Goal: Task Accomplishment & Management: Use online tool/utility

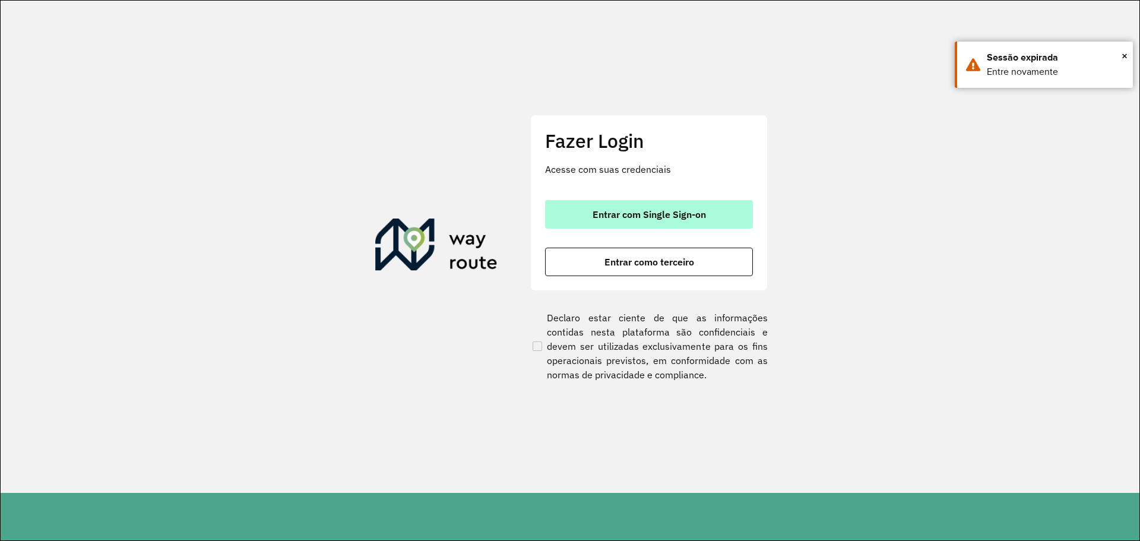
click at [668, 213] on span "Entrar com Single Sign-on" at bounding box center [649, 215] width 113 height 10
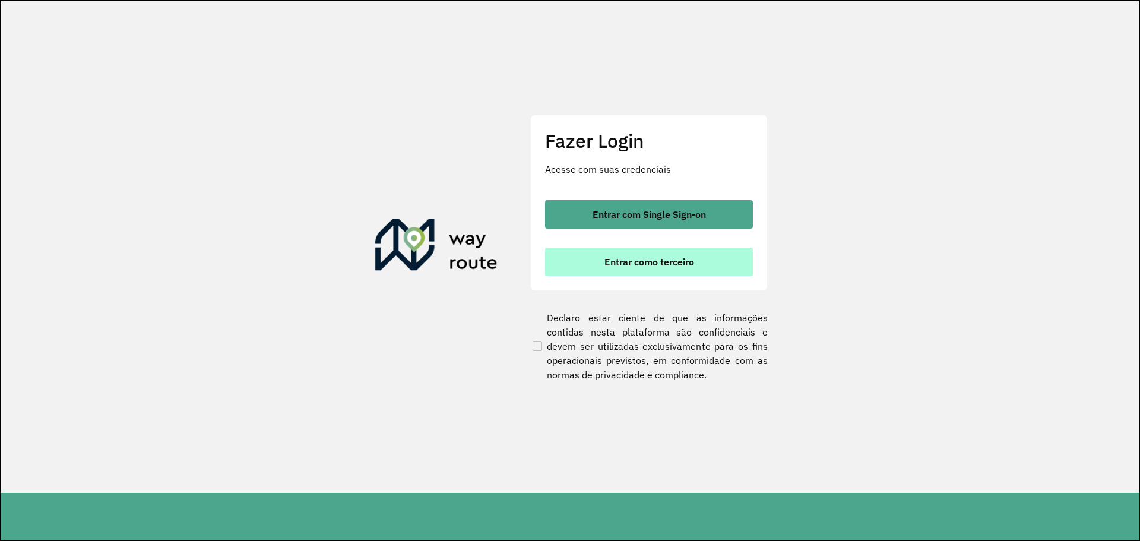
click at [638, 255] on button "Entrar como terceiro" at bounding box center [649, 262] width 208 height 29
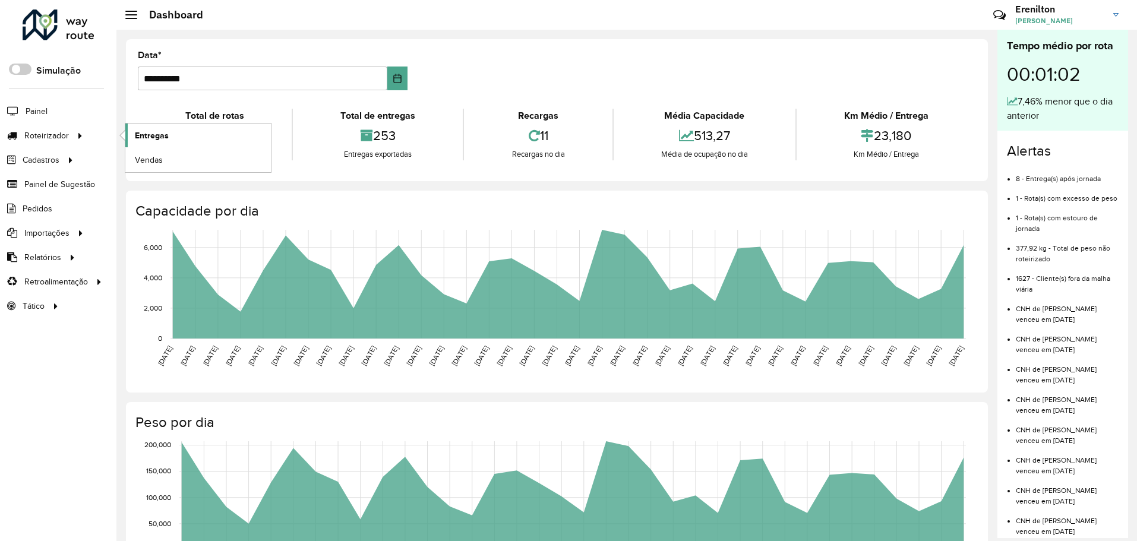
click at [179, 132] on link "Entregas" at bounding box center [198, 136] width 146 height 24
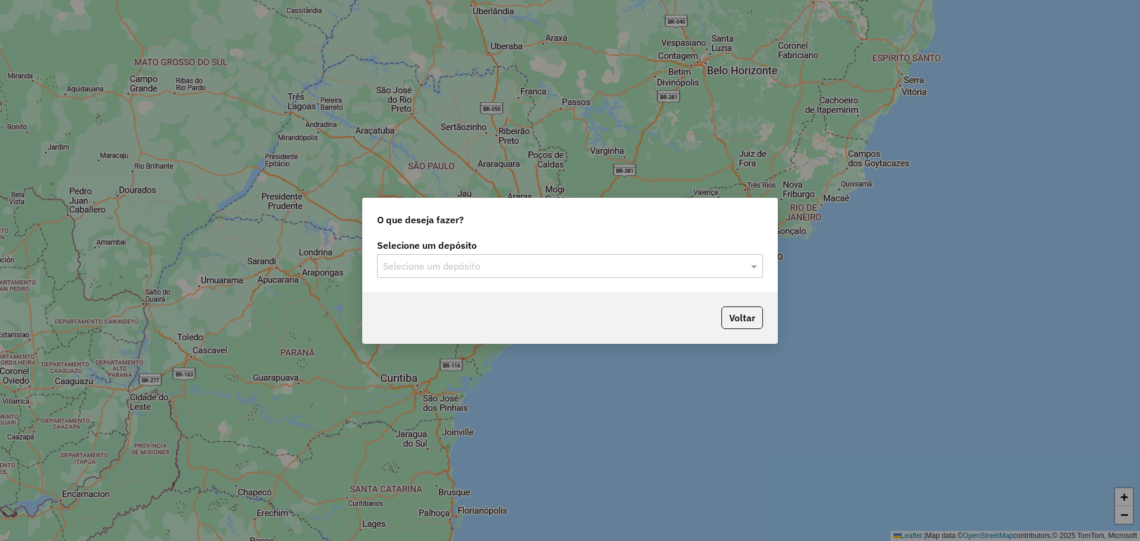
drag, startPoint x: 492, startPoint y: 268, endPoint x: 501, endPoint y: 283, distance: 16.8
click at [492, 271] on input "text" at bounding box center [558, 267] width 350 height 14
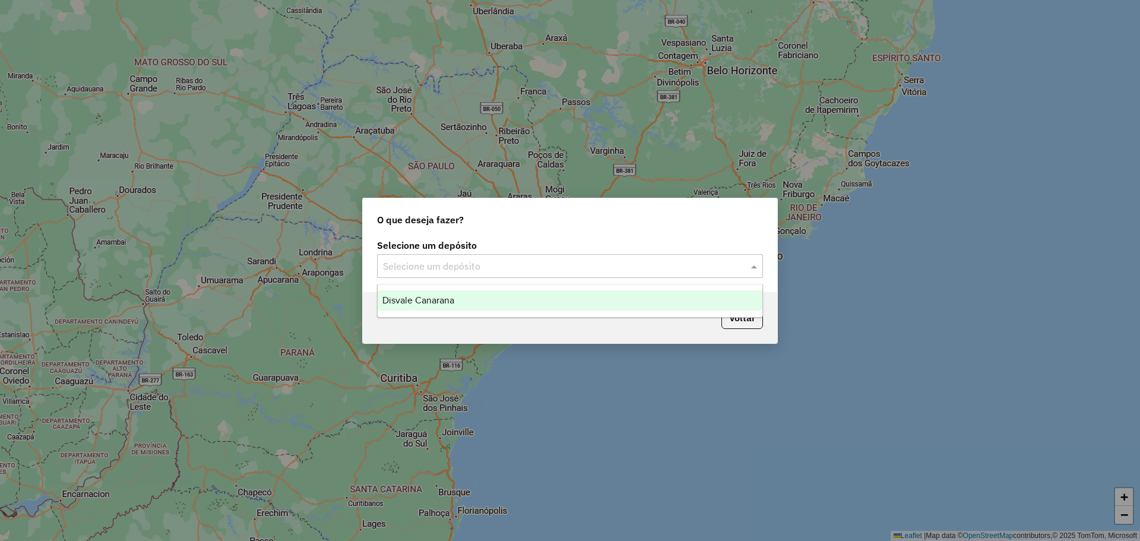
click at [495, 301] on div "Disvale Canarana" at bounding box center [570, 300] width 385 height 20
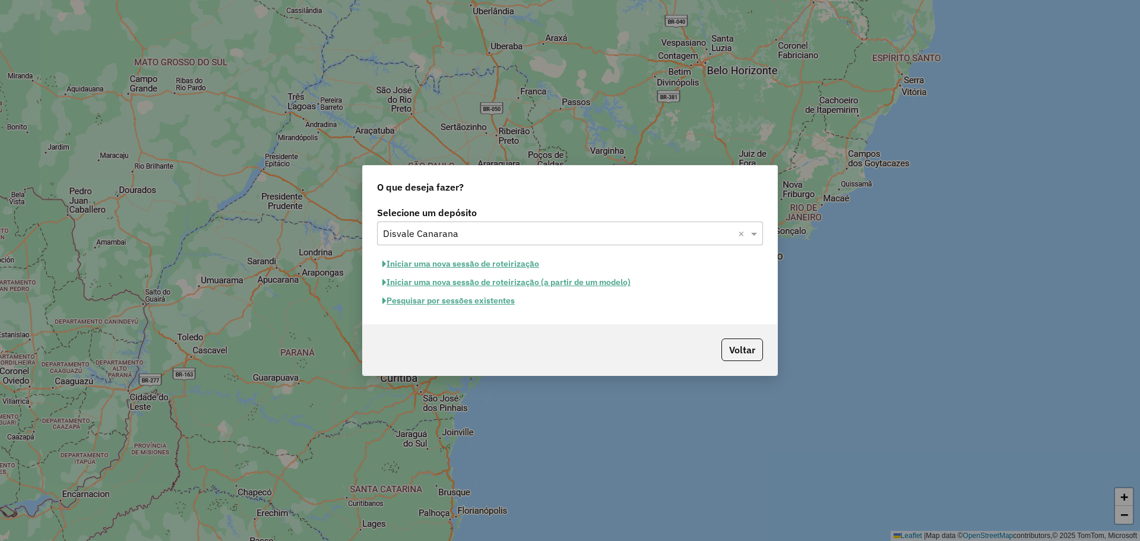
click at [510, 264] on button "Iniciar uma nova sessão de roteirização" at bounding box center [460, 264] width 167 height 18
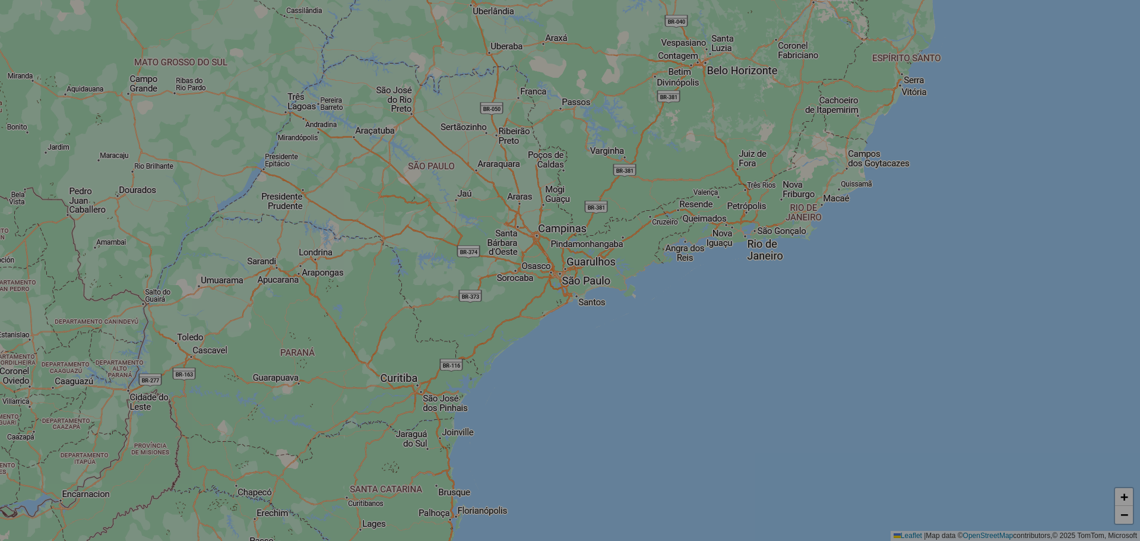
select select "*"
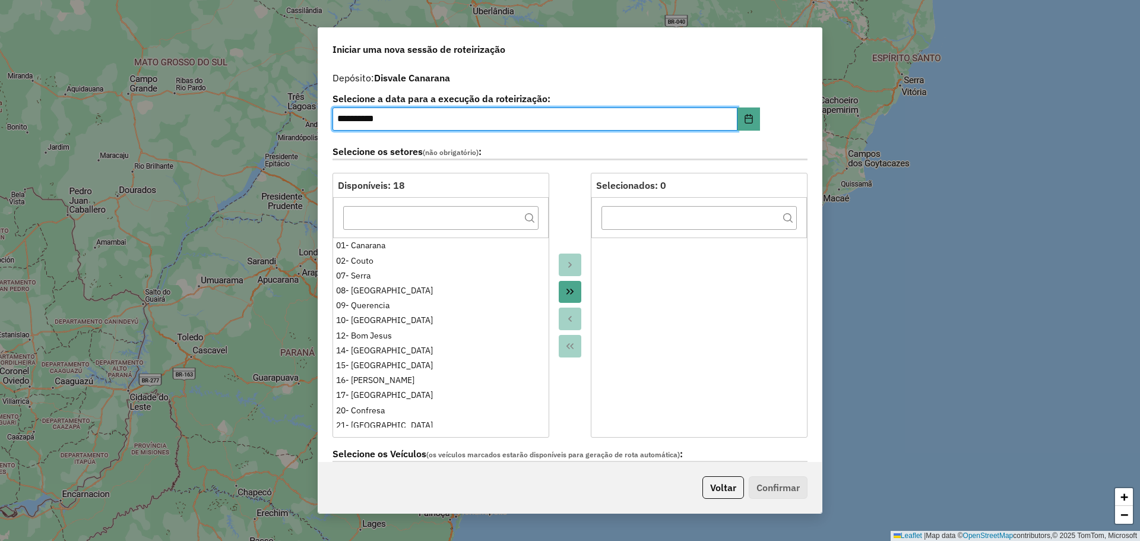
click at [563, 297] on button "Move All to Target" at bounding box center [570, 292] width 23 height 23
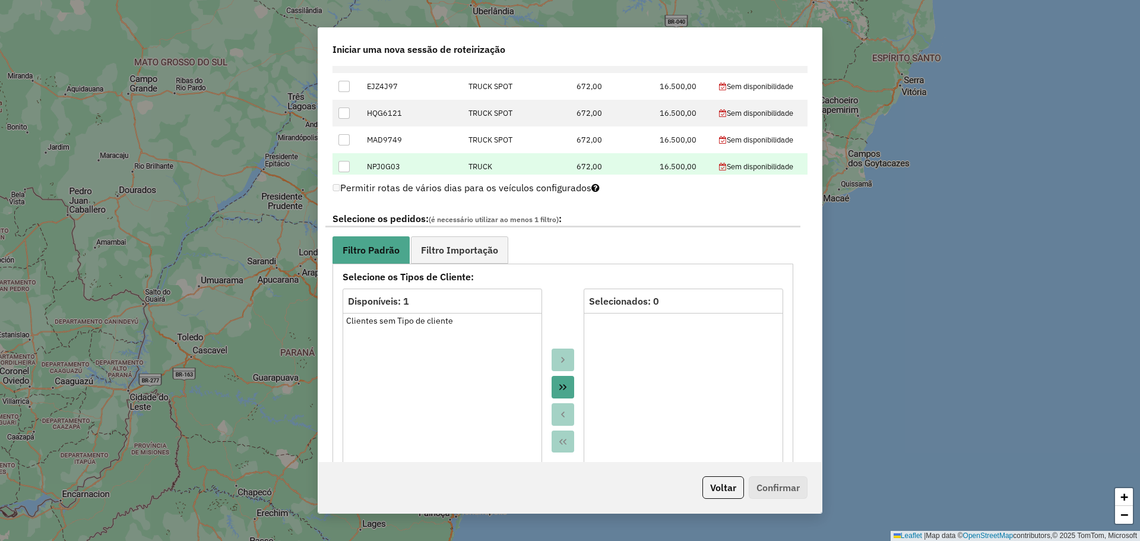
scroll to position [534, 0]
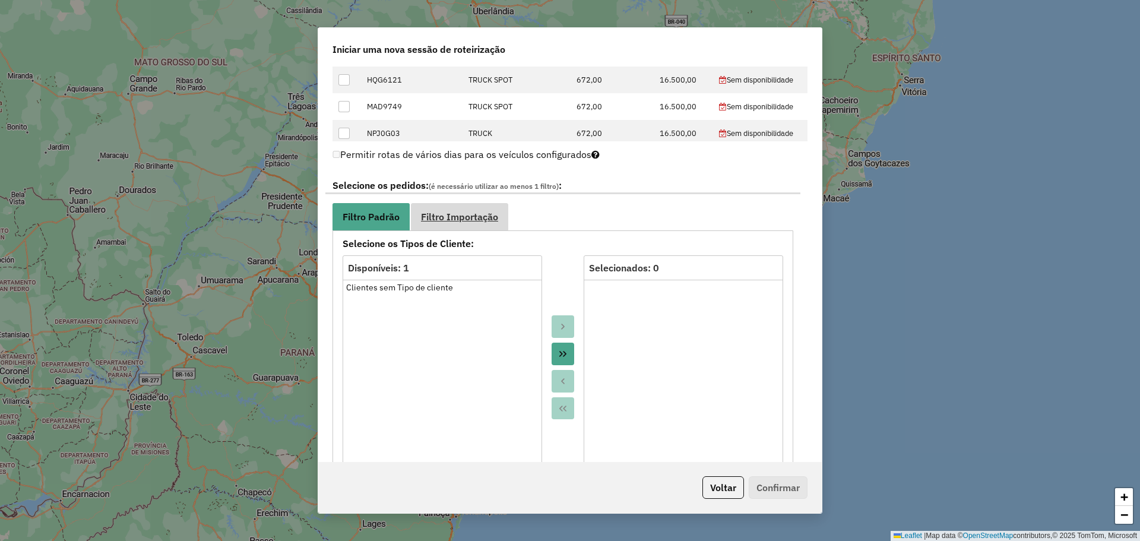
click at [466, 205] on link "Filtro Importação" at bounding box center [459, 216] width 97 height 27
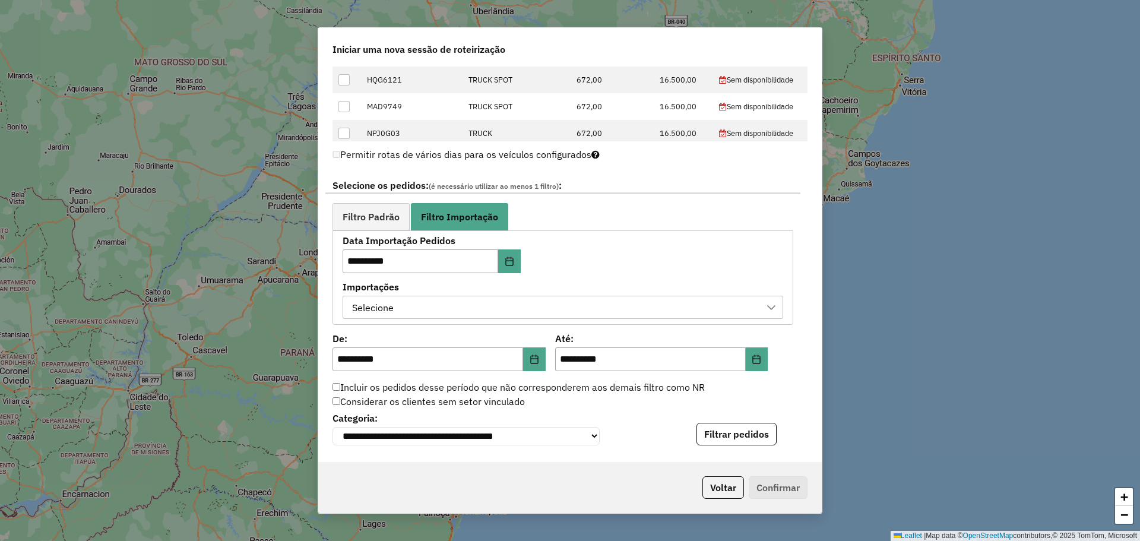
click at [568, 305] on div "Selecione" at bounding box center [554, 307] width 412 height 23
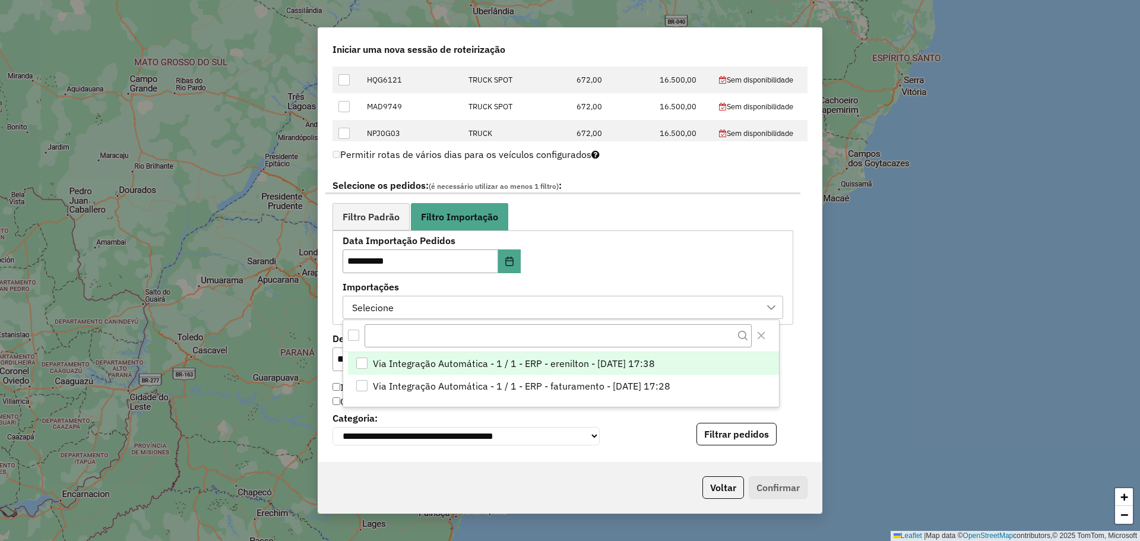
scroll to position [9, 54]
click at [541, 362] on span "Via Integração Automática - 1 / 1 - ERP - erenilton - [DATE] 17:38" at bounding box center [514, 363] width 282 height 14
click at [657, 255] on div "**********" at bounding box center [563, 277] width 441 height 83
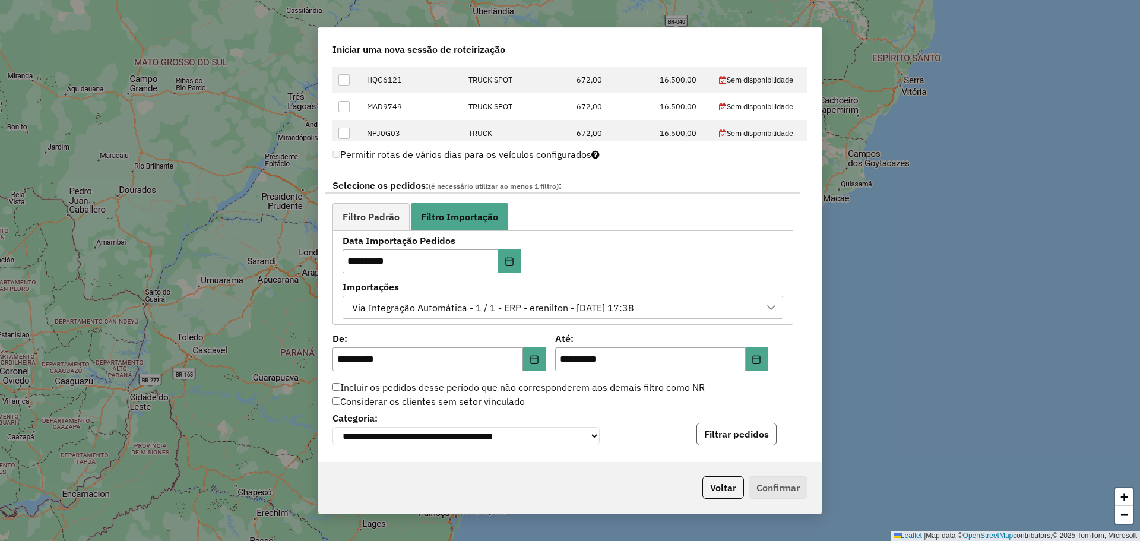
click at [745, 438] on button "Filtrar pedidos" at bounding box center [737, 434] width 80 height 23
click at [780, 488] on button "Confirmar" at bounding box center [778, 487] width 59 height 23
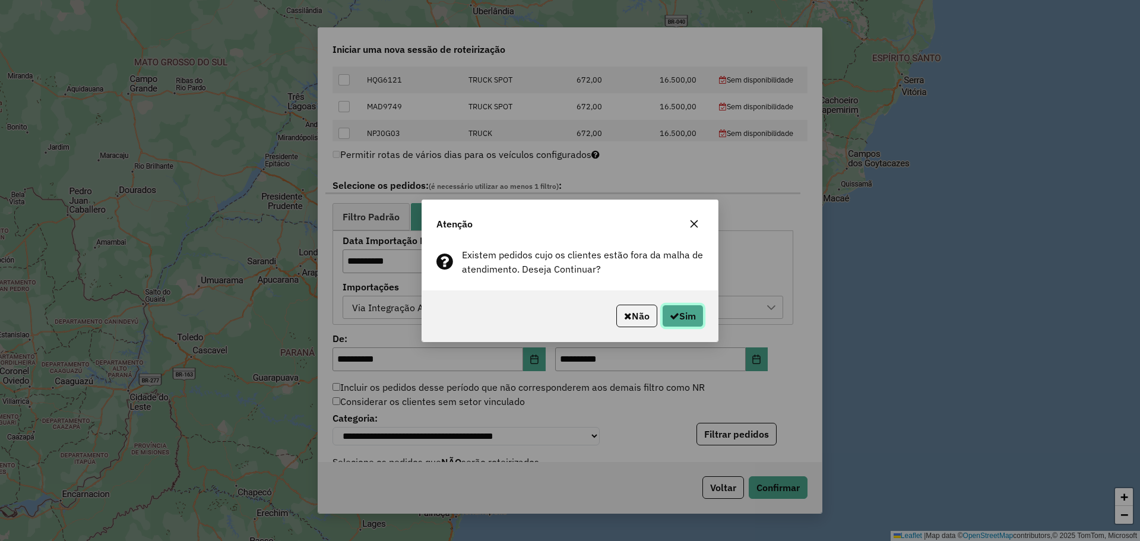
click at [684, 315] on button "Sim" at bounding box center [683, 316] width 42 height 23
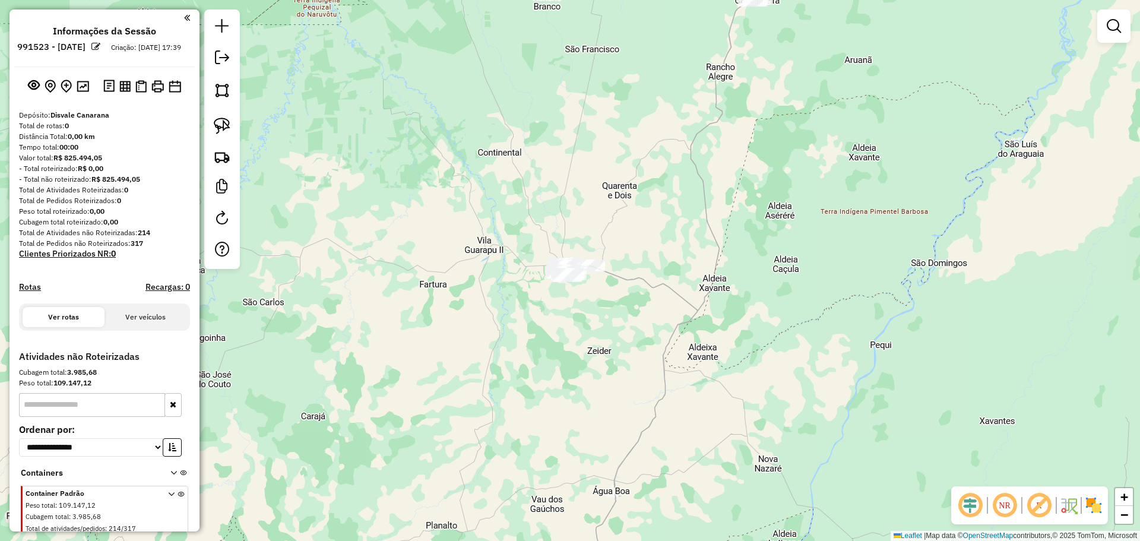
drag, startPoint x: 741, startPoint y: 163, endPoint x: 606, endPoint y: 283, distance: 180.0
click at [655, 260] on div "Janela de atendimento Grade de atendimento Capacidade Transportadoras Veículos …" at bounding box center [570, 270] width 1140 height 541
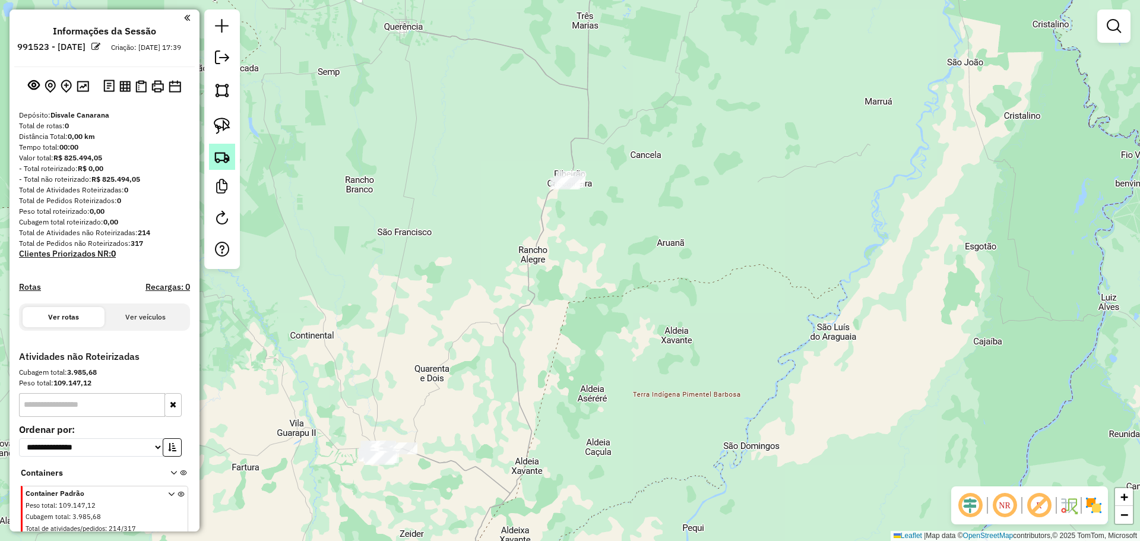
click at [228, 158] on img at bounding box center [222, 156] width 17 height 17
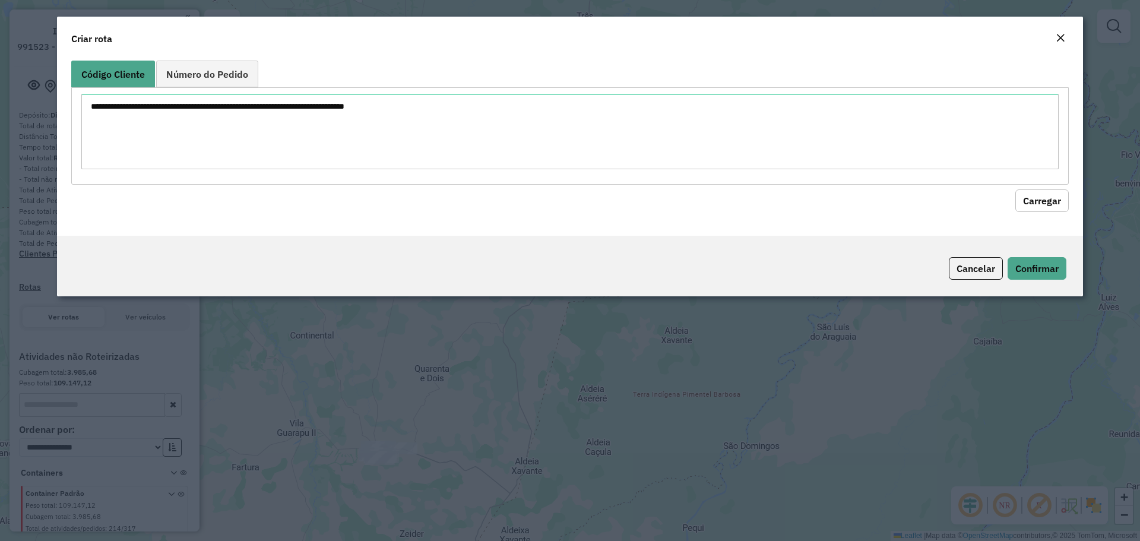
drag, startPoint x: 222, startPoint y: 65, endPoint x: 229, endPoint y: 88, distance: 24.2
click at [222, 67] on link "Número do Pedido" at bounding box center [207, 74] width 102 height 27
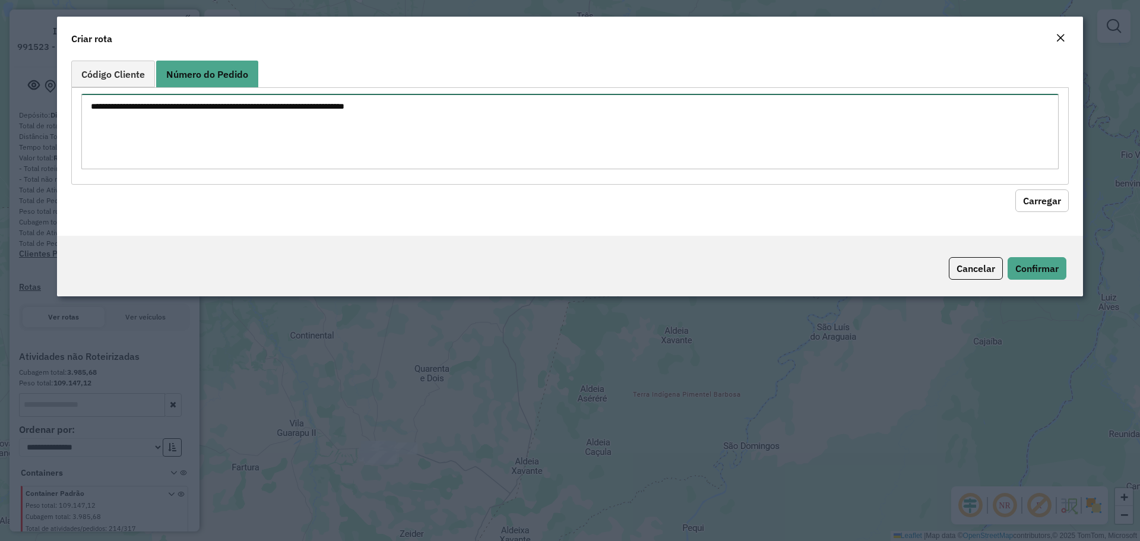
drag, startPoint x: 265, startPoint y: 122, endPoint x: 286, endPoint y: 128, distance: 21.6
click at [265, 122] on textarea at bounding box center [570, 131] width 978 height 75
type textarea "****** ****** ****** ****** ******"
click at [1046, 205] on button "Carregar" at bounding box center [1042, 200] width 53 height 23
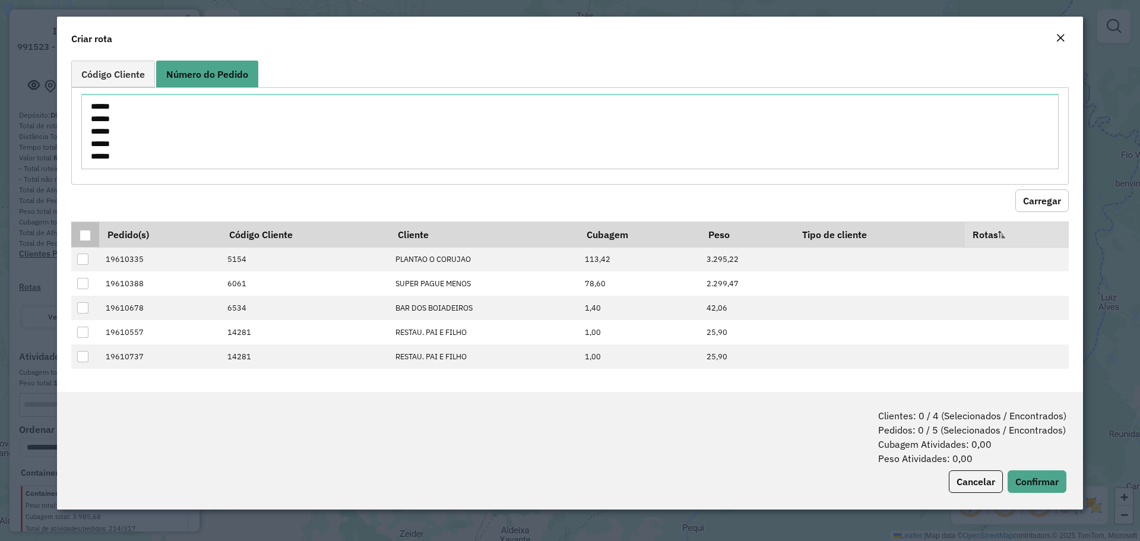
click at [82, 239] on div at bounding box center [85, 235] width 11 height 11
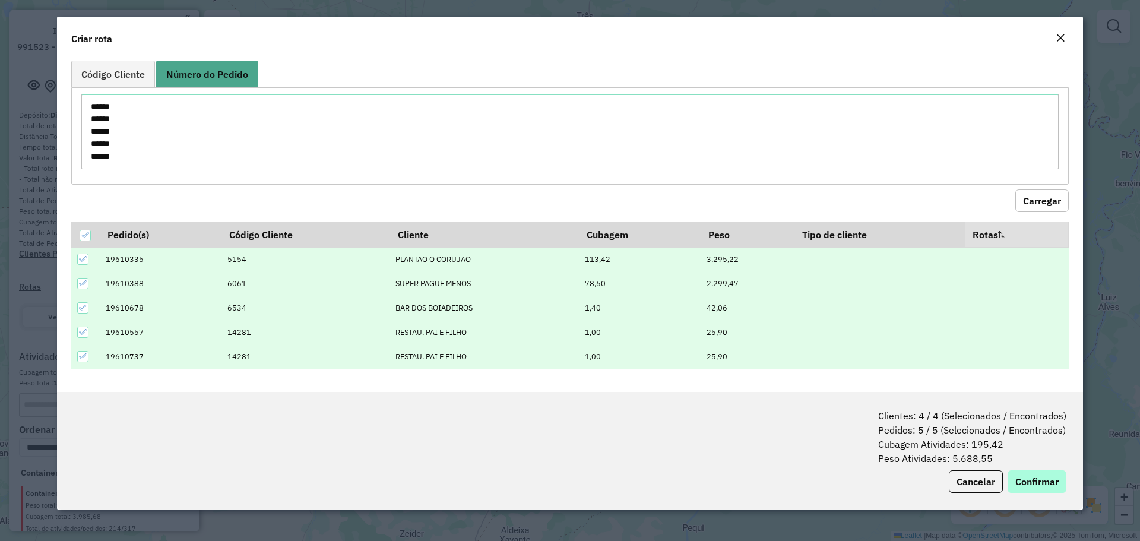
drag, startPoint x: 1068, startPoint y: 476, endPoint x: 1043, endPoint y: 471, distance: 25.5
click at [1067, 476] on div "Clientes: 4 / 4 (Selecionados / Encontrados) Pedidos: 5 / 5 (Selecionados / Enc…" at bounding box center [570, 451] width 1026 height 118
click at [1040, 470] on button "Confirmar" at bounding box center [1037, 481] width 59 height 23
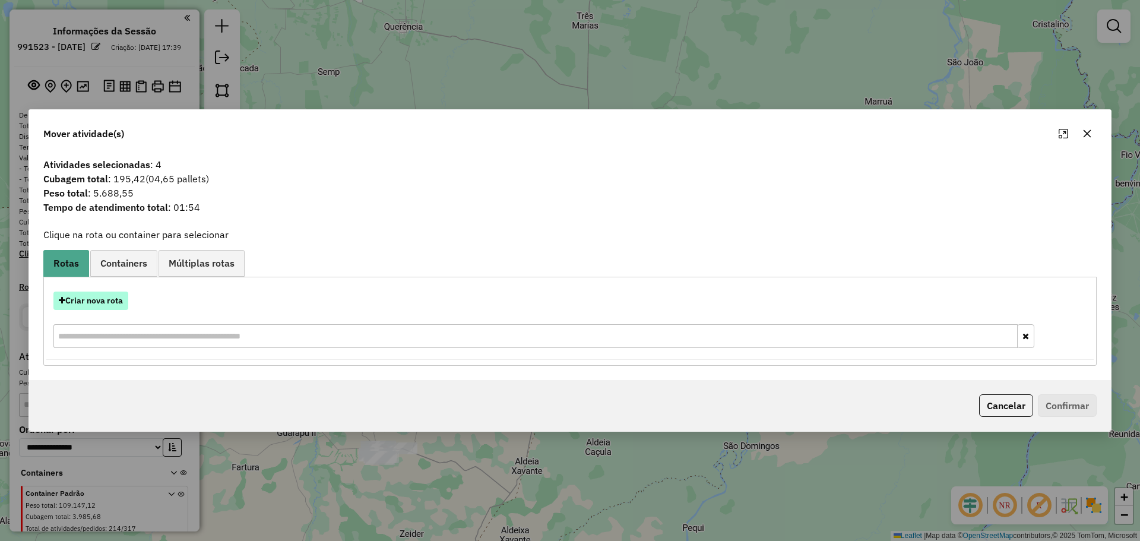
click at [108, 299] on button "Criar nova rota" at bounding box center [90, 301] width 75 height 18
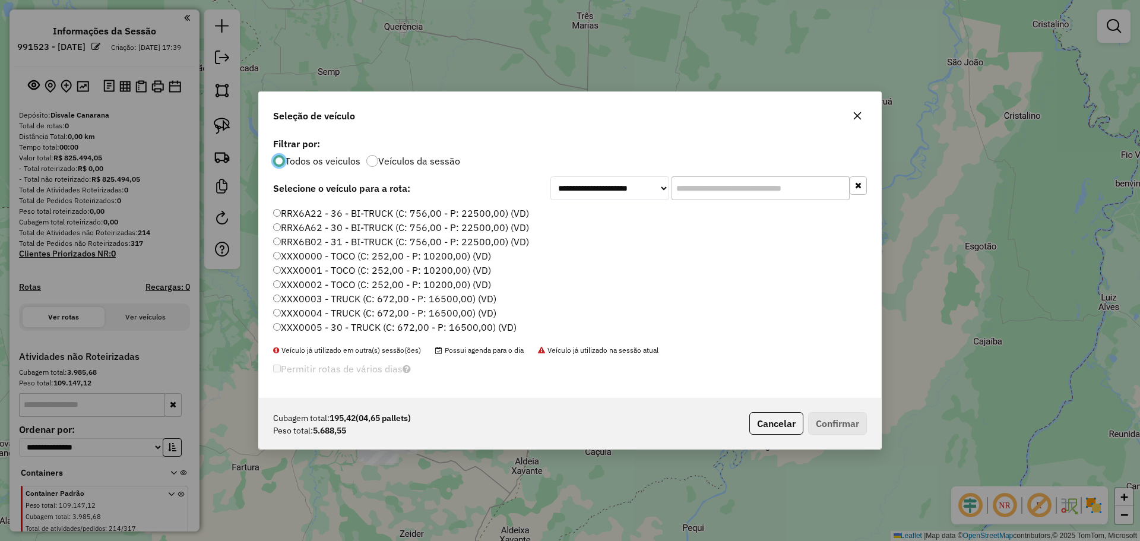
scroll to position [475, 0]
click at [434, 250] on label "XXX0000 - TOCO (C: 252,00 - P: 10200,00) (VD)" at bounding box center [382, 249] width 218 height 14
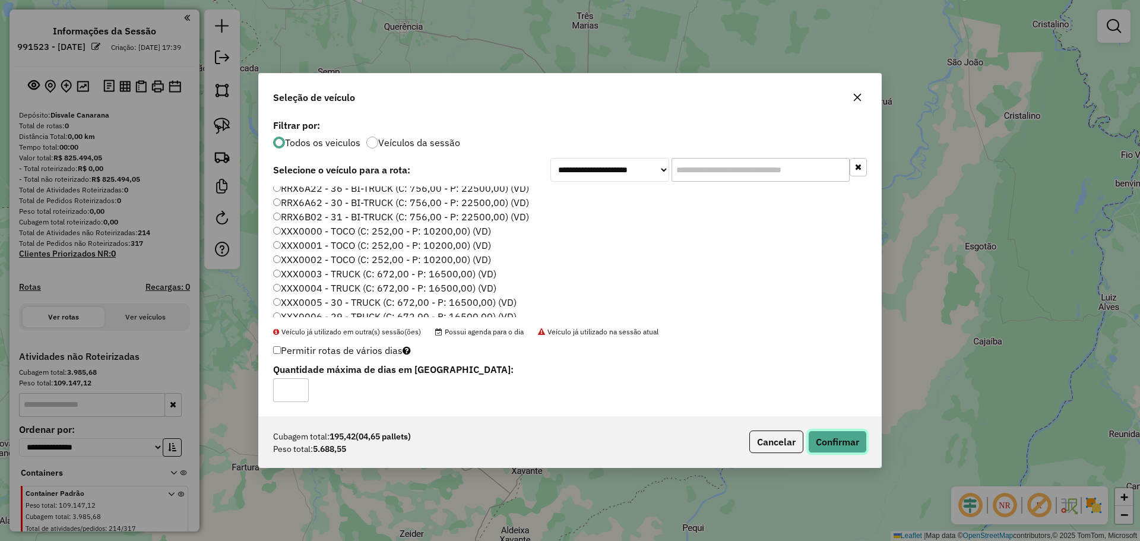
click at [836, 441] on button "Confirmar" at bounding box center [837, 442] width 59 height 23
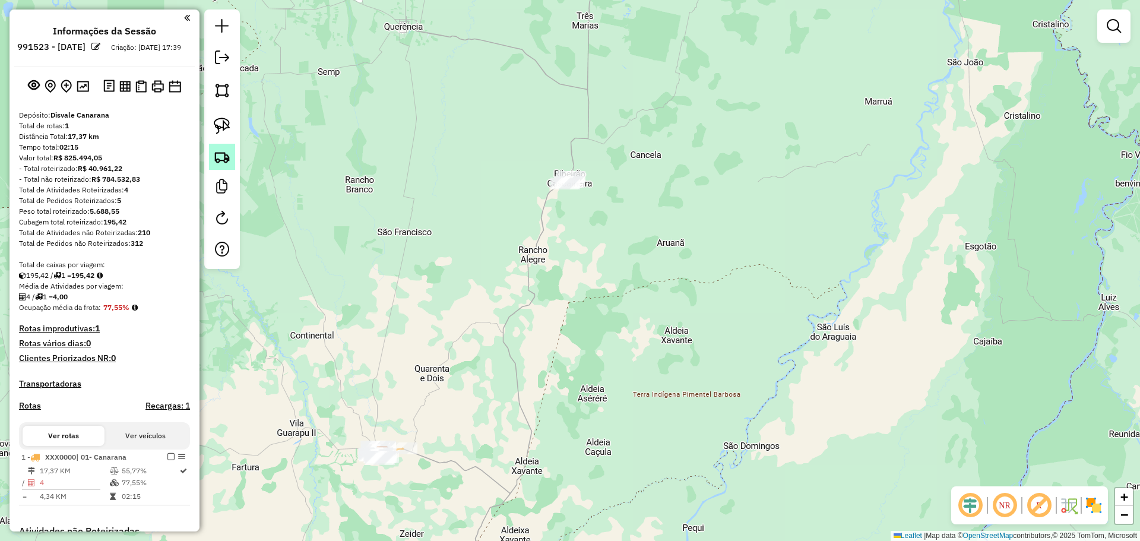
click at [222, 151] on img at bounding box center [222, 156] width 17 height 17
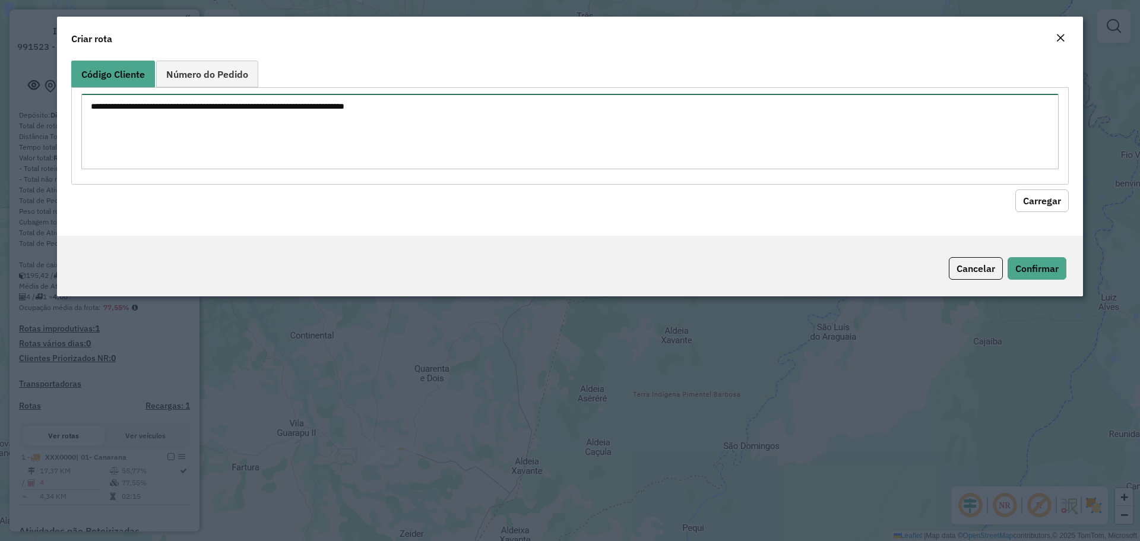
click at [489, 131] on textarea at bounding box center [570, 131] width 978 height 75
type textarea "****** ****** ****** ******"
click at [1047, 199] on button "Carregar" at bounding box center [1042, 200] width 53 height 23
click at [185, 135] on textarea "****** ****** ****** ******" at bounding box center [570, 131] width 978 height 75
click at [221, 73] on span "Número do Pedido" at bounding box center [207, 74] width 82 height 10
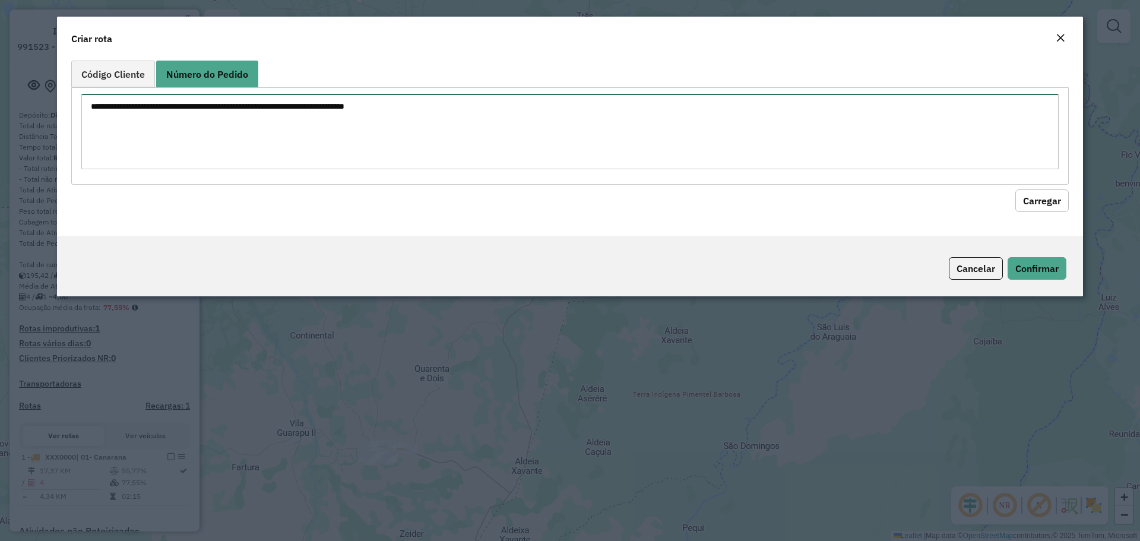
click at [214, 128] on textarea at bounding box center [570, 131] width 978 height 75
paste textarea "****** ****** ****** ******"
type textarea "****** ****** ****** ******"
click at [1029, 203] on button "Carregar" at bounding box center [1042, 200] width 53 height 23
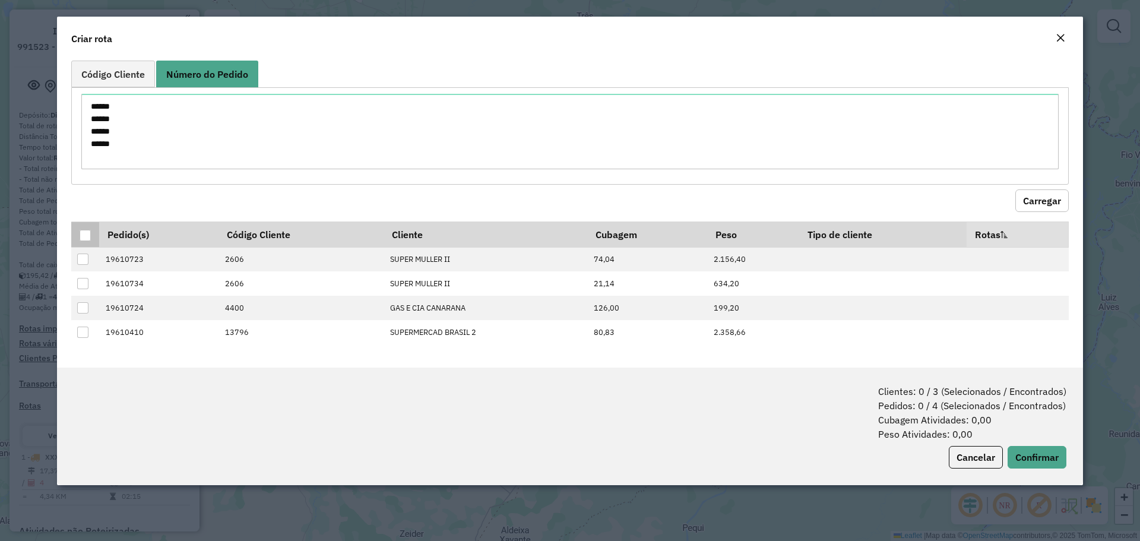
click at [88, 232] on div at bounding box center [85, 235] width 11 height 11
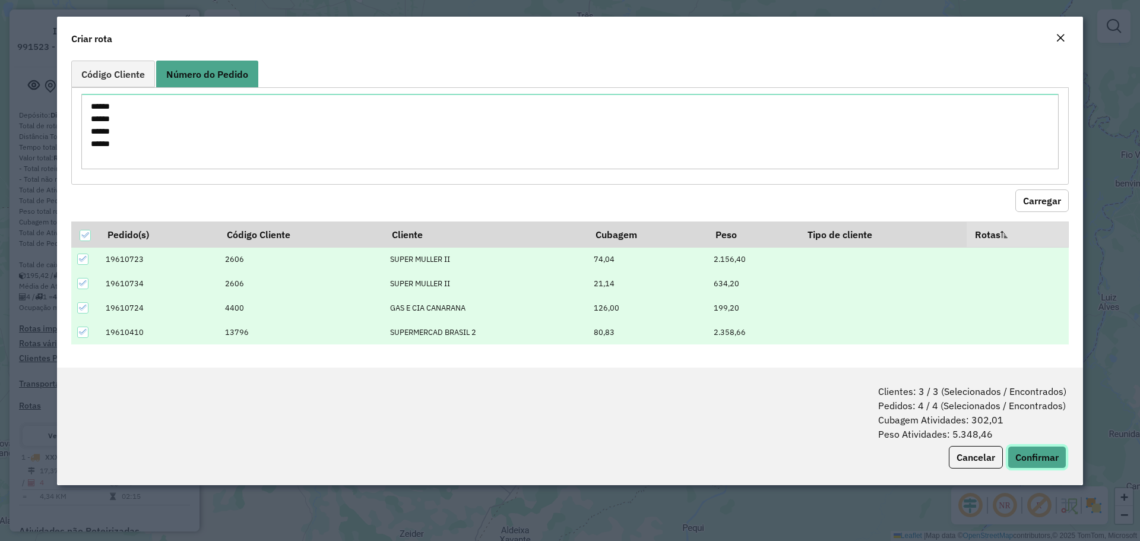
click at [1043, 460] on button "Confirmar" at bounding box center [1037, 457] width 59 height 23
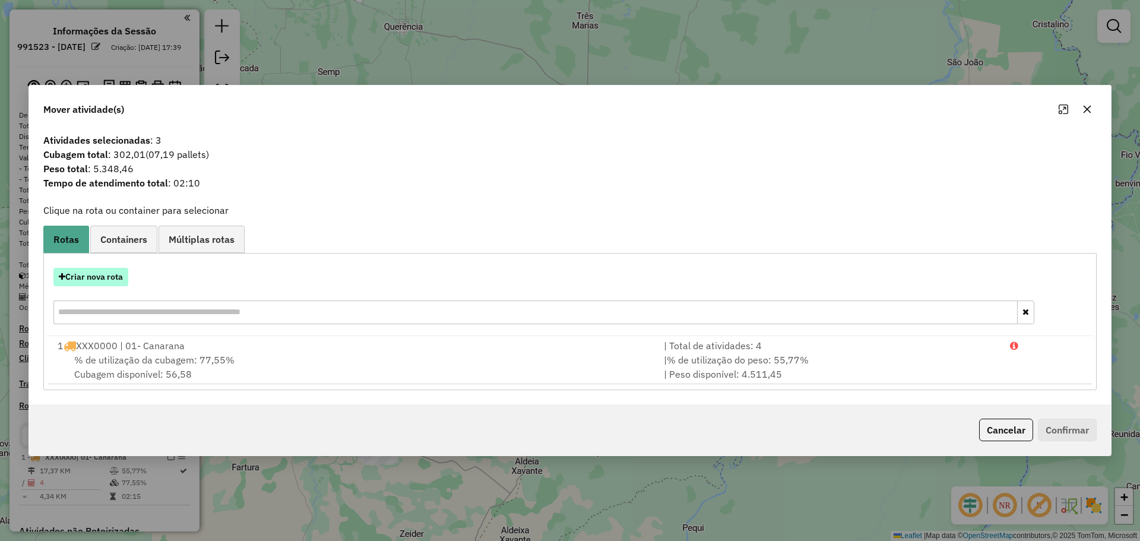
click at [117, 282] on button "Criar nova rota" at bounding box center [90, 277] width 75 height 18
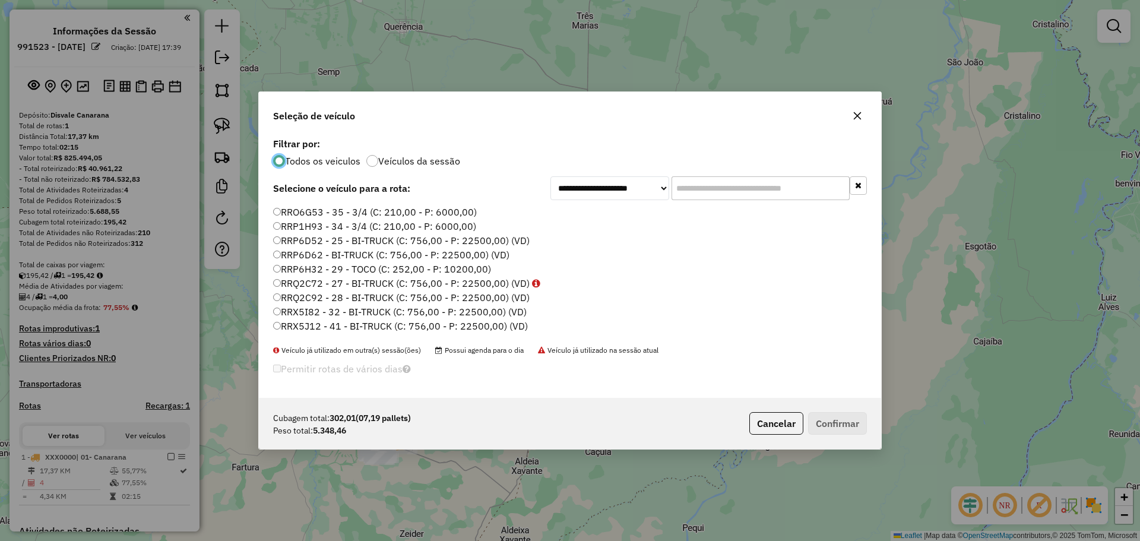
scroll to position [416, 0]
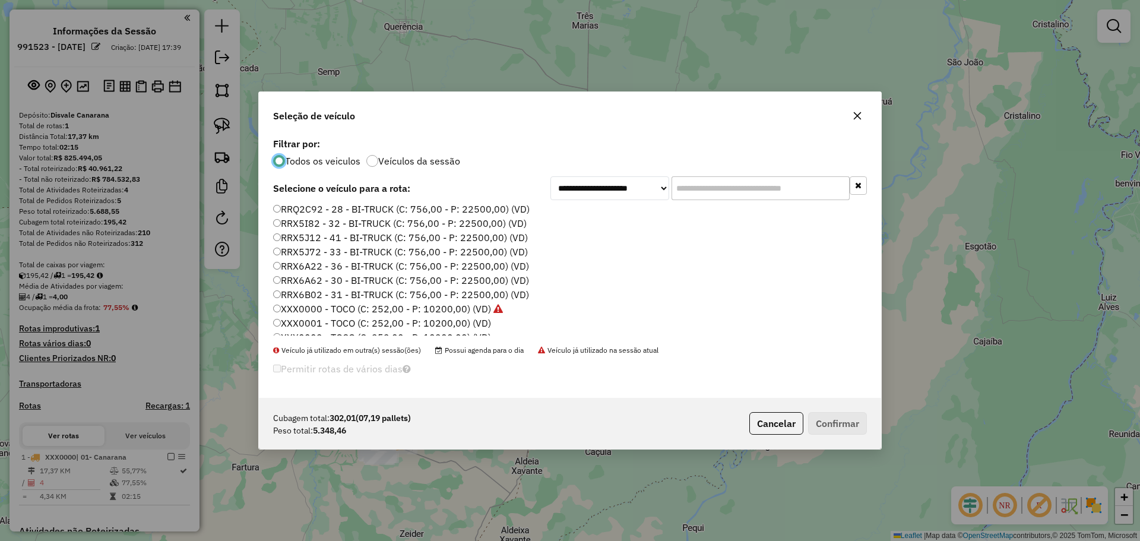
click at [466, 322] on label "XXX0001 - TOCO (C: 252,00 - P: 10200,00) (VD)" at bounding box center [382, 323] width 218 height 14
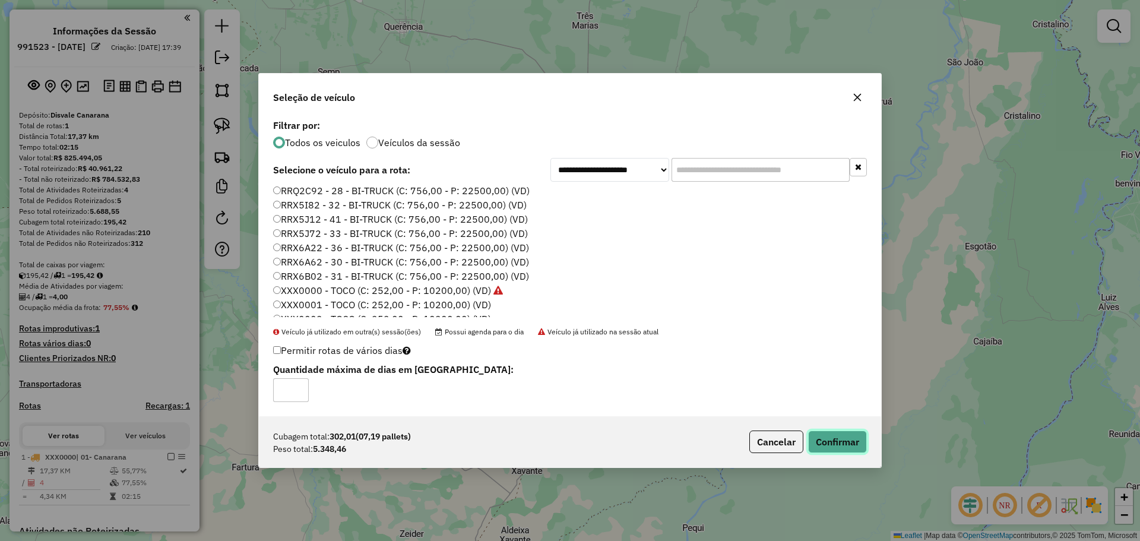
click at [851, 440] on button "Confirmar" at bounding box center [837, 442] width 59 height 23
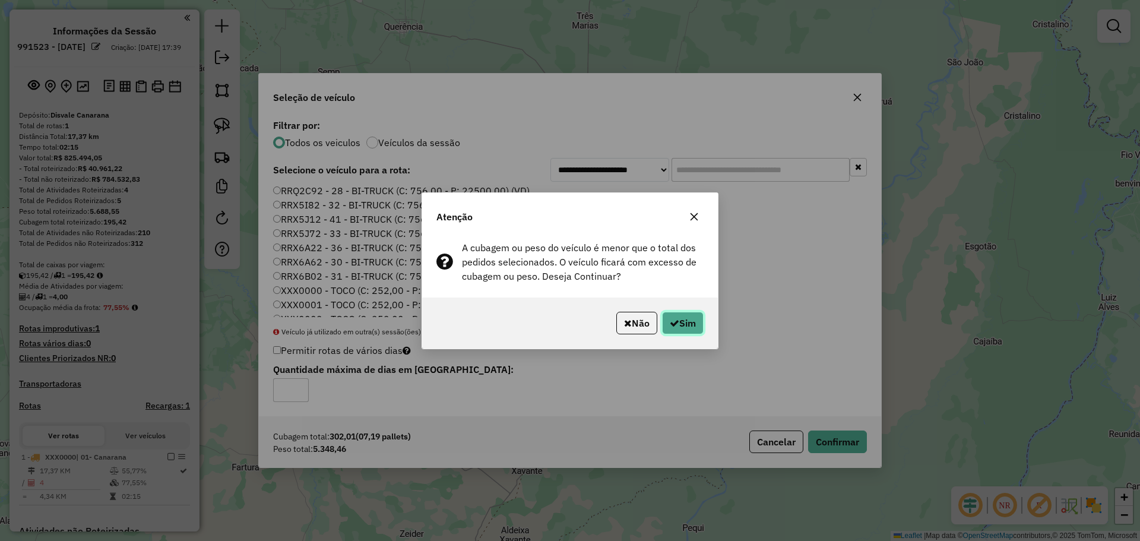
click at [681, 321] on button "Sim" at bounding box center [683, 323] width 42 height 23
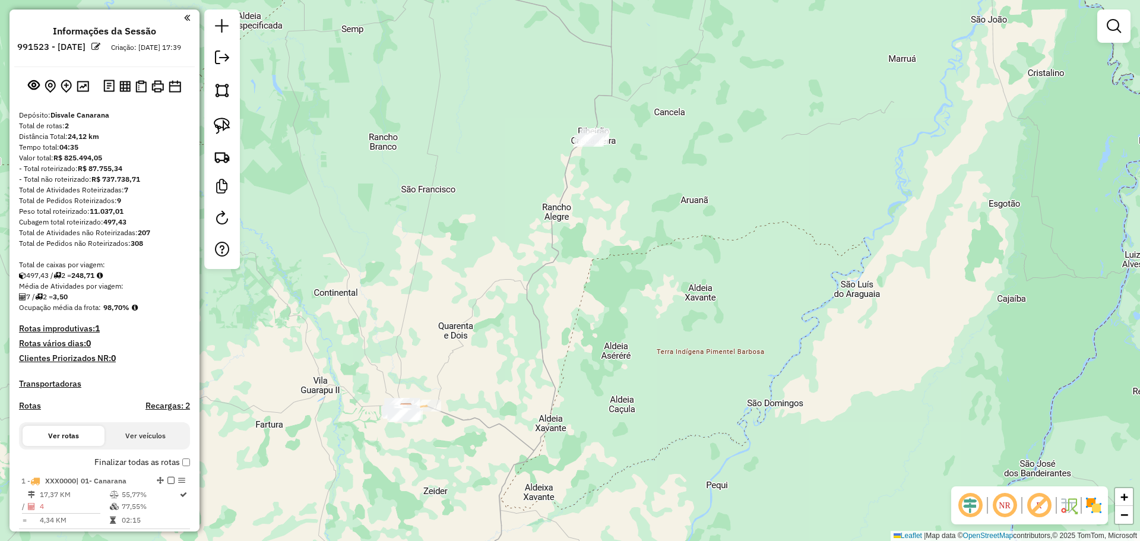
drag, startPoint x: 466, startPoint y: 225, endPoint x: 473, endPoint y: 188, distance: 37.5
click at [480, 187] on div "Janela de atendimento Grade de atendimento Capacidade Transportadoras Veículos …" at bounding box center [570, 270] width 1140 height 541
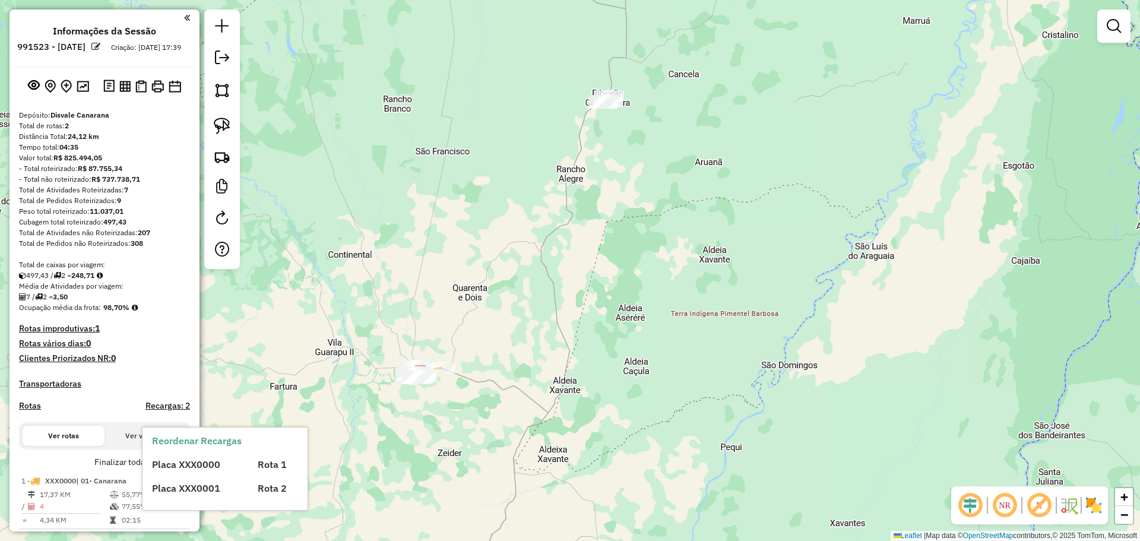
click at [181, 472] on div "Placa XXX0000 Rota 1 Placa XXX0001 Rota 2" at bounding box center [235, 472] width 166 height 48
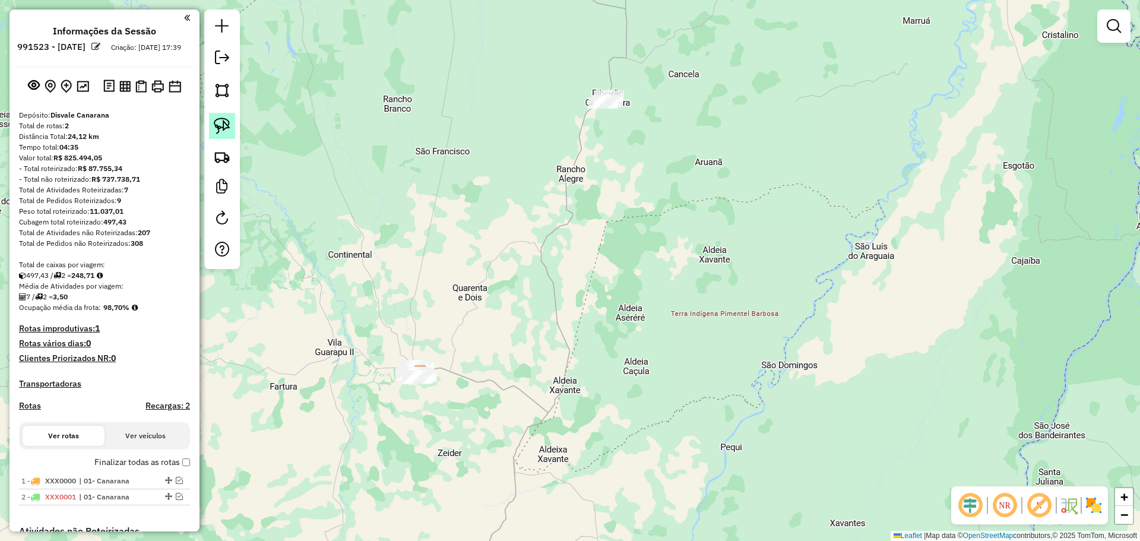
click at [233, 126] on link at bounding box center [222, 126] width 26 height 26
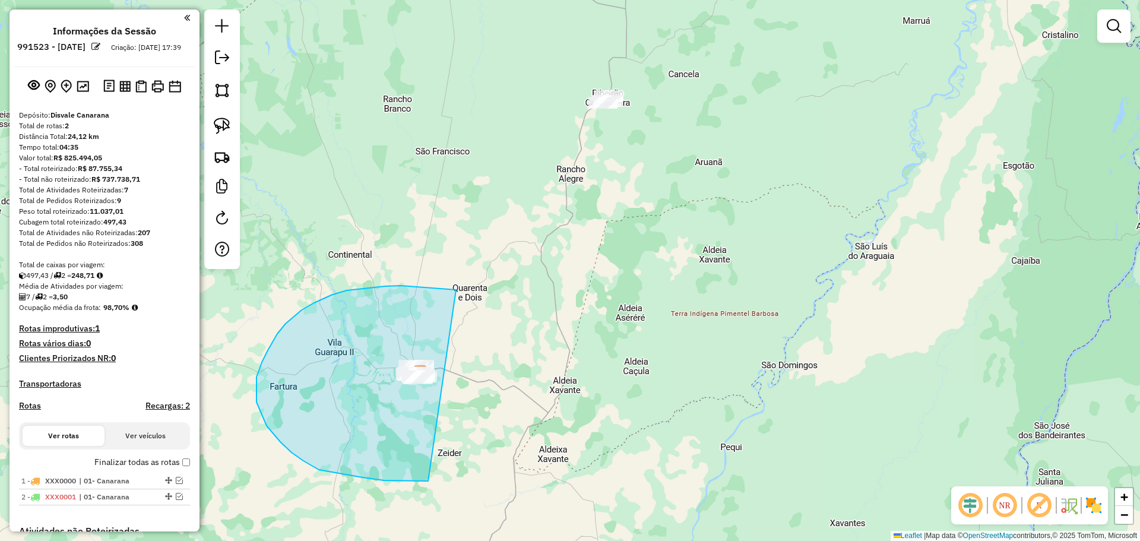
drag, startPoint x: 456, startPoint y: 290, endPoint x: 594, endPoint y: 298, distance: 138.6
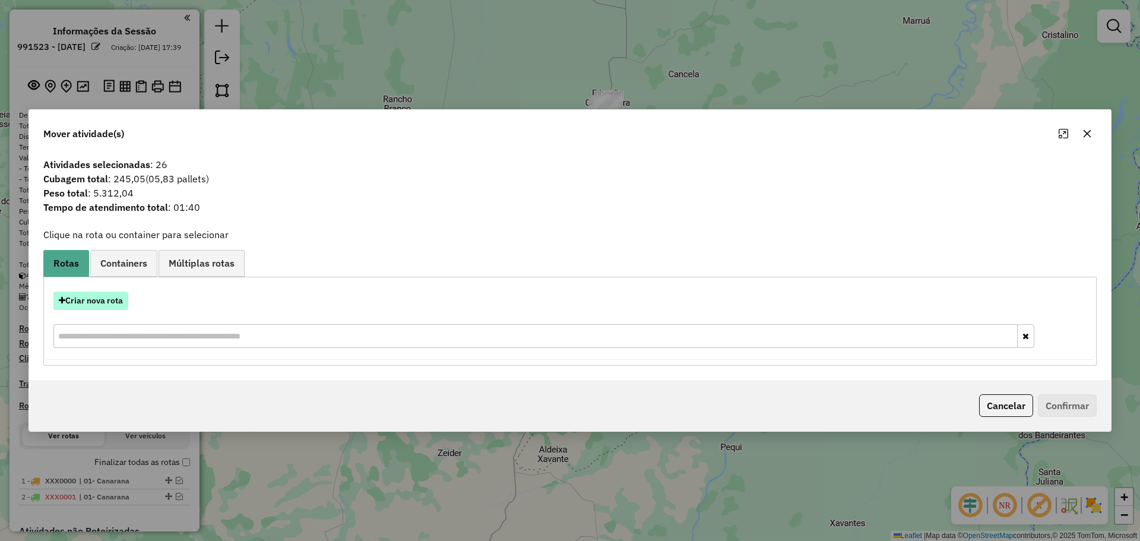
click at [104, 299] on button "Criar nova rota" at bounding box center [90, 301] width 75 height 18
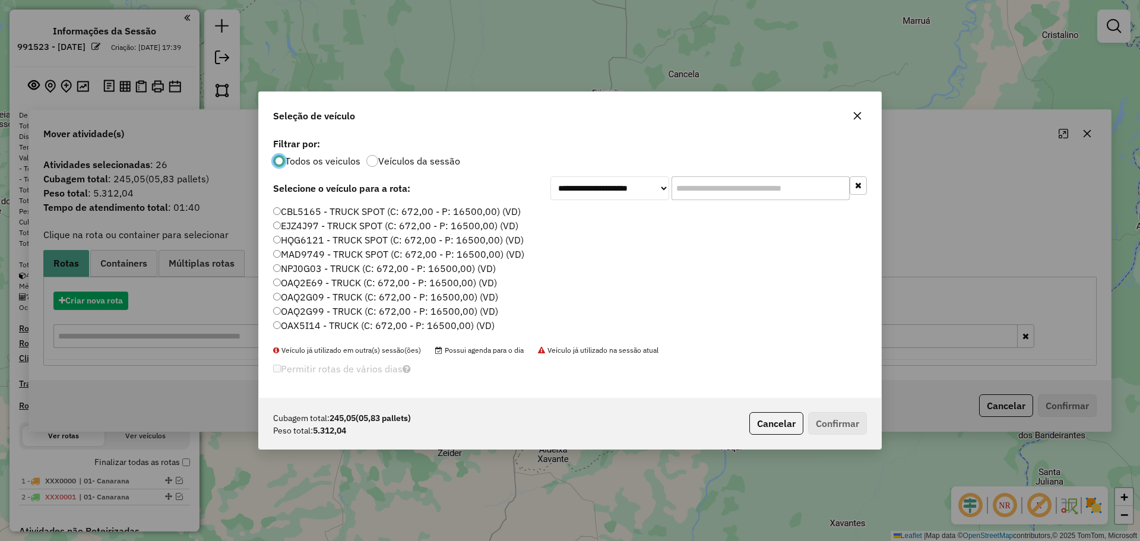
scroll to position [7, 4]
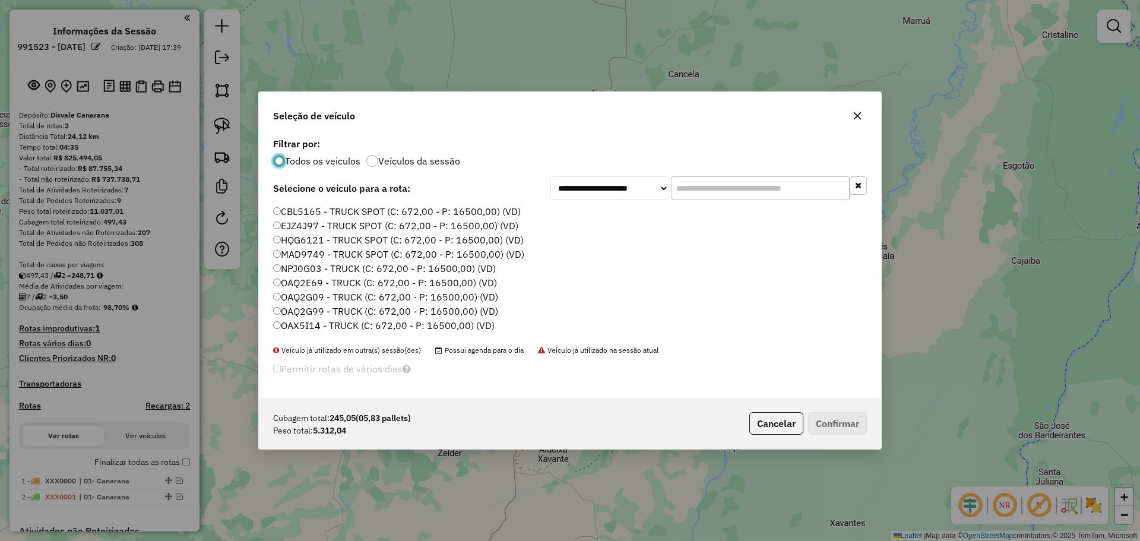
click at [704, 186] on input "text" at bounding box center [761, 188] width 178 height 24
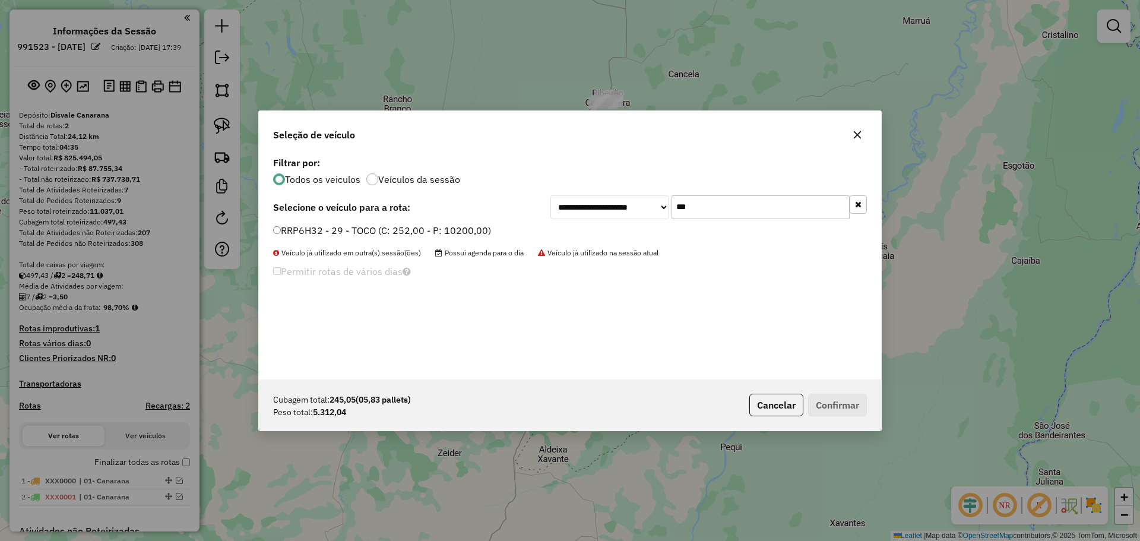
type input "***"
click at [842, 406] on button "Confirmar" at bounding box center [837, 405] width 59 height 23
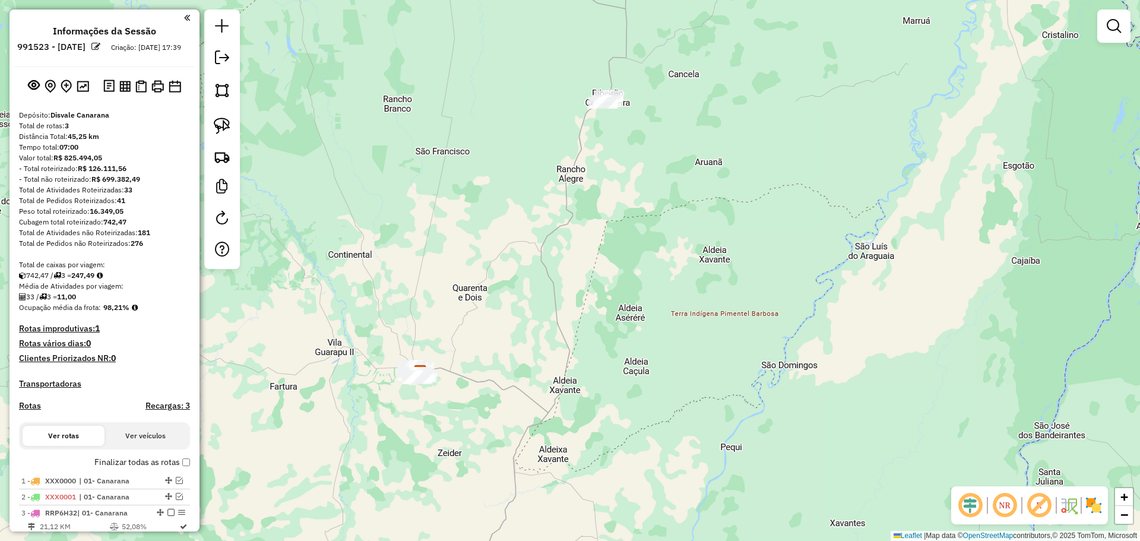
click at [524, 234] on div "Janela de atendimento Grade de atendimento Capacidade Transportadoras Veículos …" at bounding box center [570, 270] width 1140 height 541
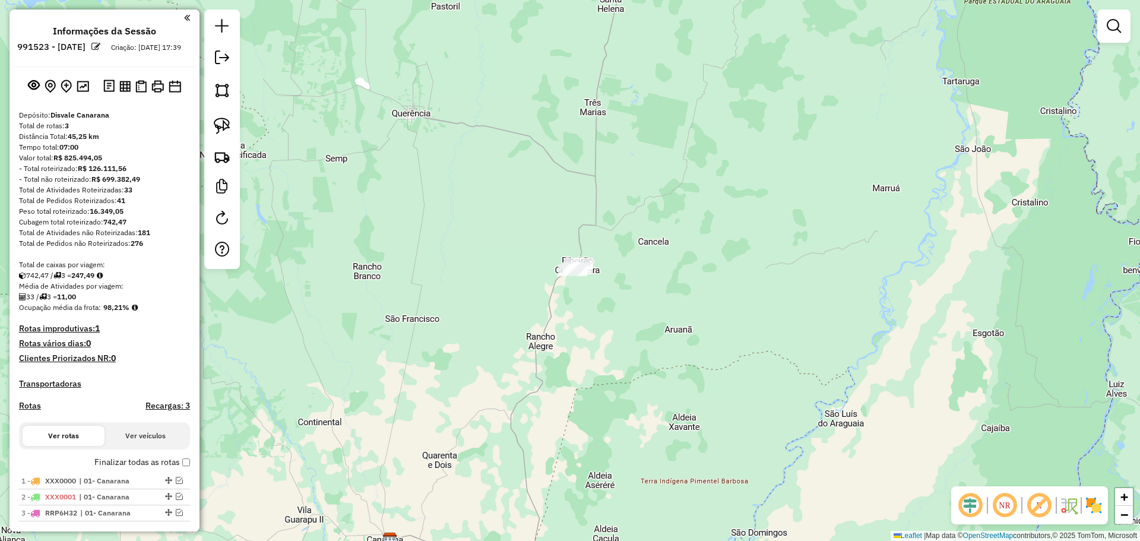
drag, startPoint x: 595, startPoint y: 244, endPoint x: 549, endPoint y: 360, distance: 125.1
click at [556, 371] on div "Janela de atendimento Grade de atendimento Capacidade Transportadoras Veículos …" at bounding box center [570, 270] width 1140 height 541
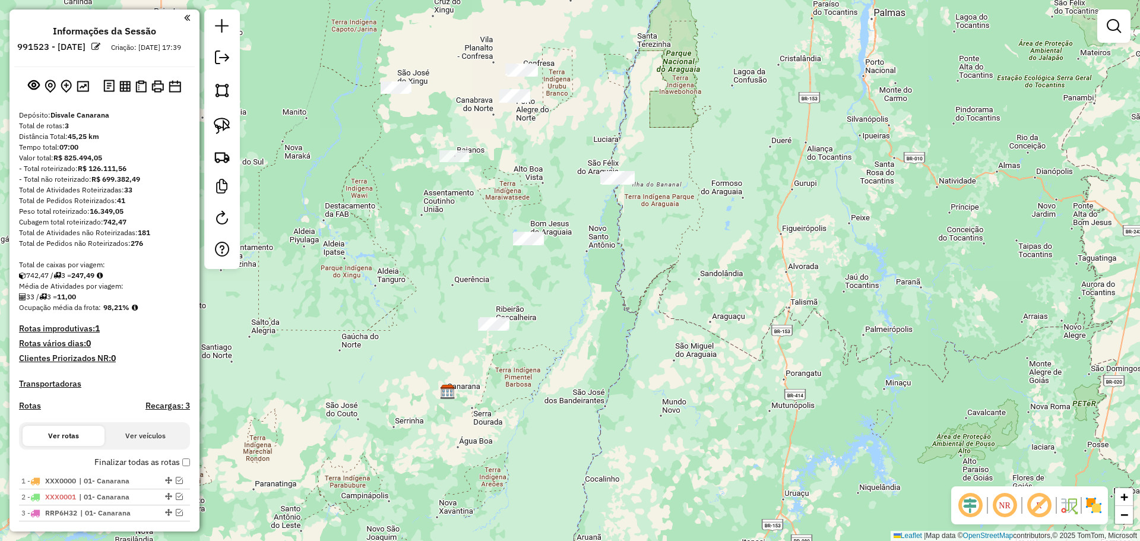
drag, startPoint x: 605, startPoint y: 204, endPoint x: 555, endPoint y: 290, distance: 99.3
click at [555, 290] on div "Janela de atendimento Grade de atendimento Capacidade Transportadoras Veículos …" at bounding box center [570, 270] width 1140 height 541
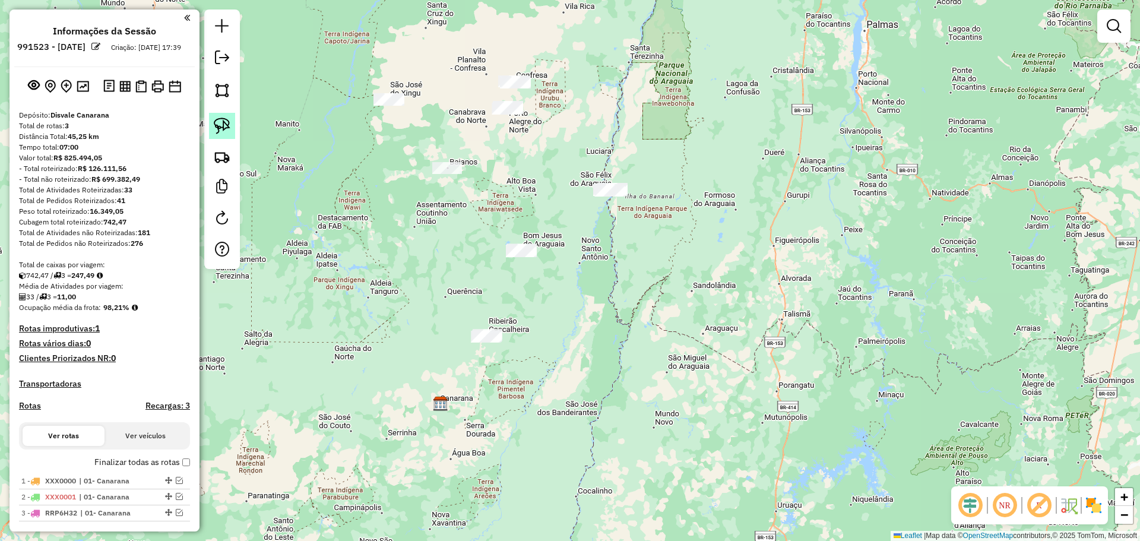
click at [224, 129] on img at bounding box center [222, 126] width 17 height 17
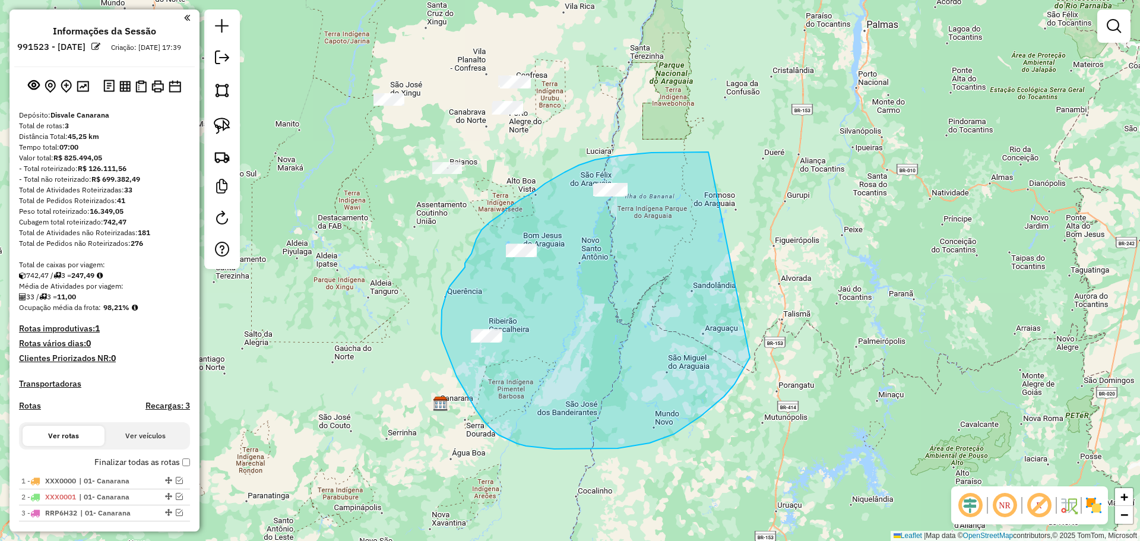
drag, startPoint x: 709, startPoint y: 152, endPoint x: 784, endPoint y: 264, distance: 134.7
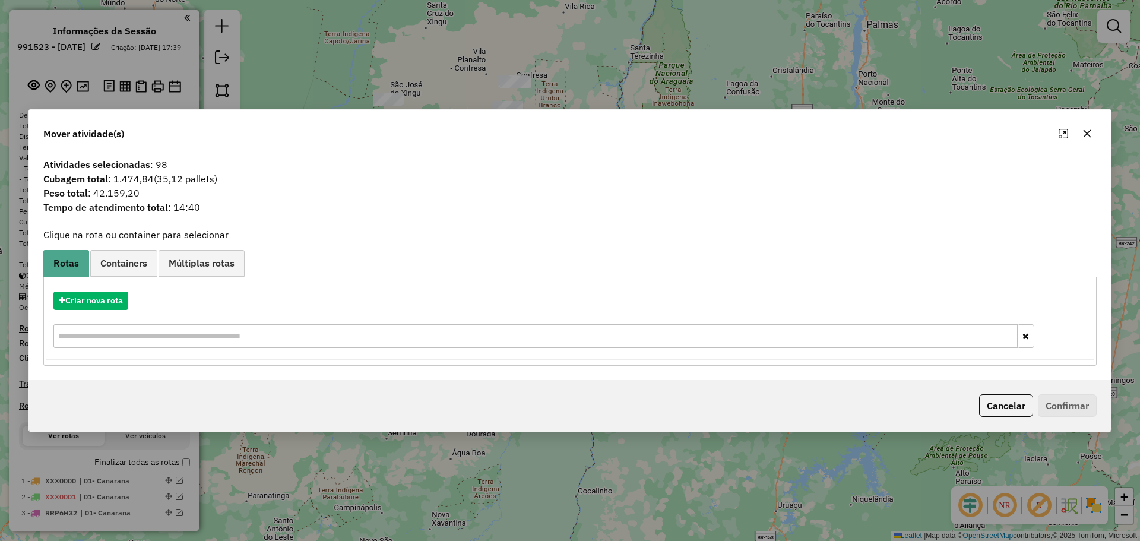
click at [1086, 138] on button "button" at bounding box center [1087, 133] width 19 height 19
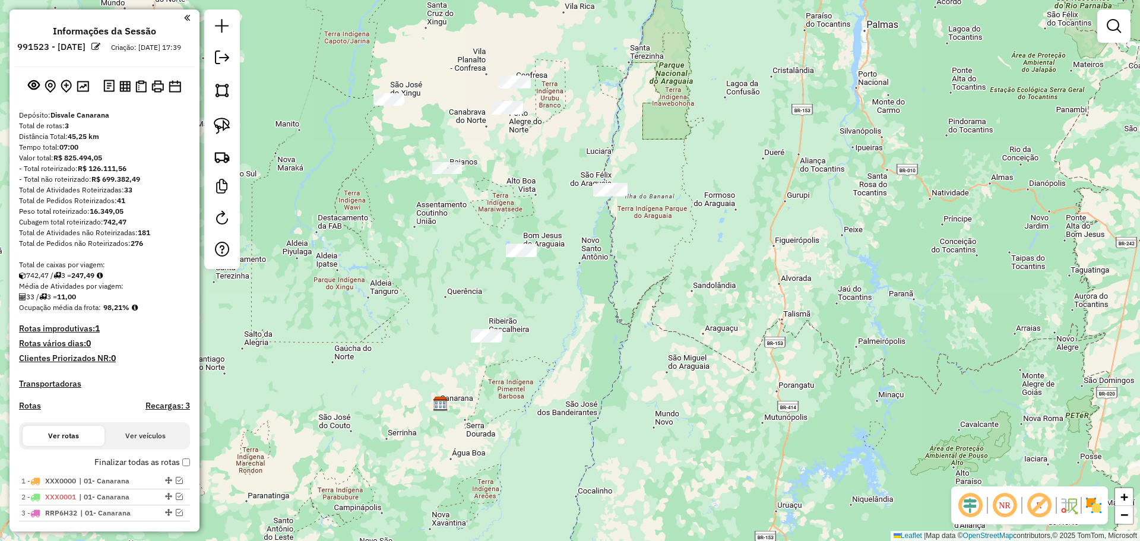
drag, startPoint x: 225, startPoint y: 119, endPoint x: 260, endPoint y: 132, distance: 37.4
click at [225, 119] on img at bounding box center [222, 126] width 17 height 17
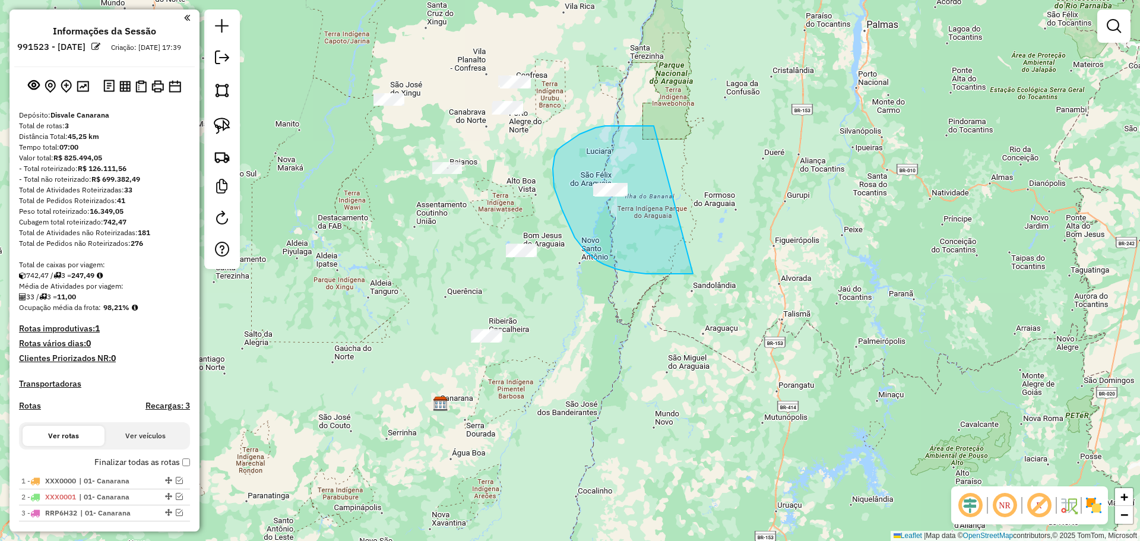
drag, startPoint x: 654, startPoint y: 126, endPoint x: 778, endPoint y: 234, distance: 164.6
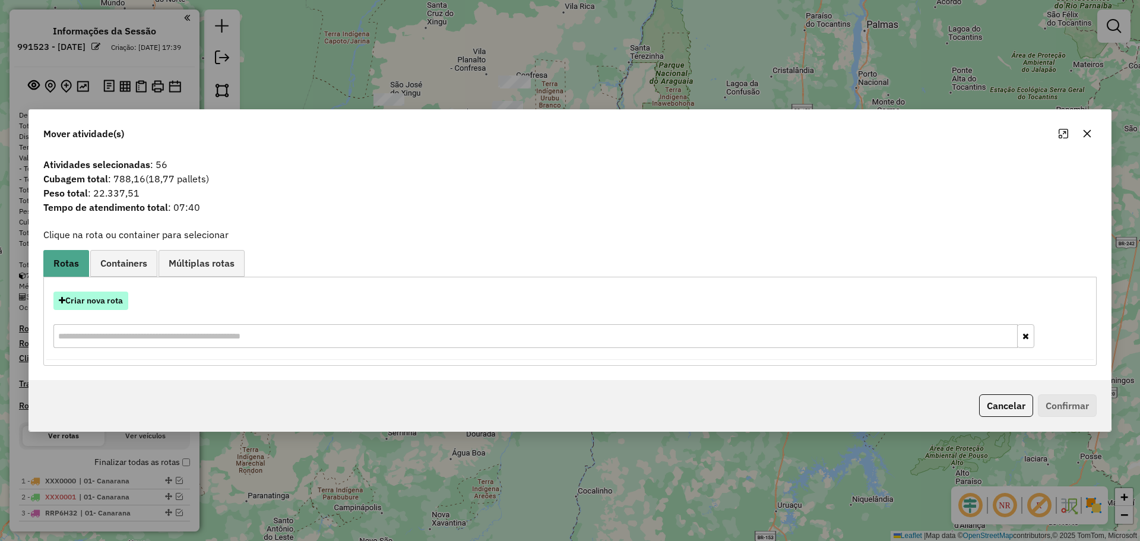
click at [90, 302] on button "Criar nova rota" at bounding box center [90, 301] width 75 height 18
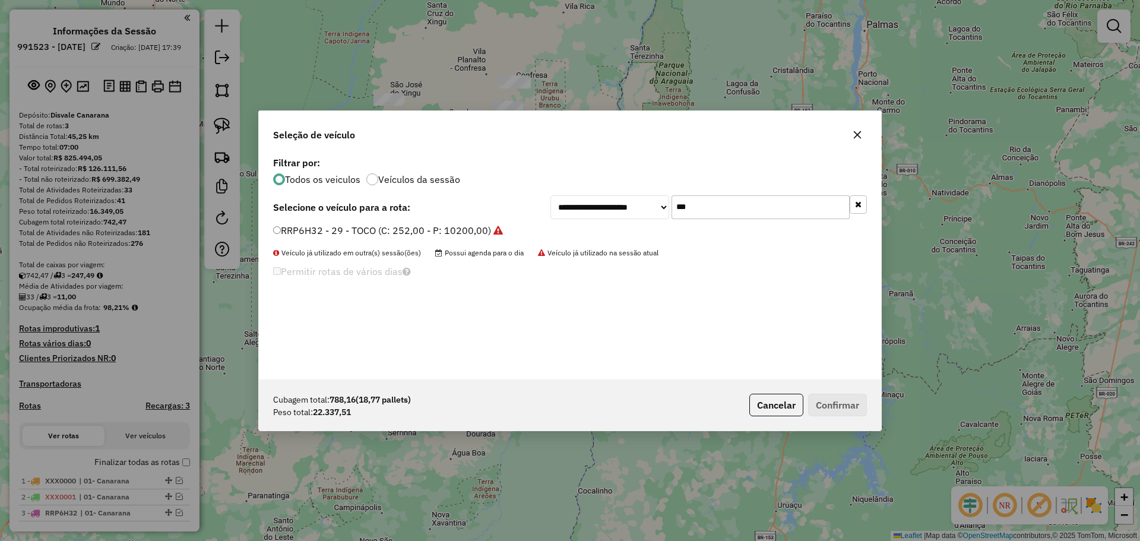
drag, startPoint x: 731, startPoint y: 213, endPoint x: 527, endPoint y: 206, distance: 203.8
click at [536, 206] on div "**********" at bounding box center [570, 207] width 594 height 24
paste input "****"
type input "*******"
click at [280, 230] on label "RAN2G30 - 14 - BI-TRUCK (C: 756,00 - P: 22500,00) (VD)" at bounding box center [401, 230] width 257 height 14
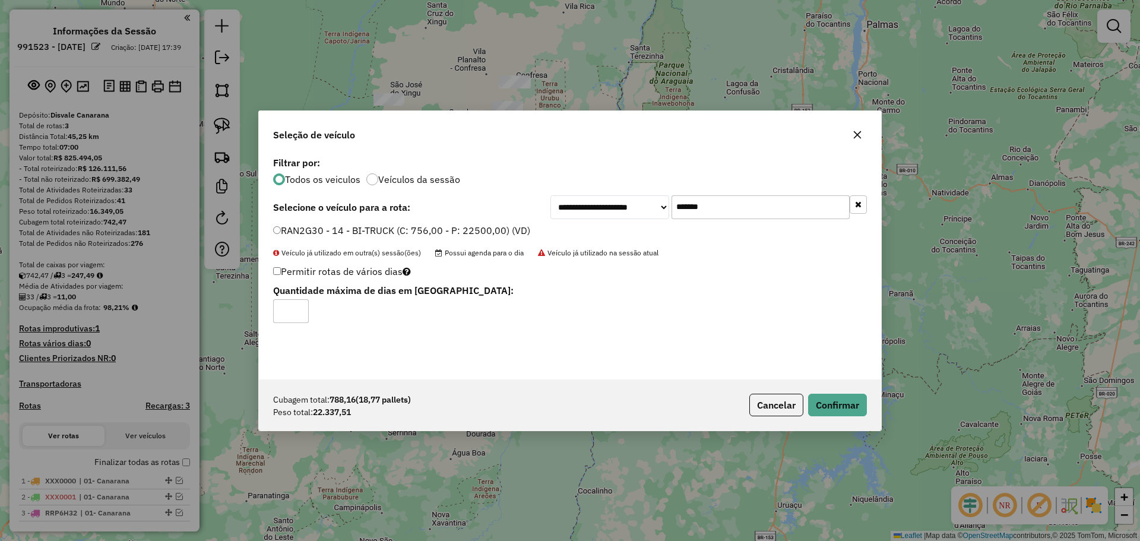
click at [296, 308] on input "*" at bounding box center [291, 311] width 36 height 24
type input "*"
click at [296, 308] on input "*" at bounding box center [291, 311] width 36 height 24
click at [838, 401] on button "Confirmar" at bounding box center [837, 405] width 59 height 23
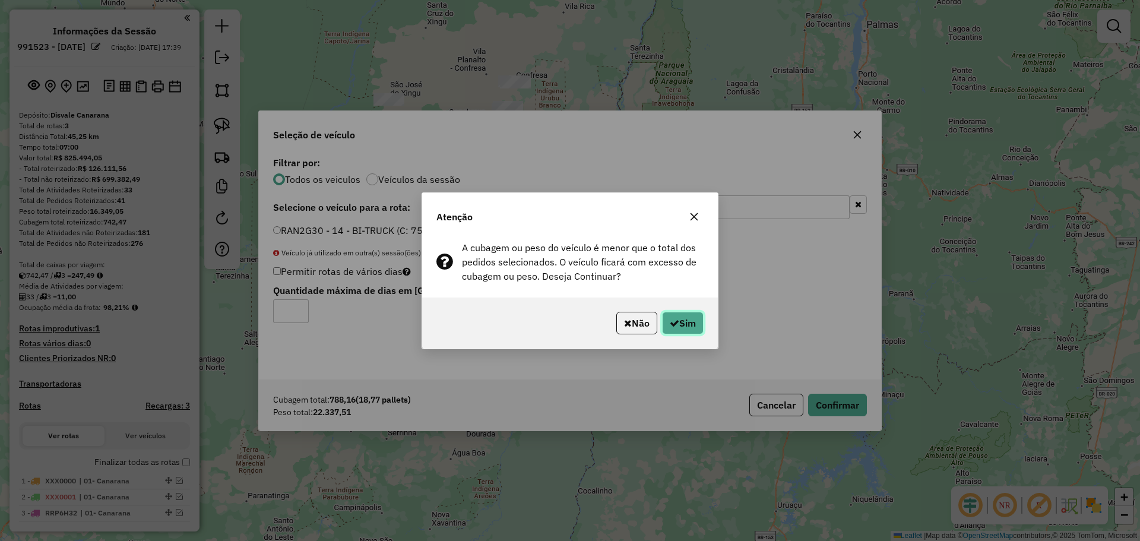
click at [689, 324] on button "Sim" at bounding box center [683, 323] width 42 height 23
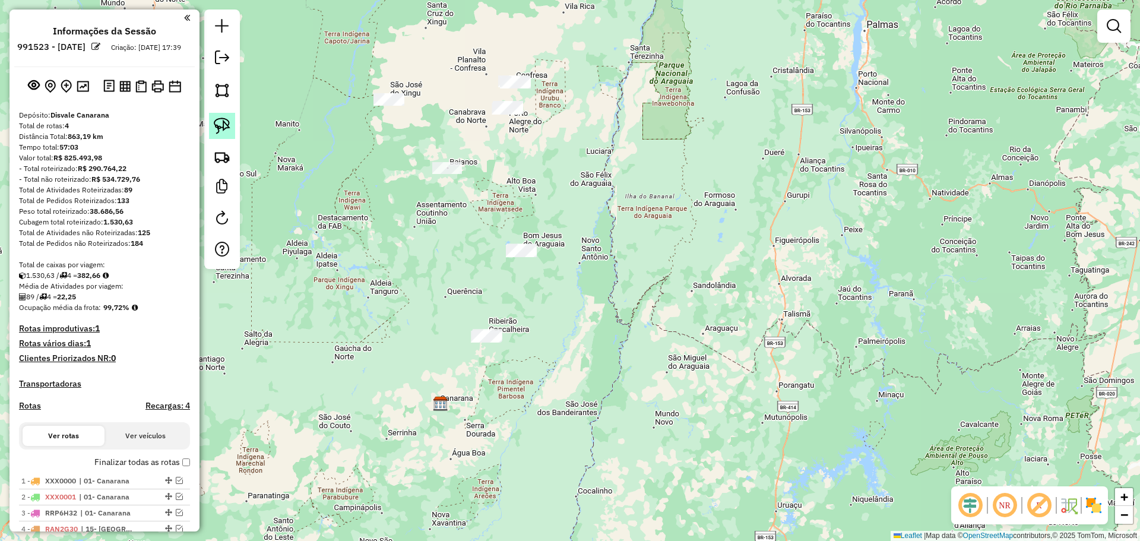
click at [228, 119] on img at bounding box center [222, 126] width 17 height 17
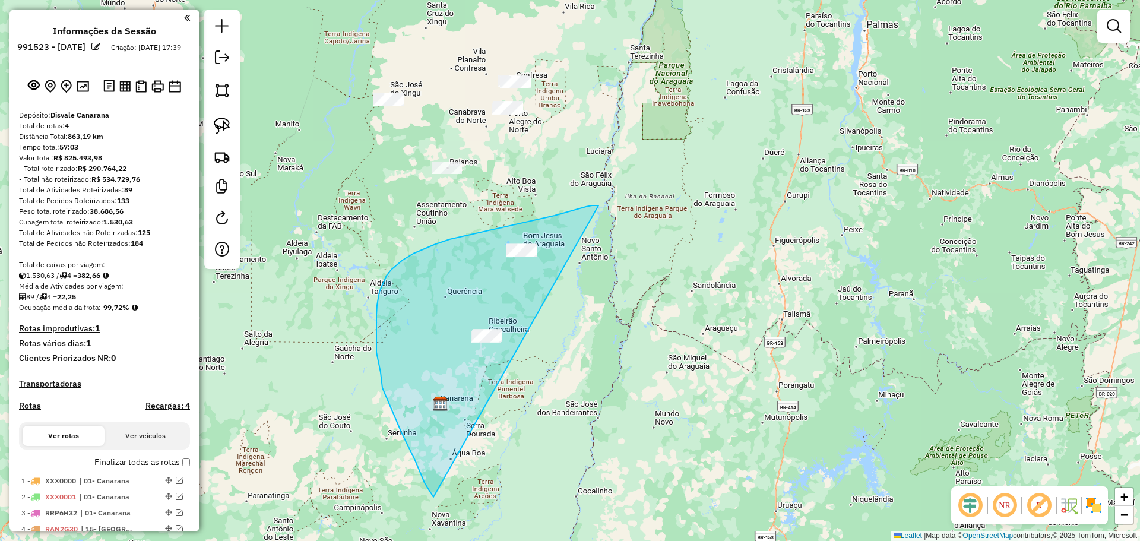
drag, startPoint x: 565, startPoint y: 213, endPoint x: 700, endPoint y: 297, distance: 158.5
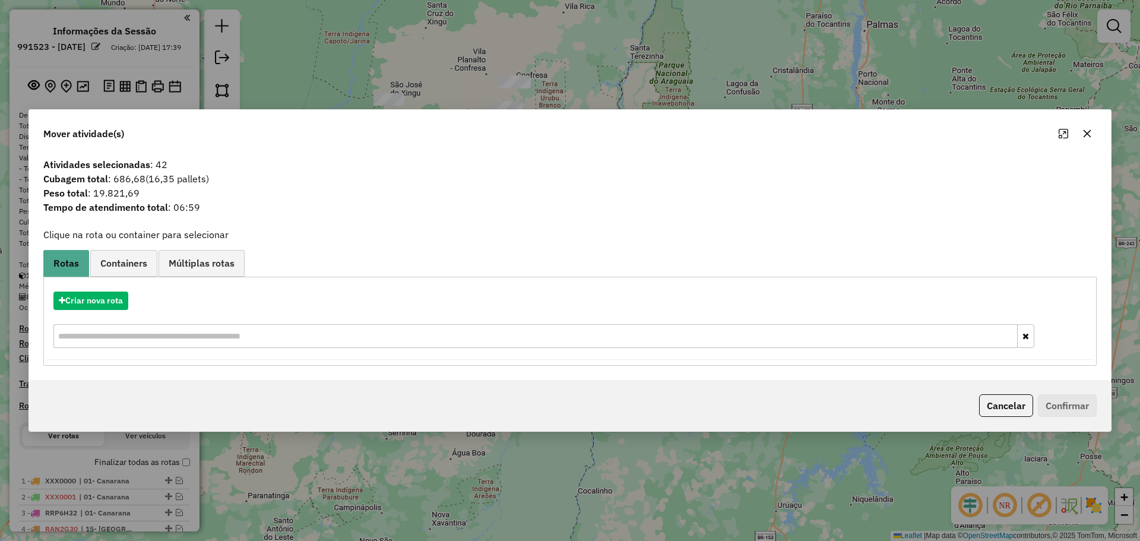
click at [1089, 131] on icon "button" at bounding box center [1088, 134] width 10 height 10
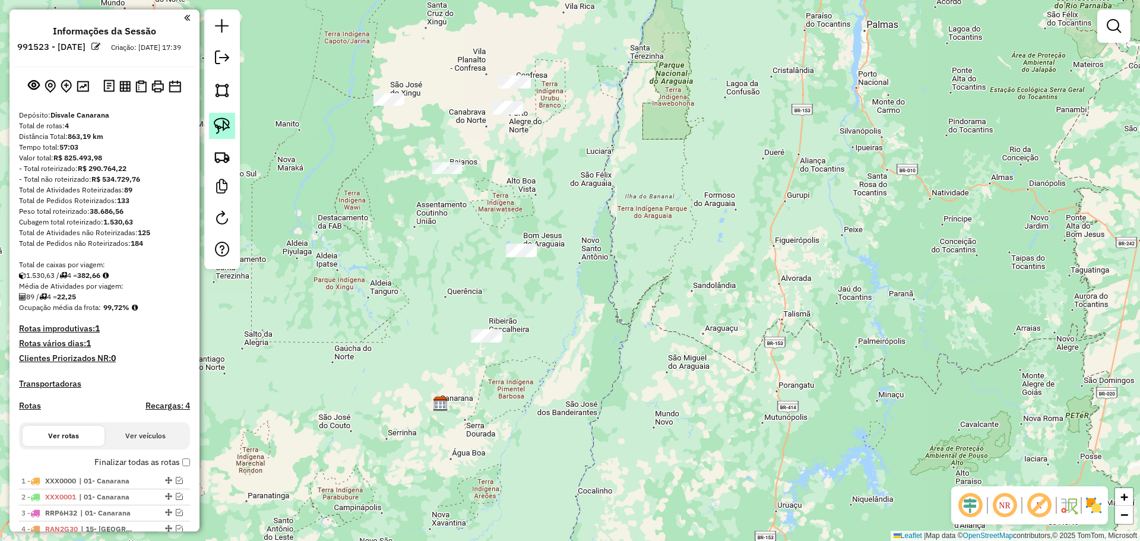
drag, startPoint x: 220, startPoint y: 123, endPoint x: 232, endPoint y: 121, distance: 12.1
click at [220, 123] on img at bounding box center [222, 126] width 17 height 17
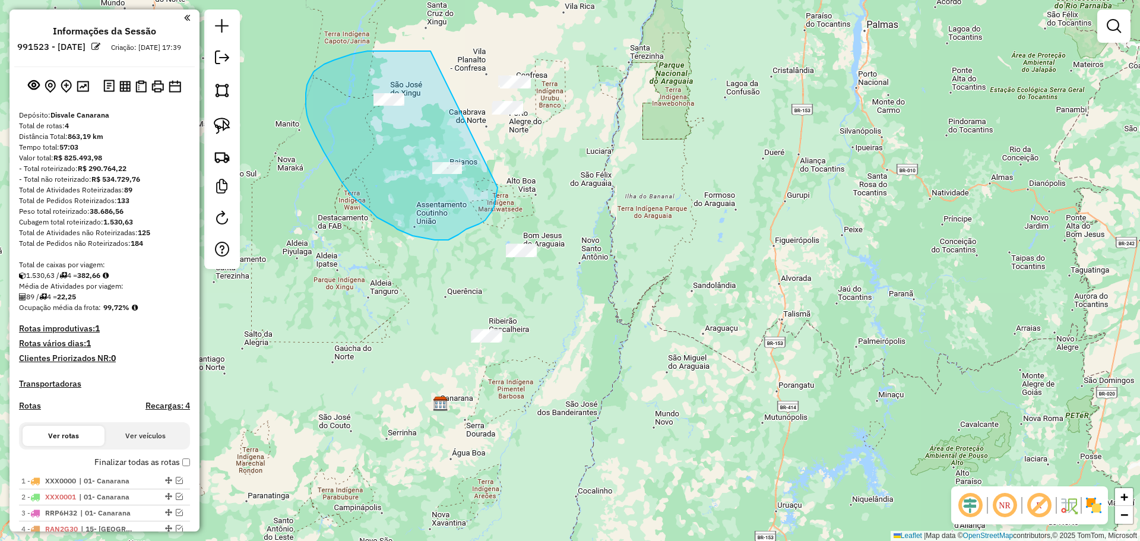
drag, startPoint x: 368, startPoint y: 51, endPoint x: 499, endPoint y: 184, distance: 186.9
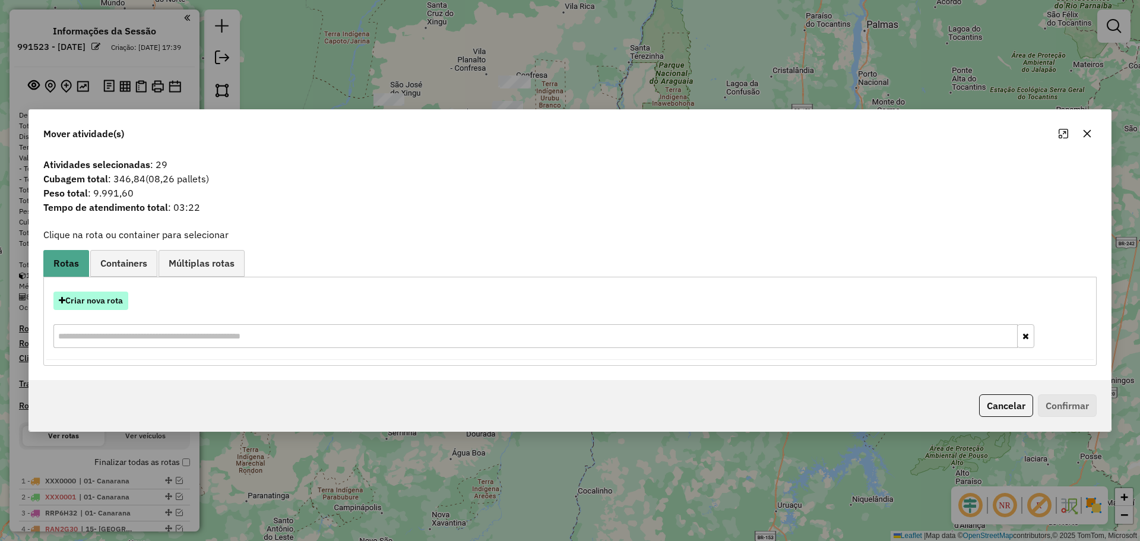
click at [106, 302] on button "Criar nova rota" at bounding box center [90, 301] width 75 height 18
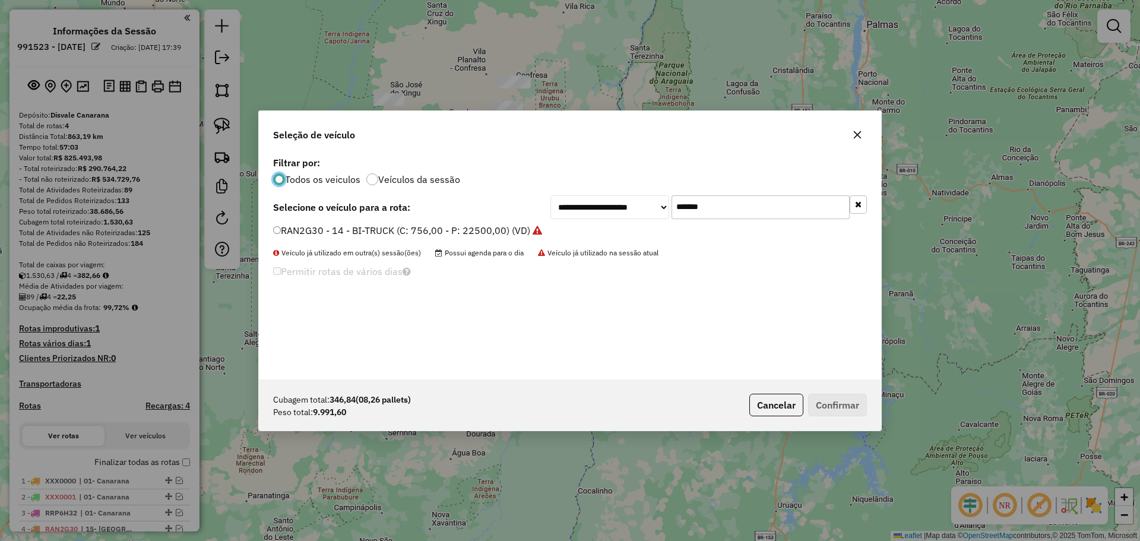
click at [859, 208] on button "button" at bounding box center [858, 204] width 17 height 18
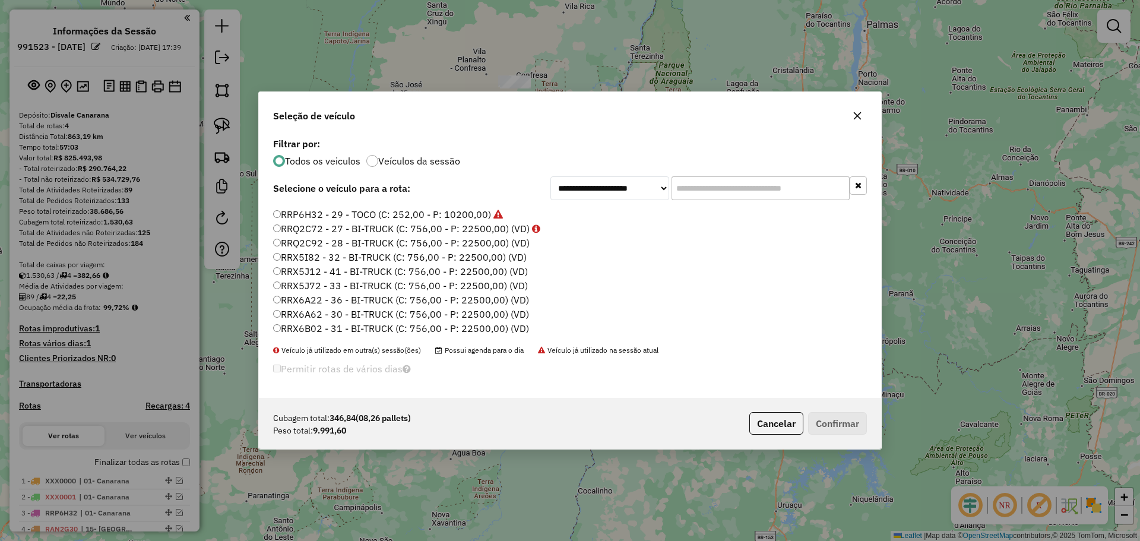
scroll to position [475, 0]
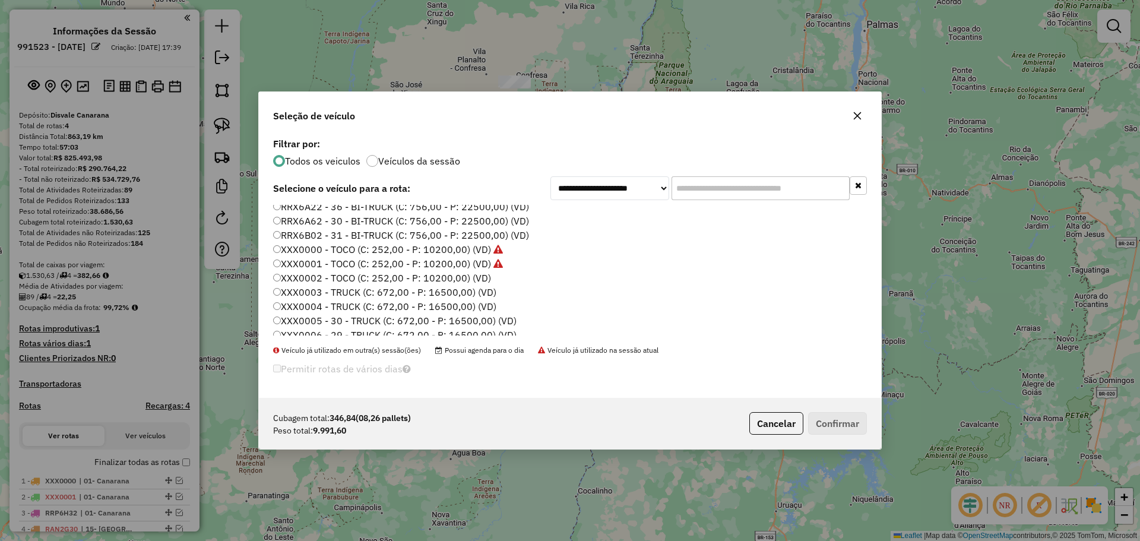
click at [477, 276] on label "XXX0002 - TOCO (C: 252,00 - P: 10200,00) (VD)" at bounding box center [382, 278] width 218 height 14
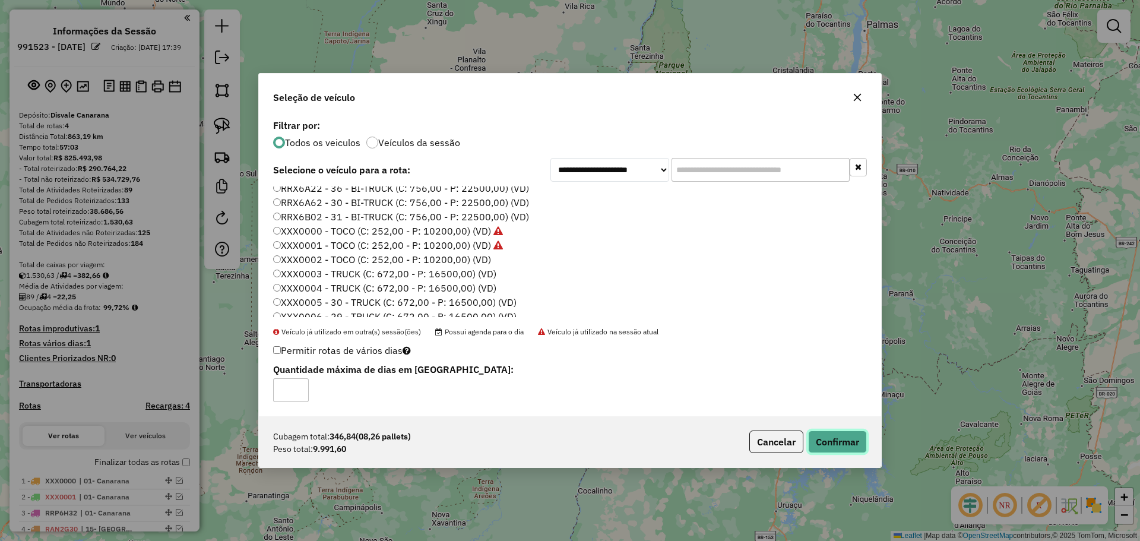
click at [834, 442] on button "Confirmar" at bounding box center [837, 442] width 59 height 23
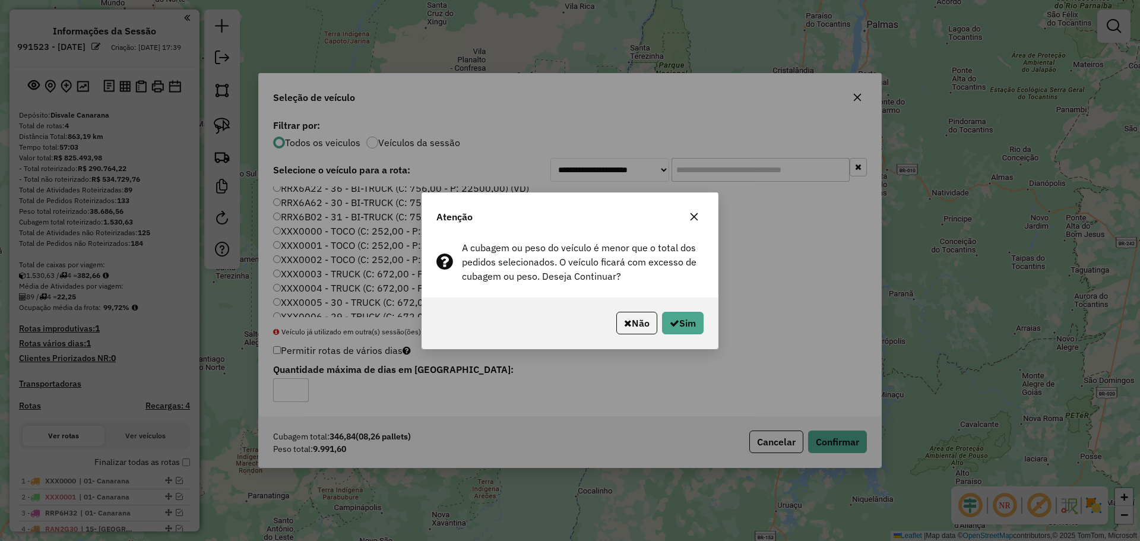
click at [694, 218] on icon "button" at bounding box center [695, 217] width 10 height 10
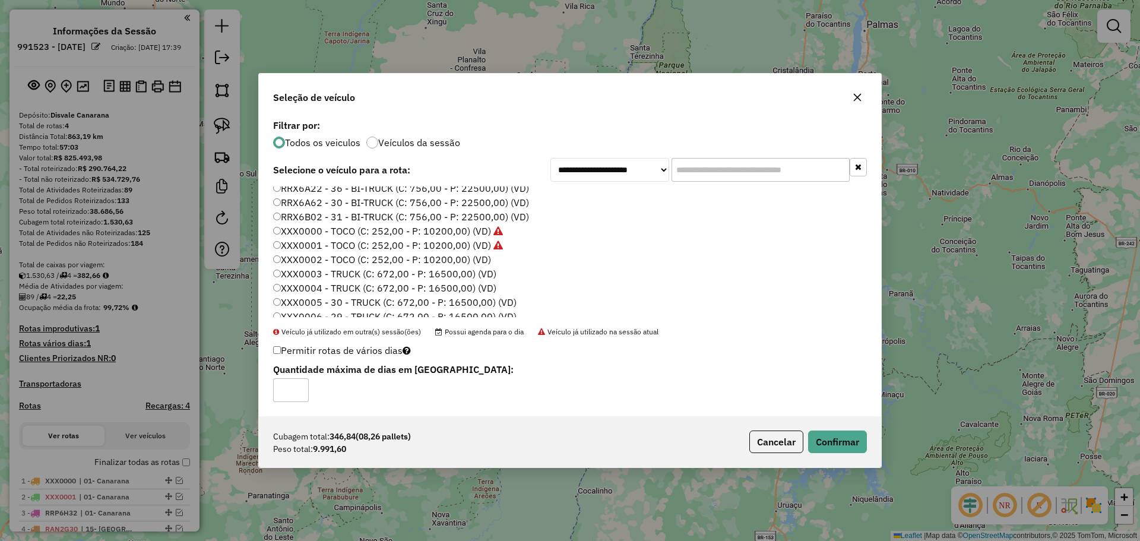
click at [298, 385] on input "*" at bounding box center [291, 390] width 36 height 24
type input "*"
click at [298, 385] on input "*" at bounding box center [291, 390] width 36 height 24
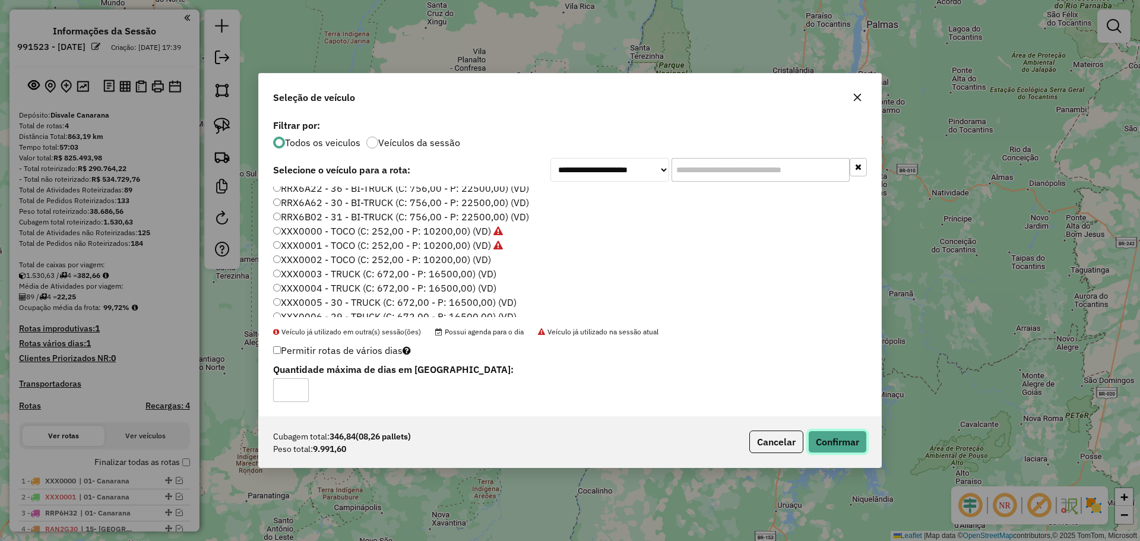
click at [850, 441] on button "Confirmar" at bounding box center [837, 442] width 59 height 23
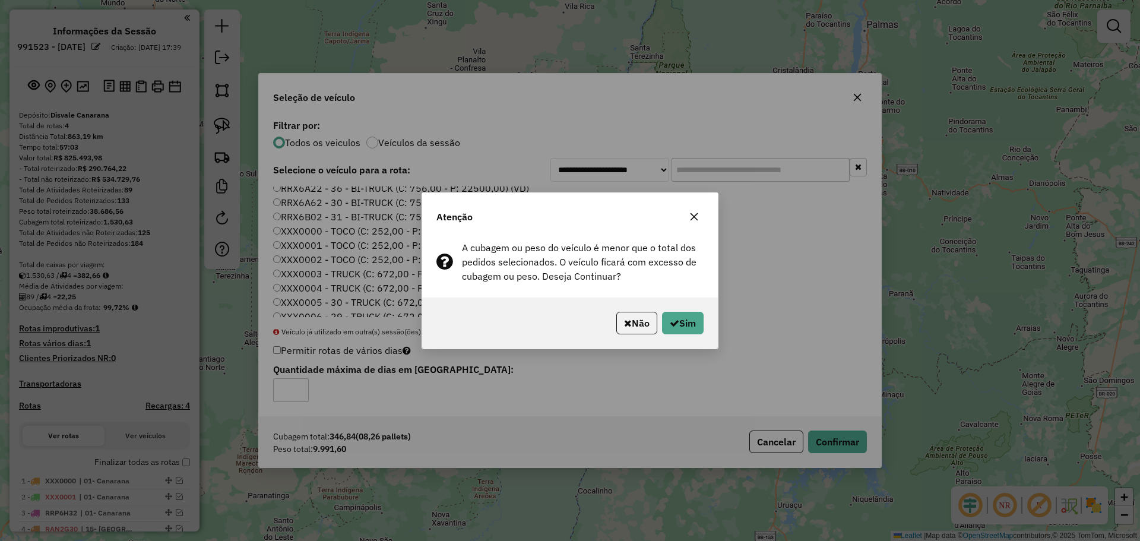
drag, startPoint x: 650, startPoint y: 322, endPoint x: 656, endPoint y: 323, distance: 6.0
click at [651, 322] on button "Não" at bounding box center [636, 323] width 41 height 23
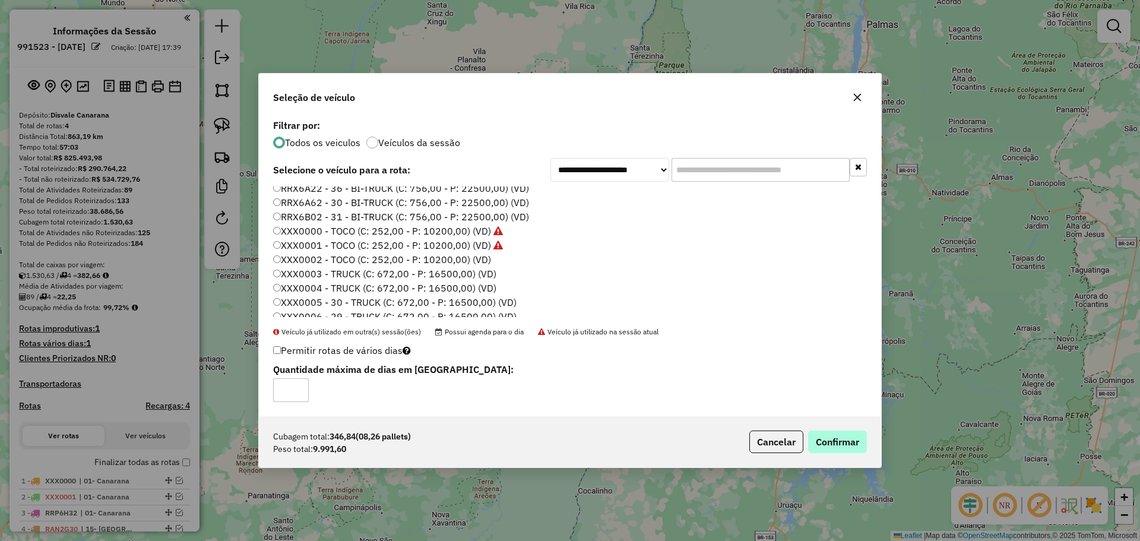
drag, startPoint x: 836, startPoint y: 428, endPoint x: 834, endPoint y: 435, distance: 7.3
click at [834, 432] on div "Cubagem total: 346,84 (08,26 pallets) Peso total: 9.991,60 Cancelar Confirmar" at bounding box center [570, 441] width 622 height 51
click at [834, 435] on button "Confirmar" at bounding box center [837, 442] width 59 height 23
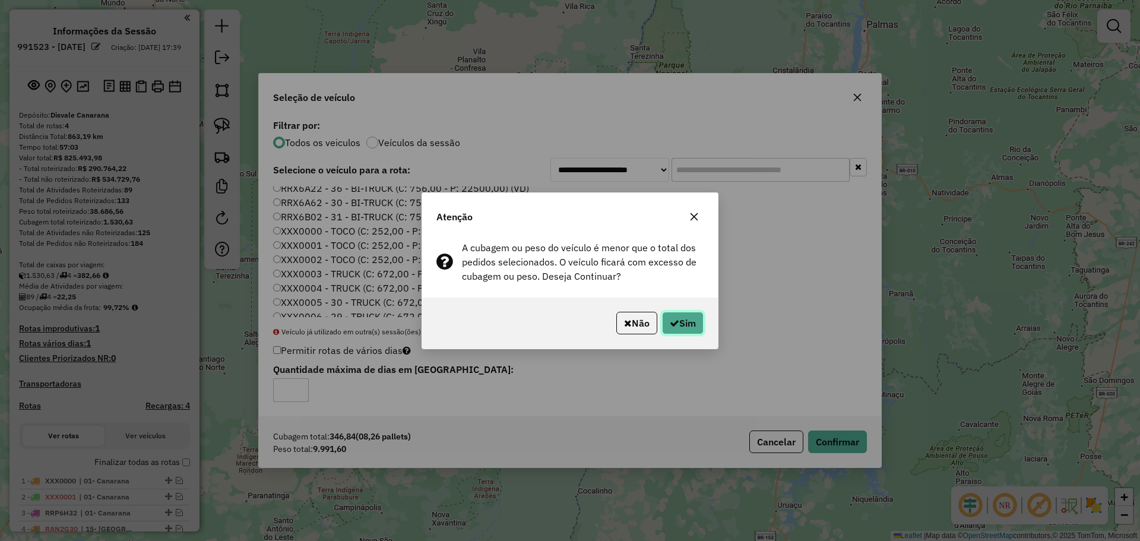
click at [672, 318] on icon "button" at bounding box center [675, 323] width 10 height 10
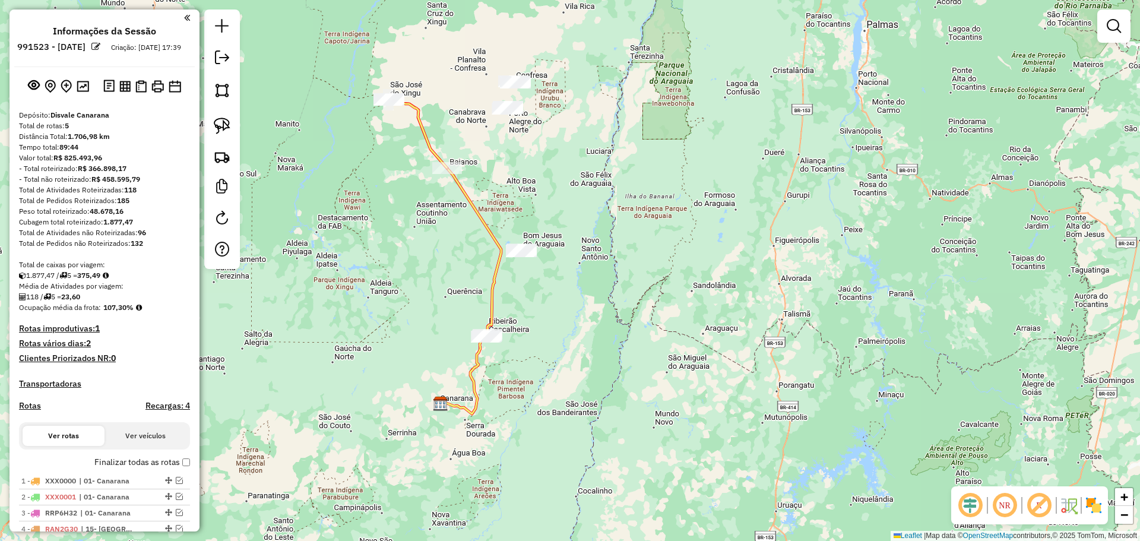
click at [178, 469] on div "Depósito: Disvale Canarana Total de rotas: 5 Distância Total: 1.706,98 km Tempo…" at bounding box center [104, 368] width 181 height 517
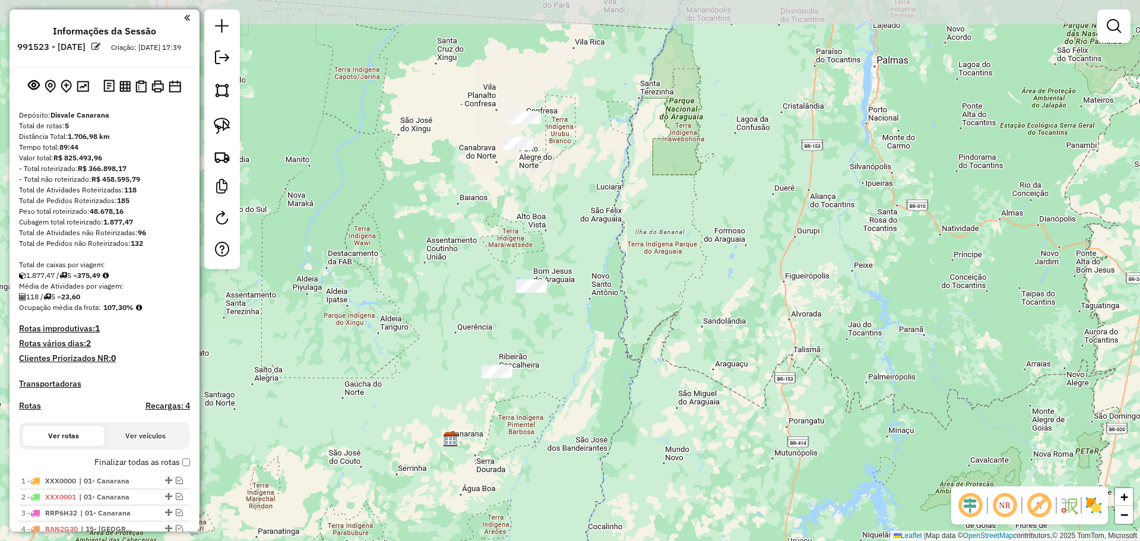
drag, startPoint x: 437, startPoint y: 241, endPoint x: 446, endPoint y: 264, distance: 24.3
click at [446, 273] on div "Janela de atendimento Grade de atendimento Capacidade Transportadoras Veículos …" at bounding box center [570, 270] width 1140 height 541
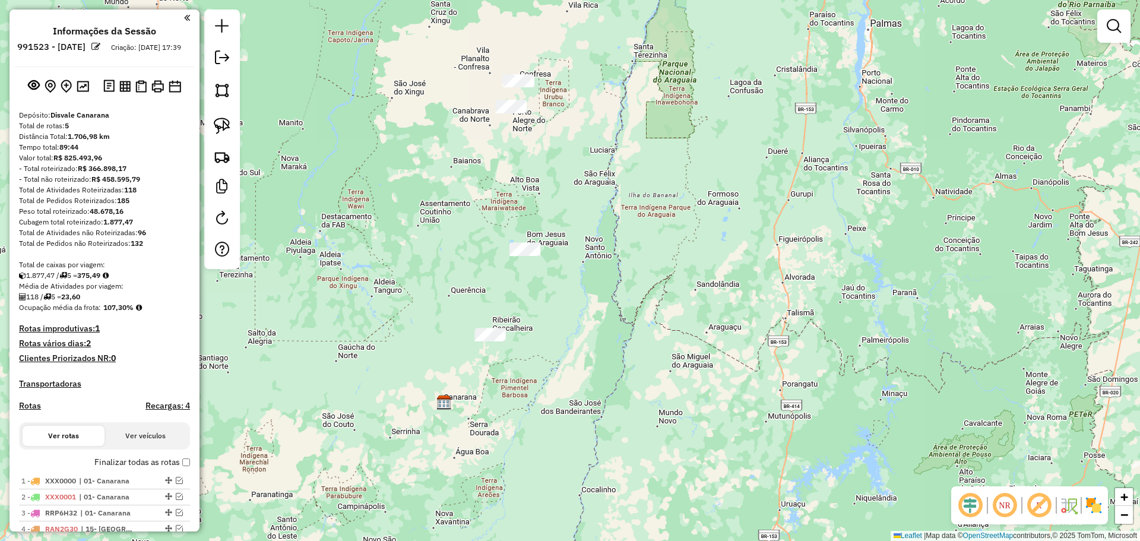
drag, startPoint x: 513, startPoint y: 239, endPoint x: 480, endPoint y: 199, distance: 51.9
click at [502, 199] on div "Janela de atendimento Grade de atendimento Capacidade Transportadoras Veículos …" at bounding box center [570, 270] width 1140 height 541
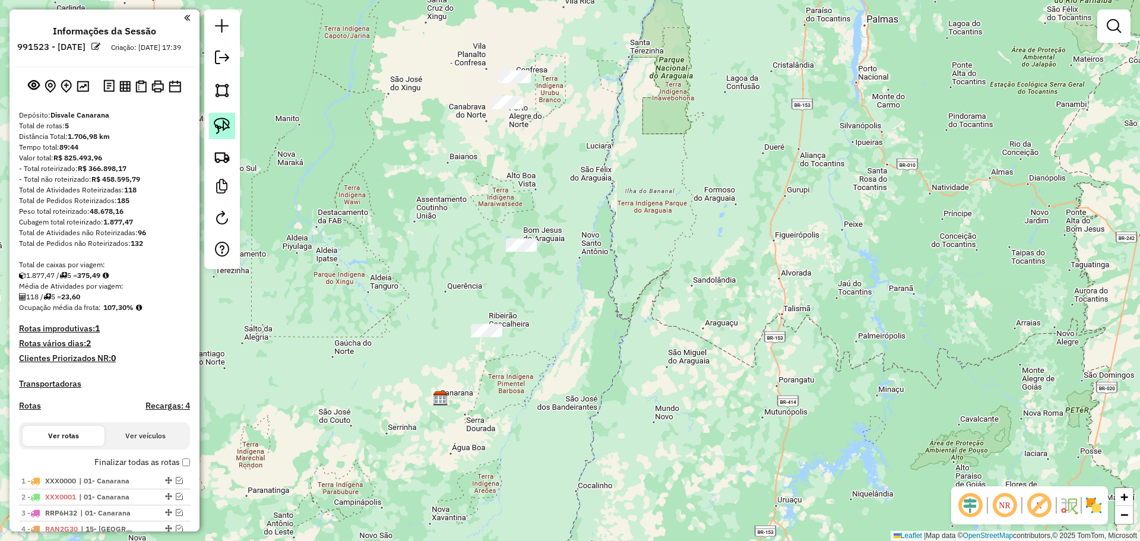
click at [223, 124] on img at bounding box center [222, 126] width 17 height 17
drag, startPoint x: 545, startPoint y: 52, endPoint x: 593, endPoint y: 92, distance: 62.8
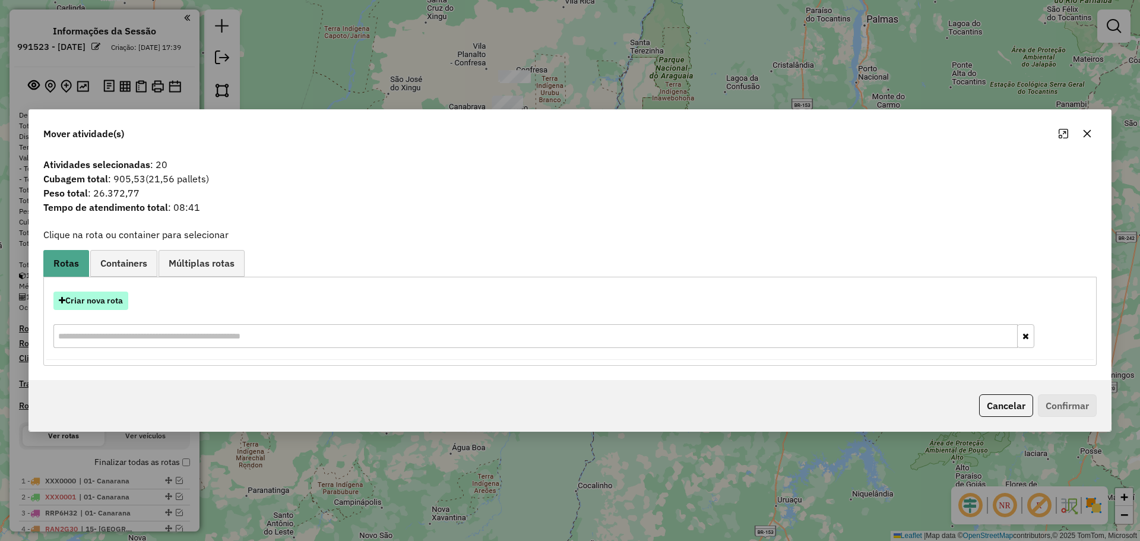
click at [103, 303] on button "Criar nova rota" at bounding box center [90, 301] width 75 height 18
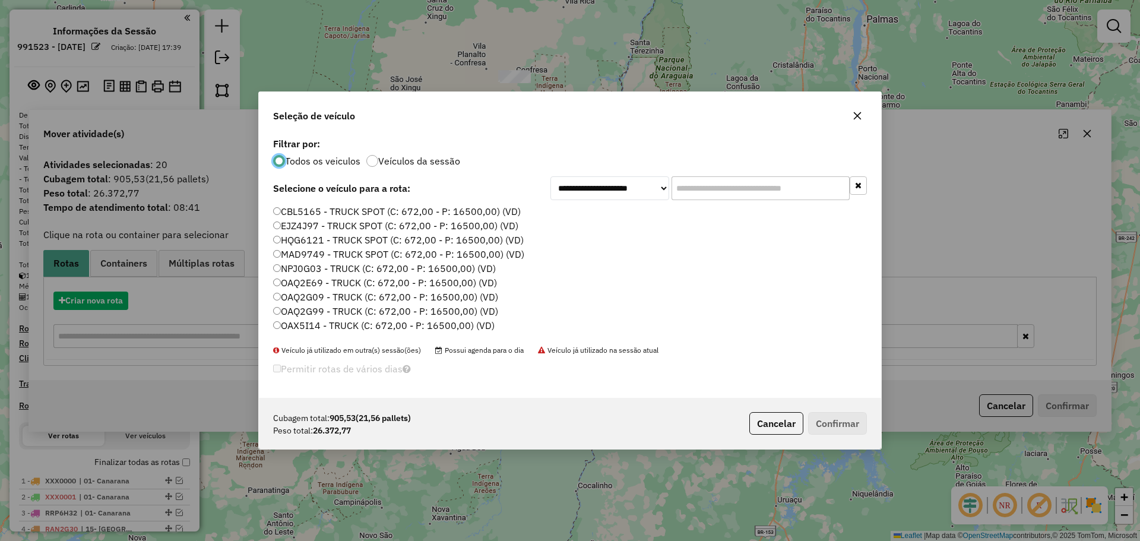
scroll to position [7, 4]
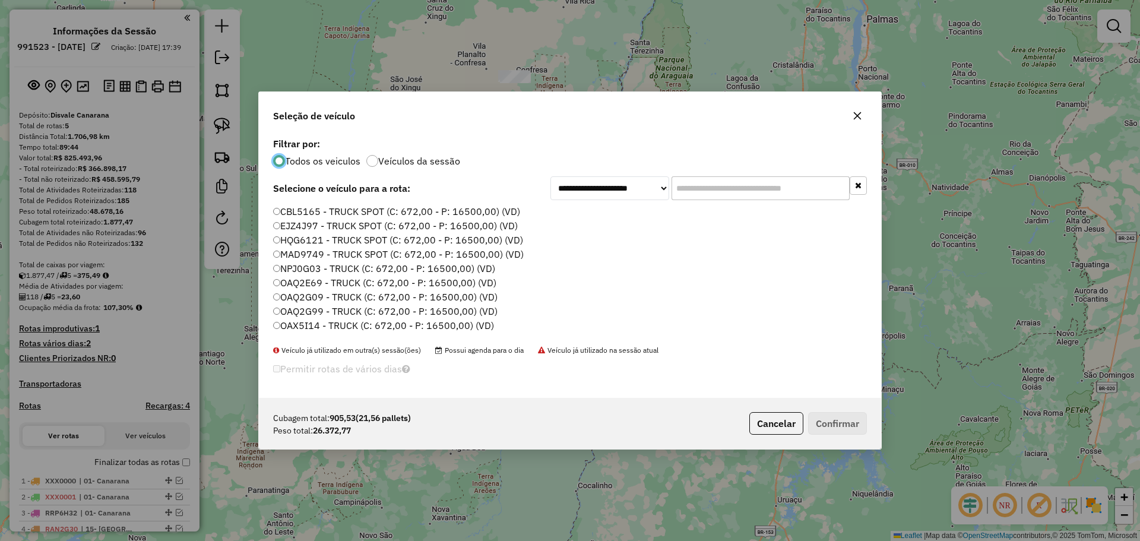
click at [717, 180] on input "text" at bounding box center [761, 188] width 178 height 24
paste input "*******"
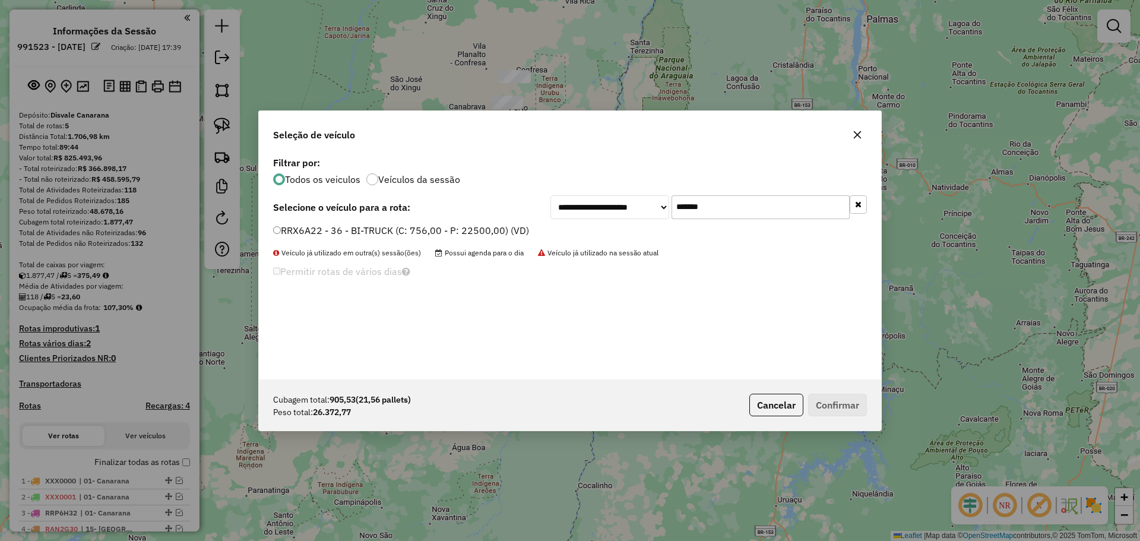
type input "*******"
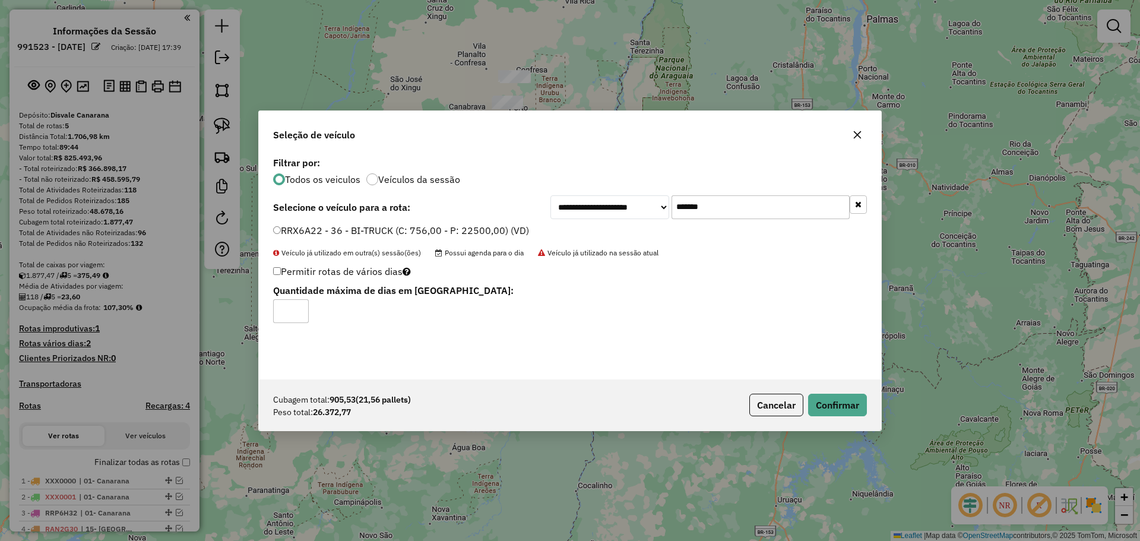
click at [301, 311] on input "*" at bounding box center [291, 311] width 36 height 24
click at [300, 309] on input "*" at bounding box center [291, 311] width 36 height 24
click at [299, 309] on input "*" at bounding box center [291, 311] width 36 height 24
type input "*"
click at [299, 309] on input "*" at bounding box center [291, 311] width 36 height 24
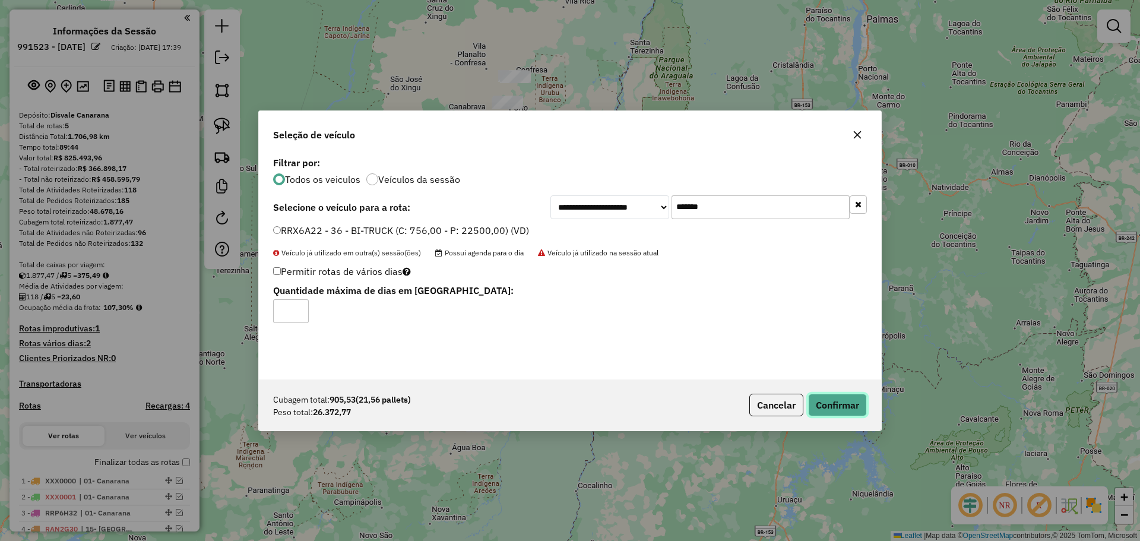
click at [852, 401] on button "Confirmar" at bounding box center [837, 405] width 59 height 23
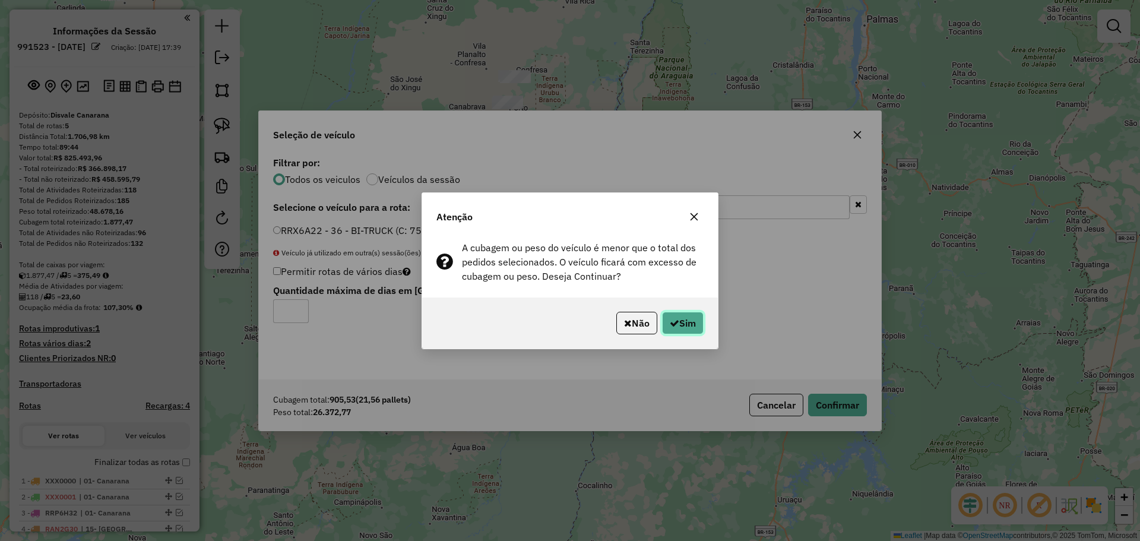
click at [691, 326] on button "Sim" at bounding box center [683, 323] width 42 height 23
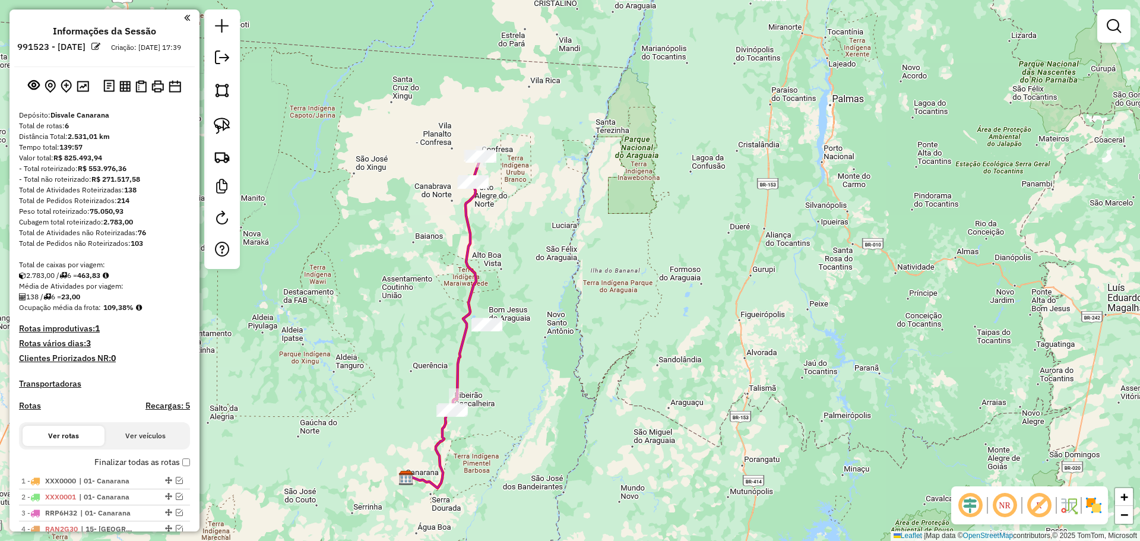
drag, startPoint x: 423, startPoint y: 198, endPoint x: 369, endPoint y: 238, distance: 66.3
click at [381, 284] on div "Janela de atendimento Grade de atendimento Capacidade Transportadoras Veículos …" at bounding box center [570, 270] width 1140 height 541
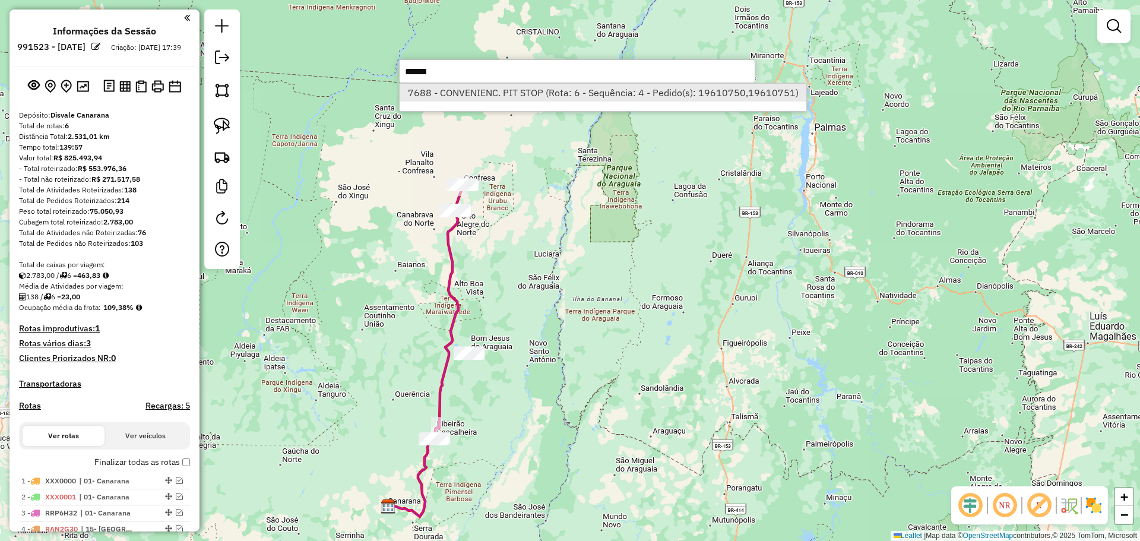
type input "******"
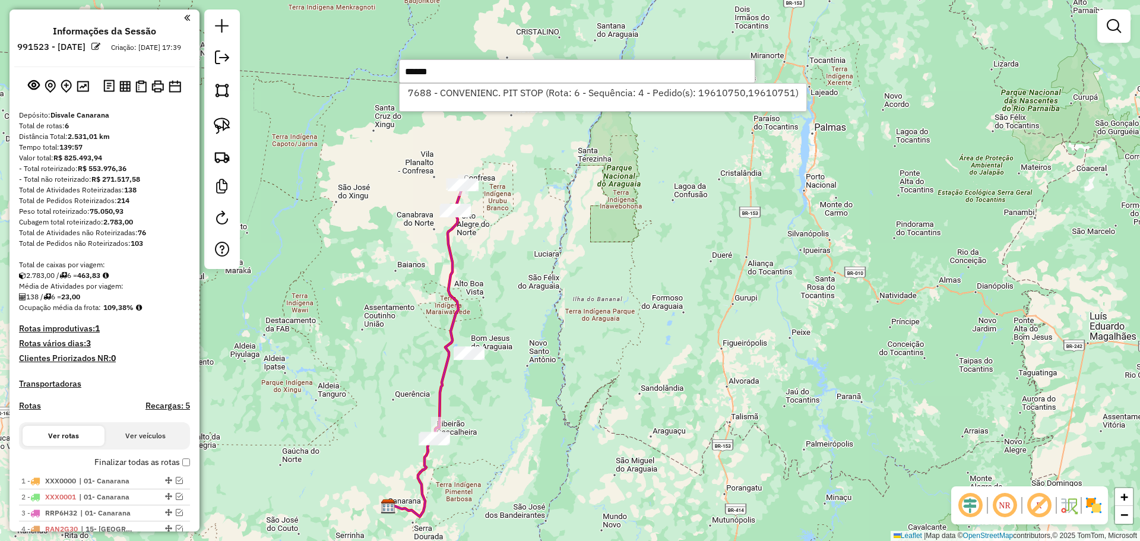
click at [619, 95] on li "7688 - CONVENIENC. PIT STOP (Rota: 6 - Sequência: 4 - Pedido(s): 19610750,19610…" at bounding box center [603, 93] width 407 height 18
select select "**********"
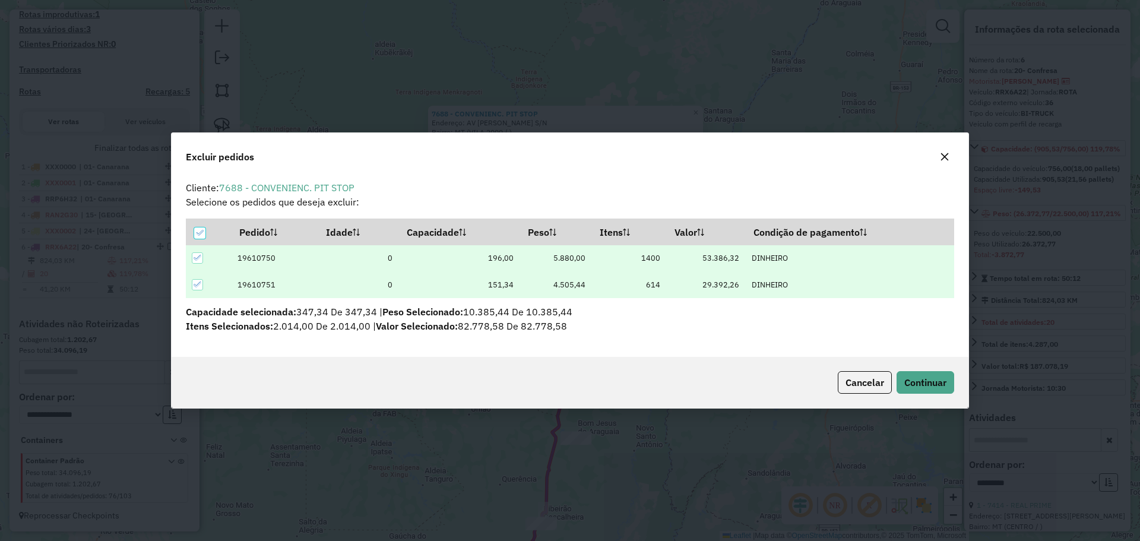
scroll to position [0, 0]
click at [195, 228] on div at bounding box center [199, 232] width 11 height 11
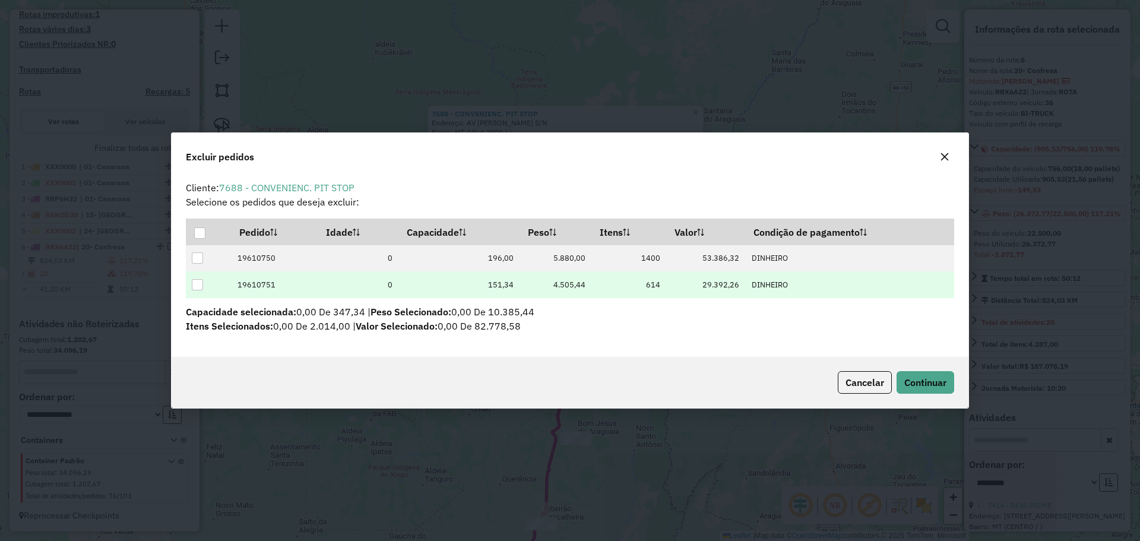
drag, startPoint x: 195, startPoint y: 258, endPoint x: 358, endPoint y: 285, distance: 165.5
click at [195, 258] on div at bounding box center [197, 257] width 11 height 11
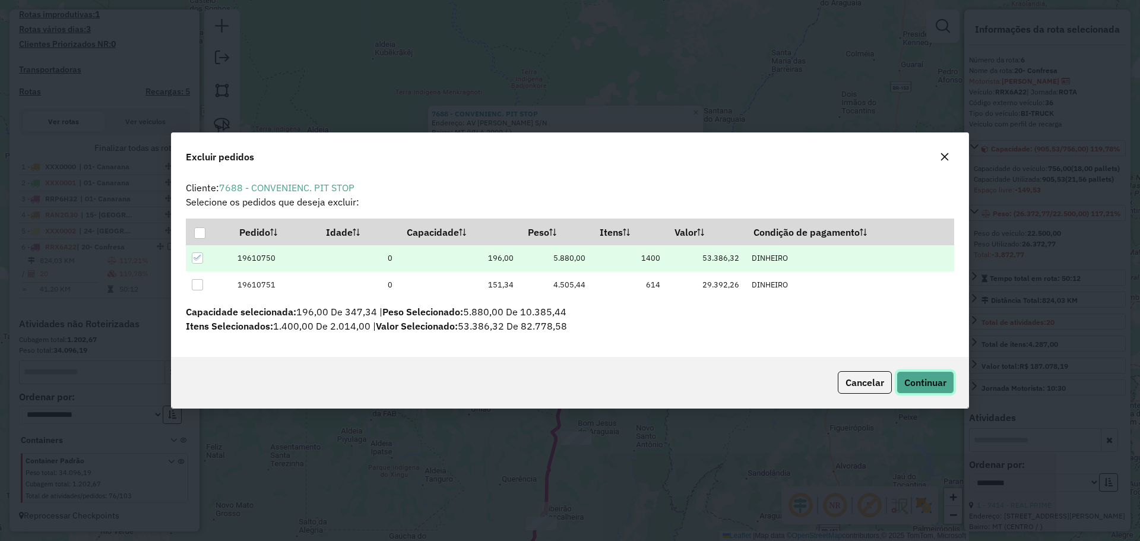
click at [925, 378] on span "Continuar" at bounding box center [925, 383] width 42 height 12
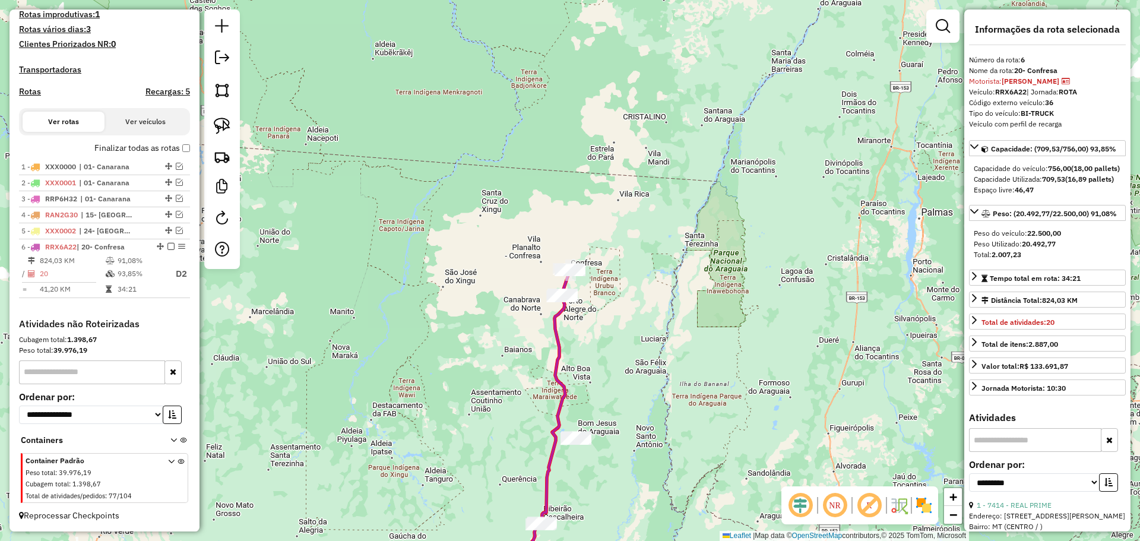
scroll to position [282, 0]
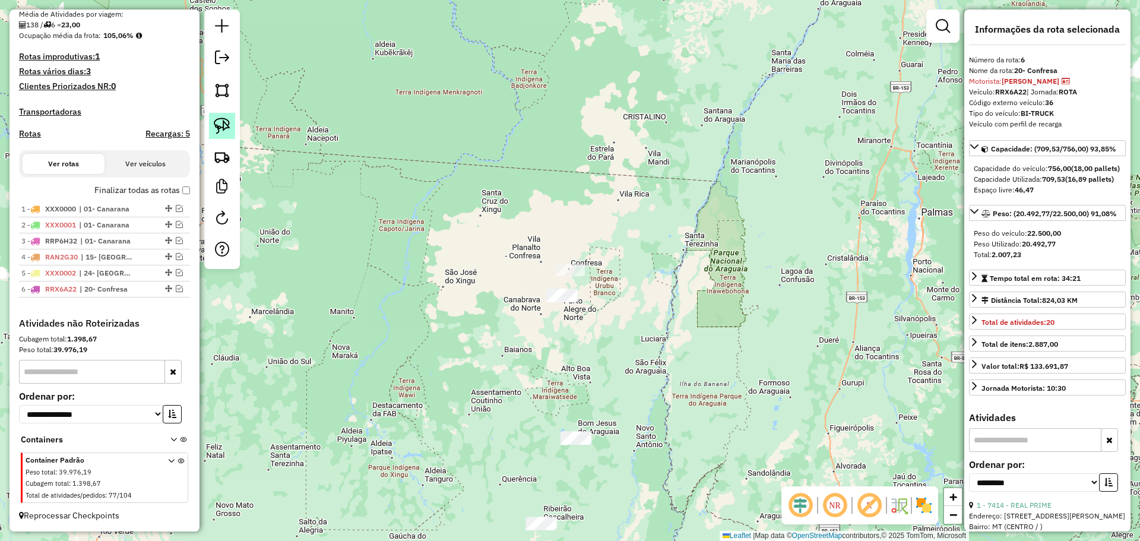
click at [224, 118] on img at bounding box center [222, 126] width 17 height 17
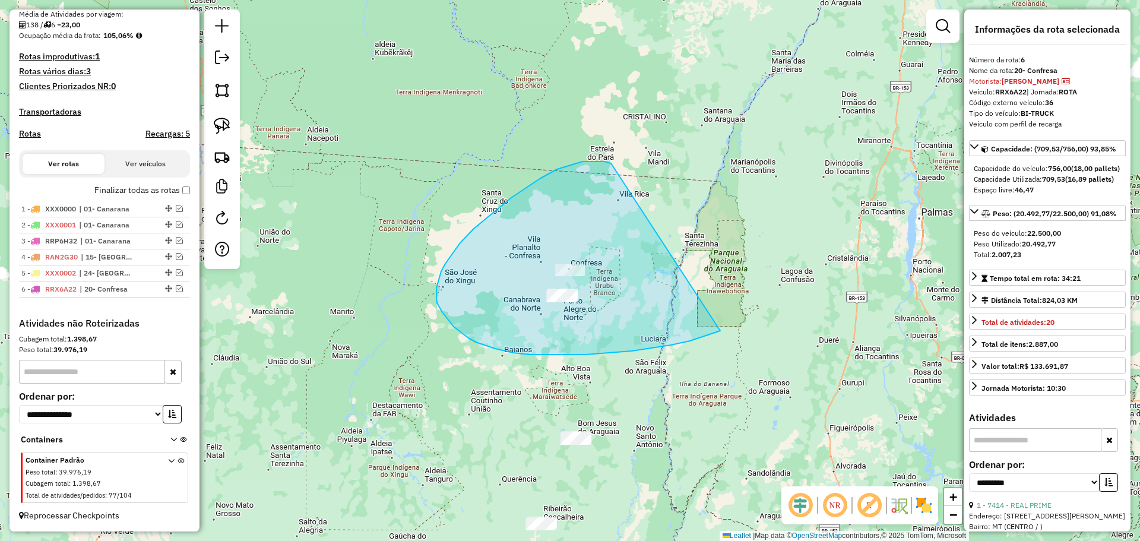
drag, startPoint x: 568, startPoint y: 166, endPoint x: 830, endPoint y: 244, distance: 273.4
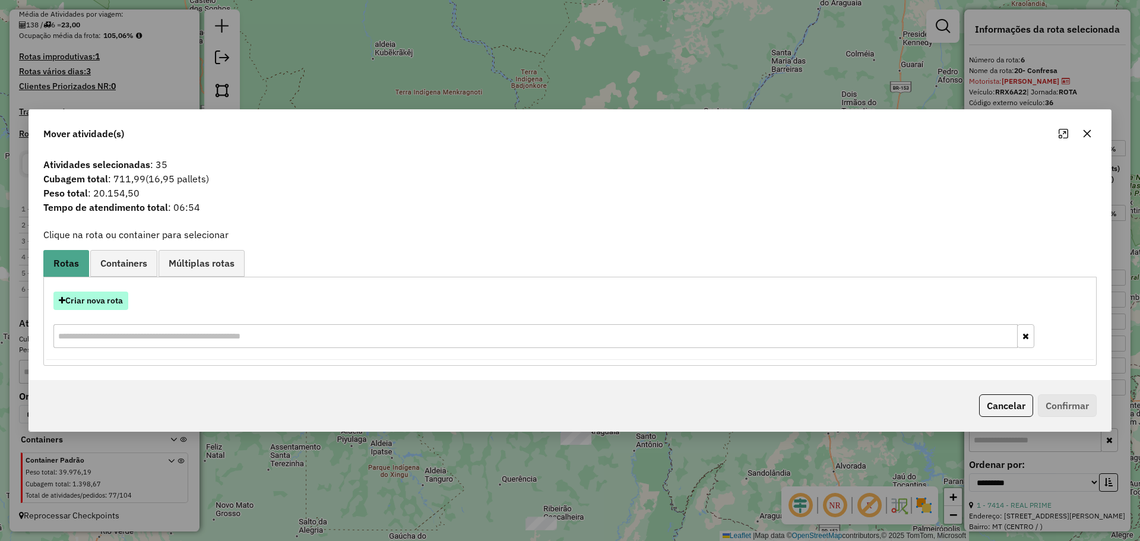
click at [103, 306] on button "Criar nova rota" at bounding box center [90, 301] width 75 height 18
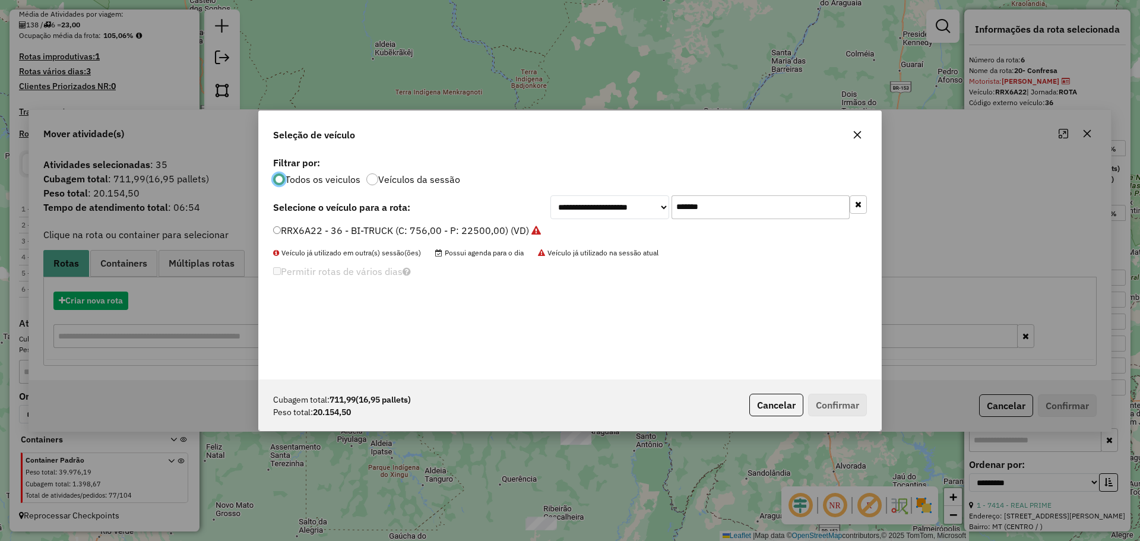
scroll to position [7, 4]
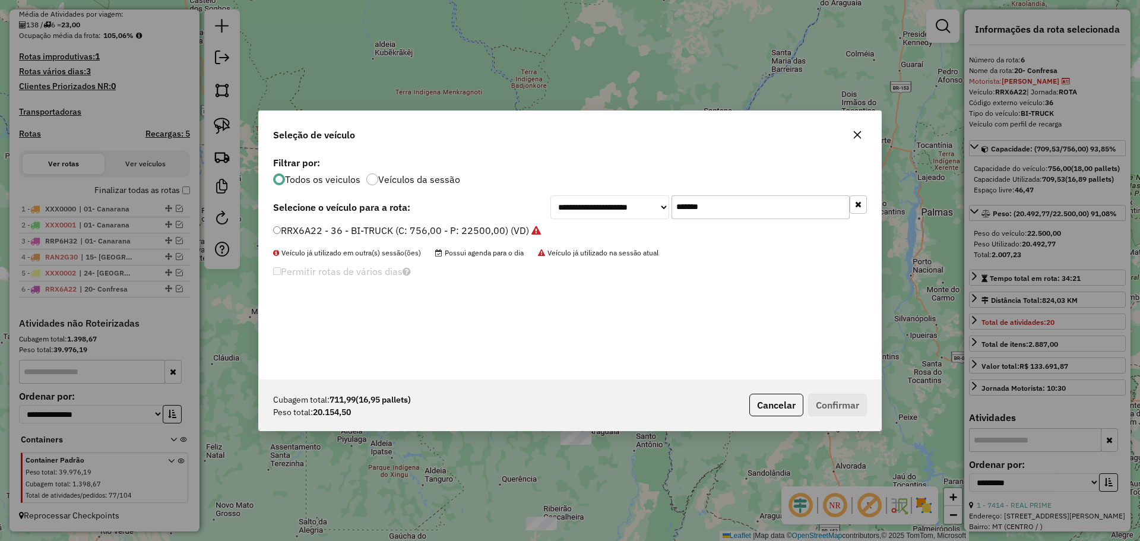
drag, startPoint x: 725, startPoint y: 204, endPoint x: 468, endPoint y: 210, distance: 257.2
click at [503, 207] on div "**********" at bounding box center [570, 207] width 594 height 24
paste input "text"
type input "*******"
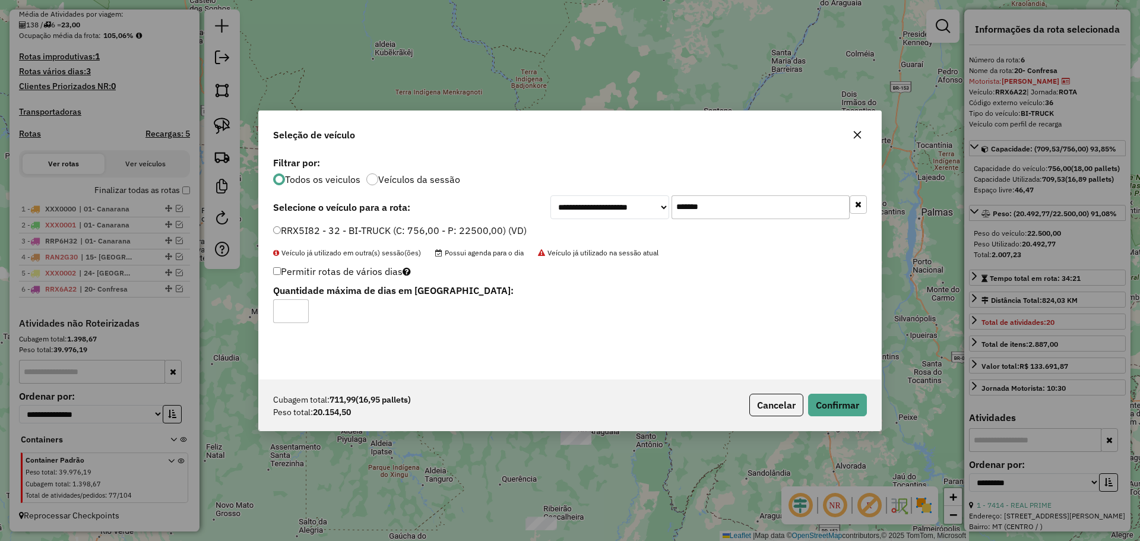
click at [299, 305] on input "*" at bounding box center [291, 311] width 36 height 24
click at [299, 306] on input "*" at bounding box center [291, 311] width 36 height 24
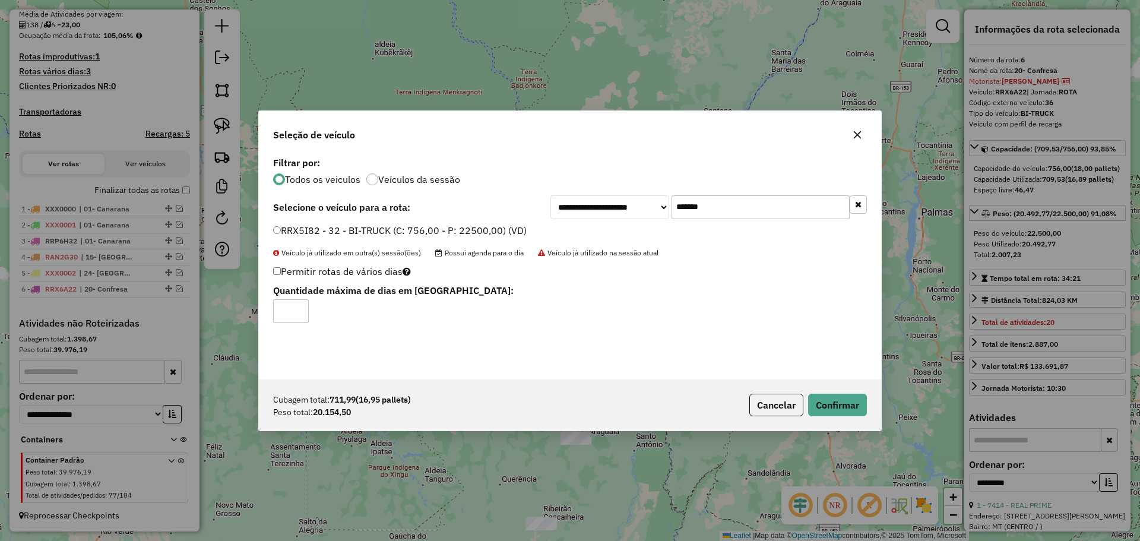
drag, startPoint x: 290, startPoint y: 311, endPoint x: 298, endPoint y: 316, distance: 8.9
click at [293, 311] on input "*" at bounding box center [291, 311] width 36 height 24
type input "*"
click at [299, 317] on input "*" at bounding box center [291, 311] width 36 height 24
click at [840, 414] on button "Confirmar" at bounding box center [837, 405] width 59 height 23
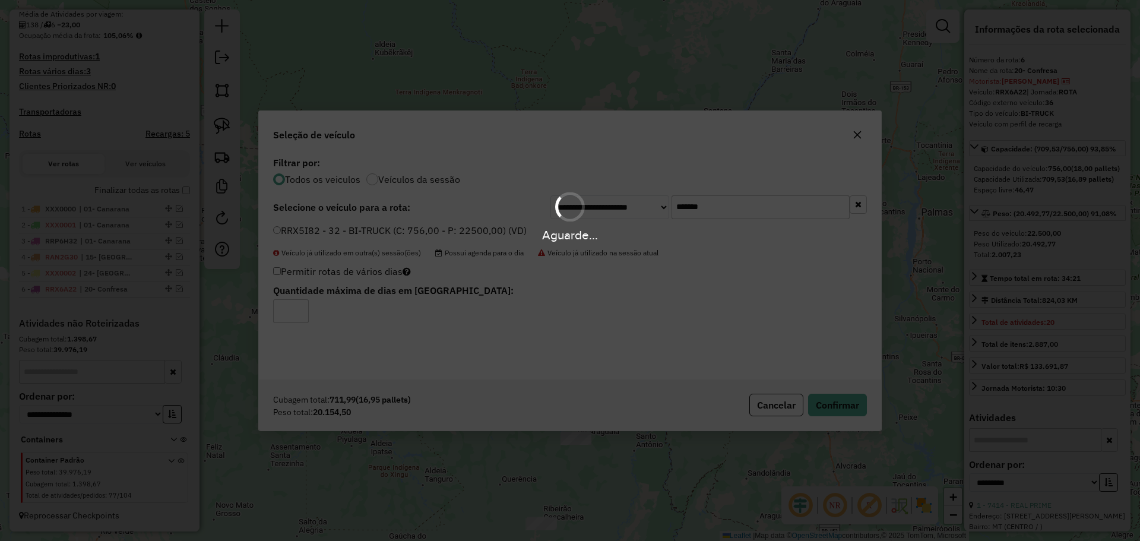
scroll to position [351, 0]
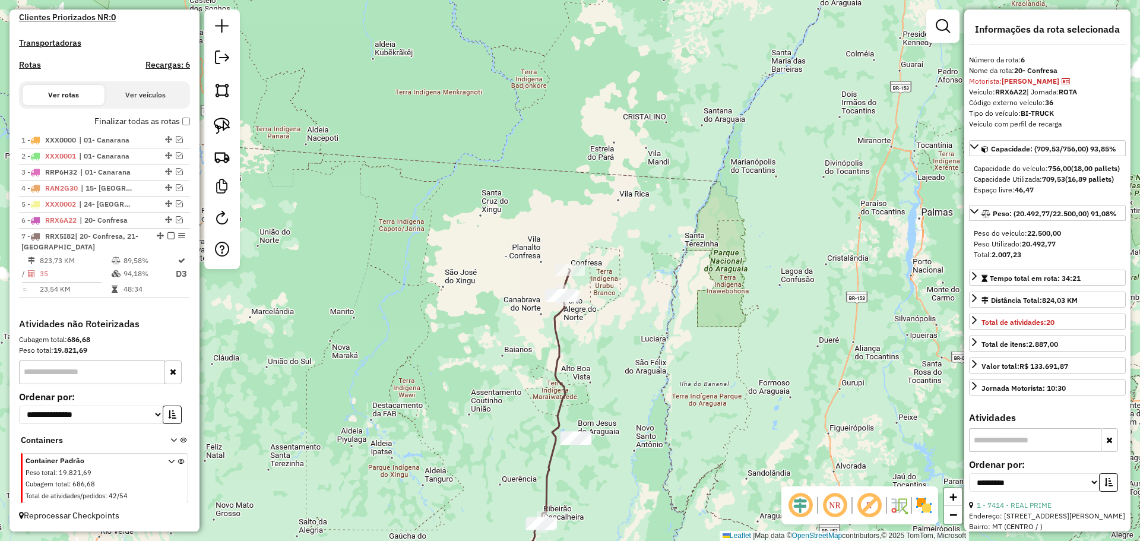
click at [672, 438] on div "Janela de atendimento Grade de atendimento Capacidade Transportadoras Veículos …" at bounding box center [570, 270] width 1140 height 541
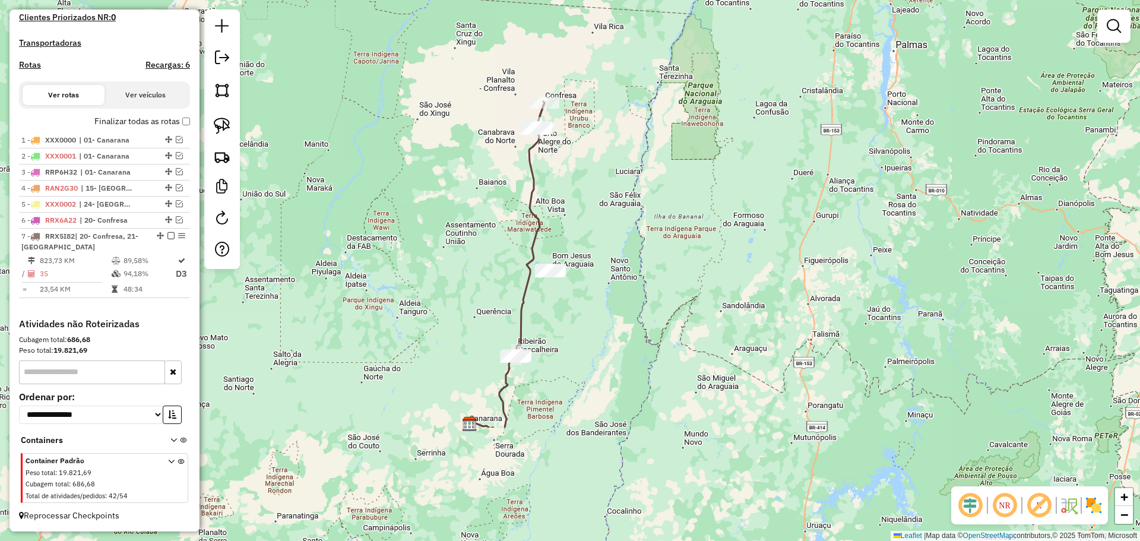
drag, startPoint x: 666, startPoint y: 427, endPoint x: 640, endPoint y: 251, distance: 178.2
click at [640, 251] on div "Janela de atendimento Grade de atendimento Capacidade Transportadoras Veículos …" at bounding box center [570, 270] width 1140 height 541
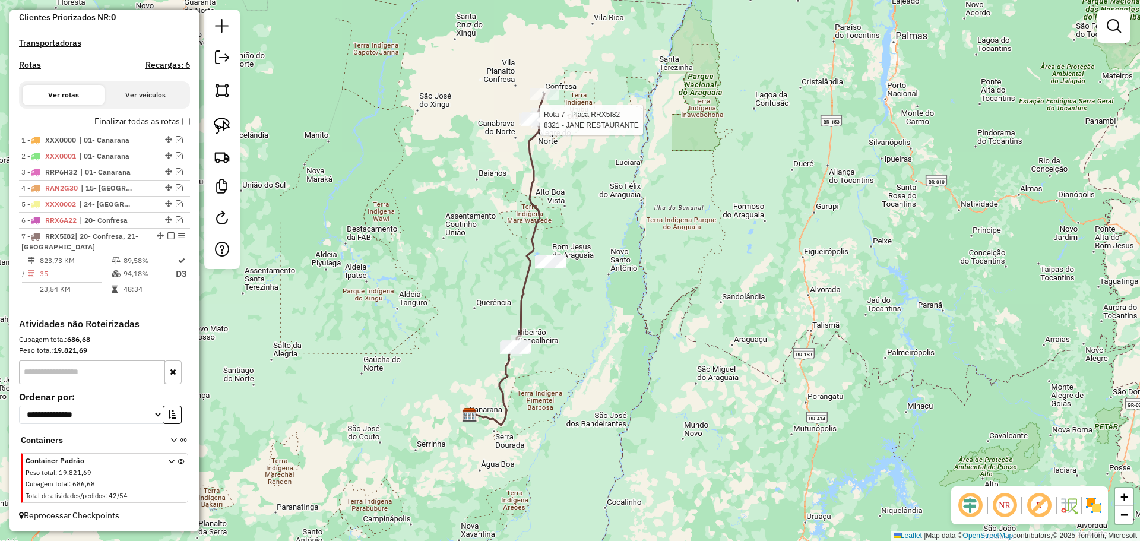
select select "**********"
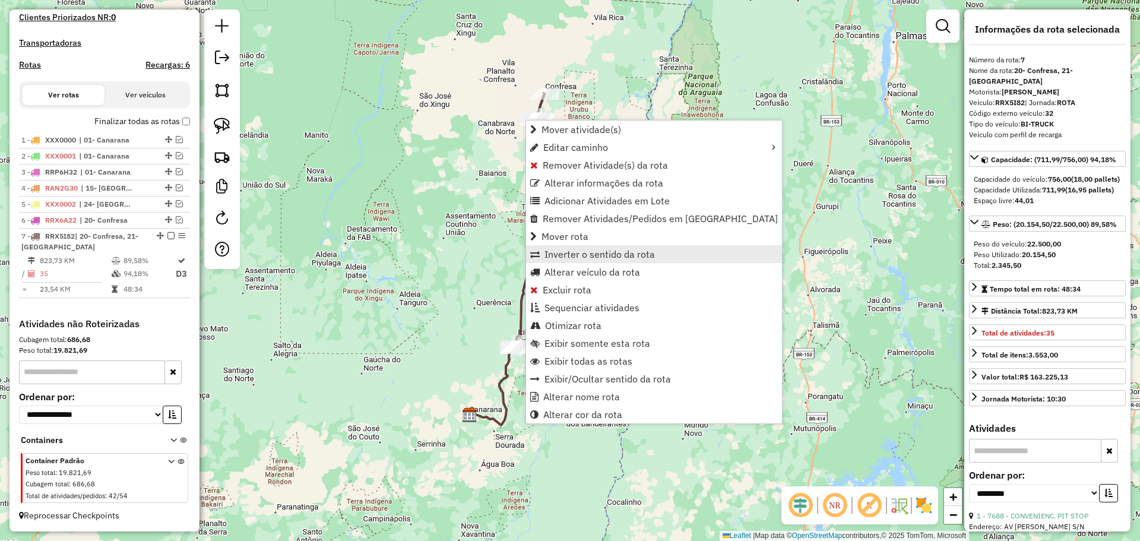
click at [599, 257] on span "Inverter o sentido da rota" at bounding box center [600, 254] width 110 height 10
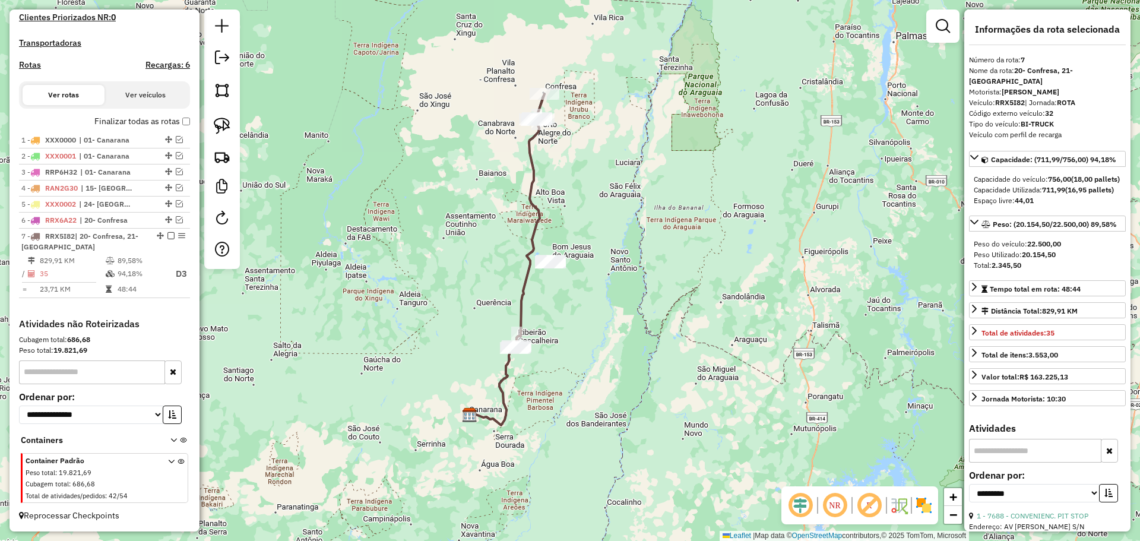
click at [675, 440] on div "Janela de atendimento Grade de atendimento Capacidade Transportadoras Veículos …" at bounding box center [570, 270] width 1140 height 541
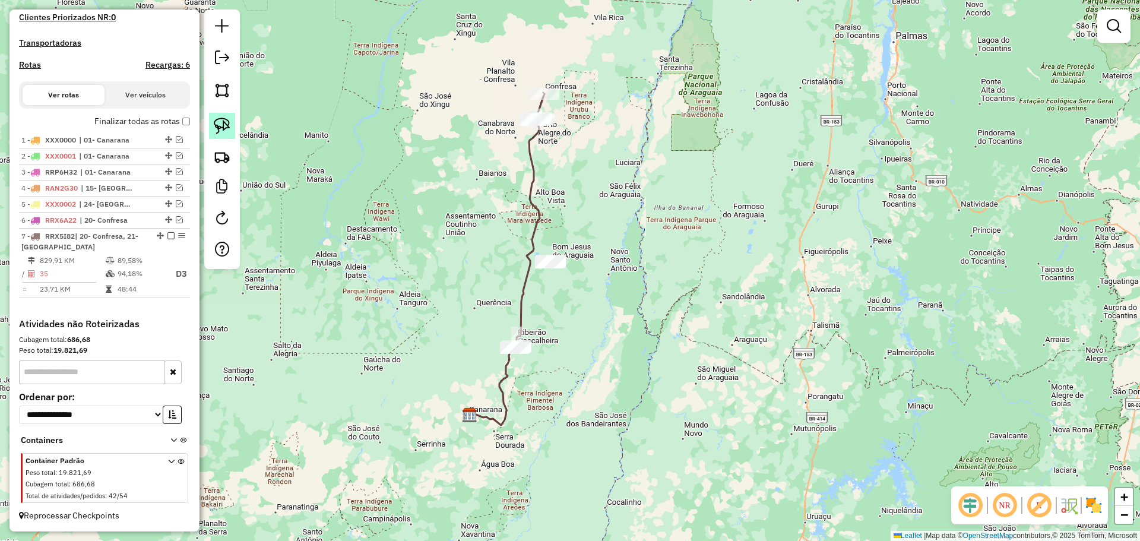
click at [214, 125] on img at bounding box center [222, 126] width 17 height 17
click at [184, 122] on div "Depósito: Disvale Canarana Total de rotas: 7 Distância Total: 3.360,92 km Tempo…" at bounding box center [104, 43] width 181 height 549
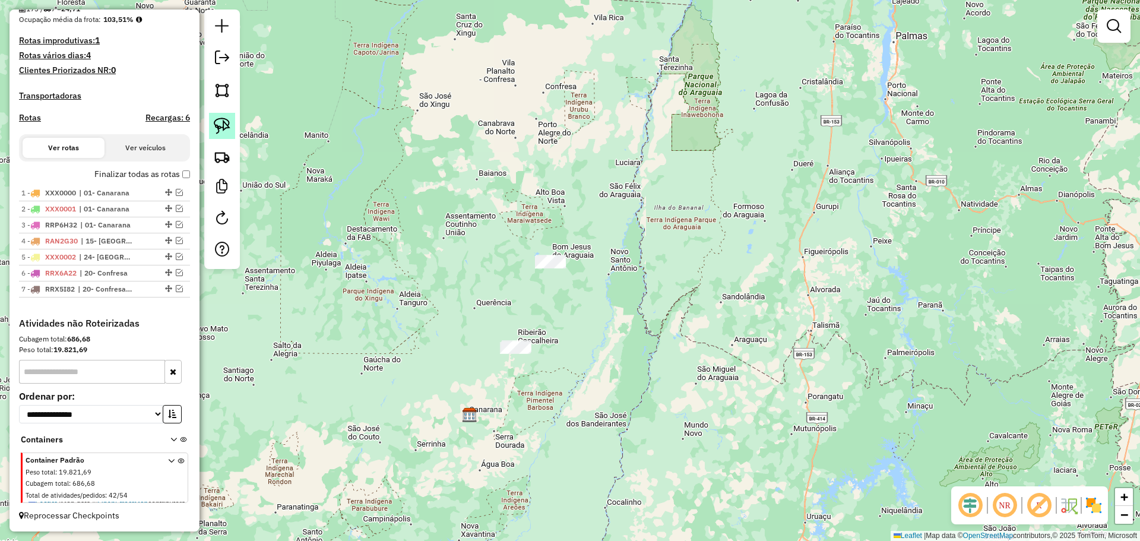
click at [222, 124] on img at bounding box center [222, 126] width 17 height 17
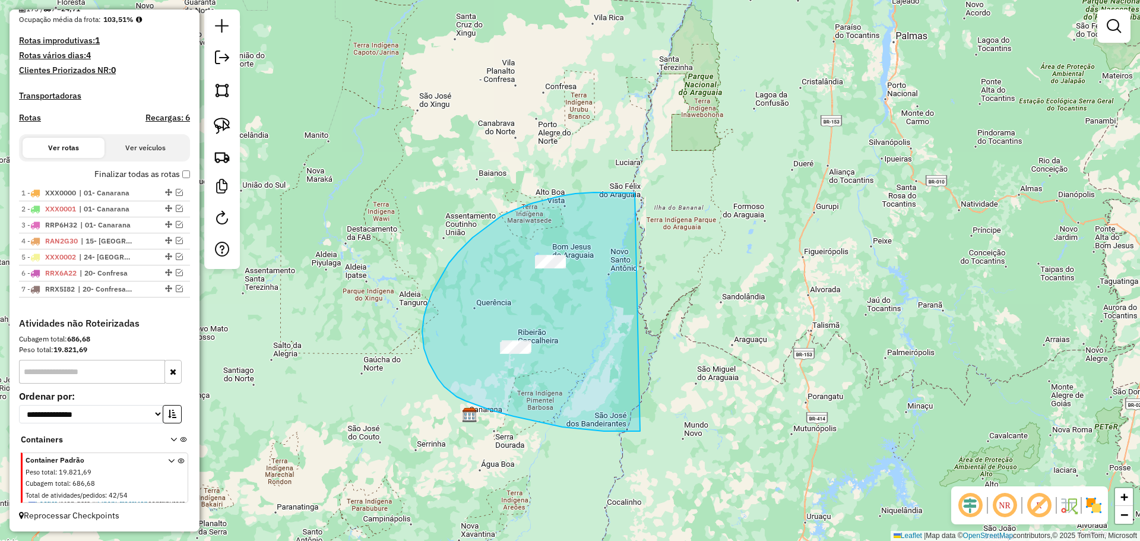
drag, startPoint x: 514, startPoint y: 210, endPoint x: 651, endPoint y: 270, distance: 149.5
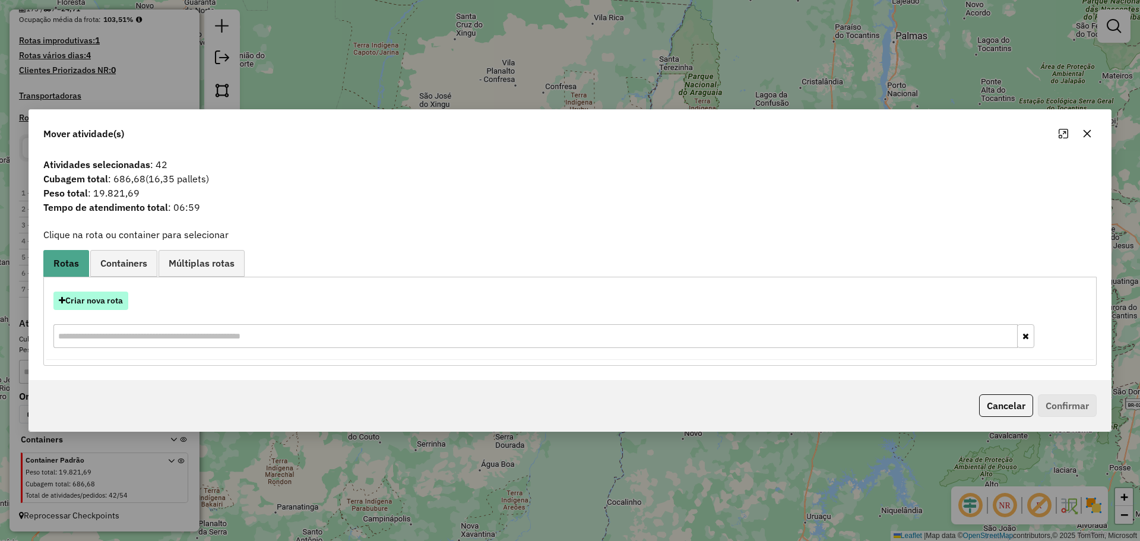
click at [105, 301] on button "Criar nova rota" at bounding box center [90, 301] width 75 height 18
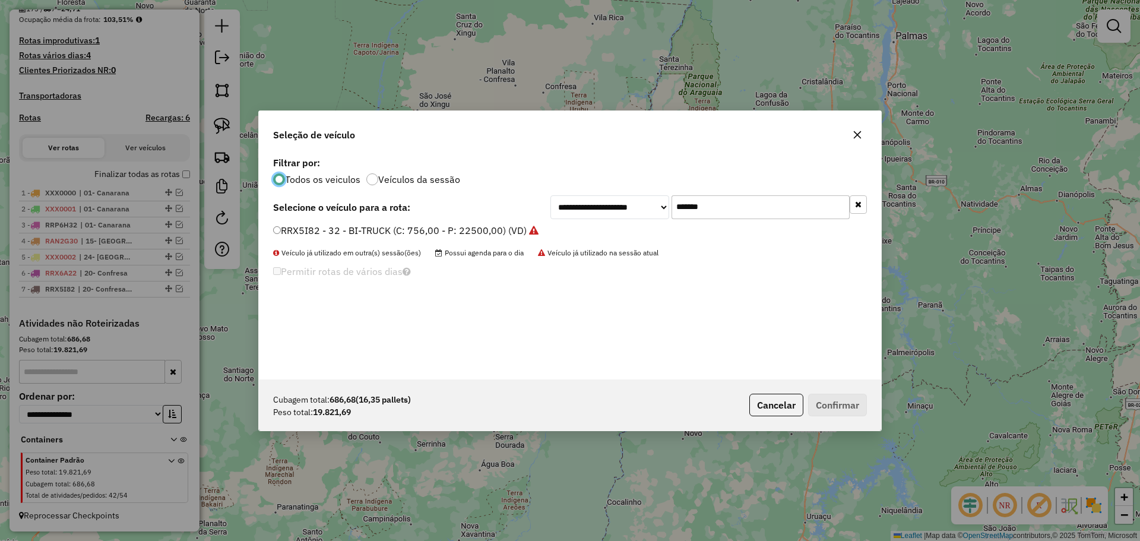
scroll to position [7, 4]
drag, startPoint x: 754, startPoint y: 206, endPoint x: 530, endPoint y: 208, distance: 223.3
click at [548, 206] on div "**********" at bounding box center [570, 207] width 594 height 24
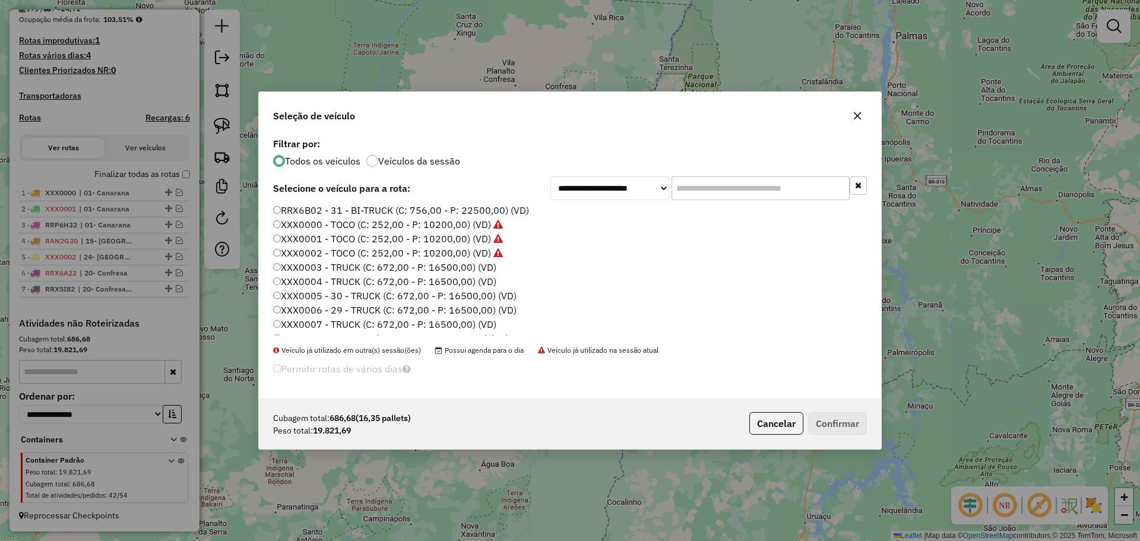
scroll to position [534, 0]
click at [473, 304] on label "XXX0008 - BI-TRUCK (C: 756,00 - P: 22500,00) (VD)" at bounding box center [391, 304] width 236 height 14
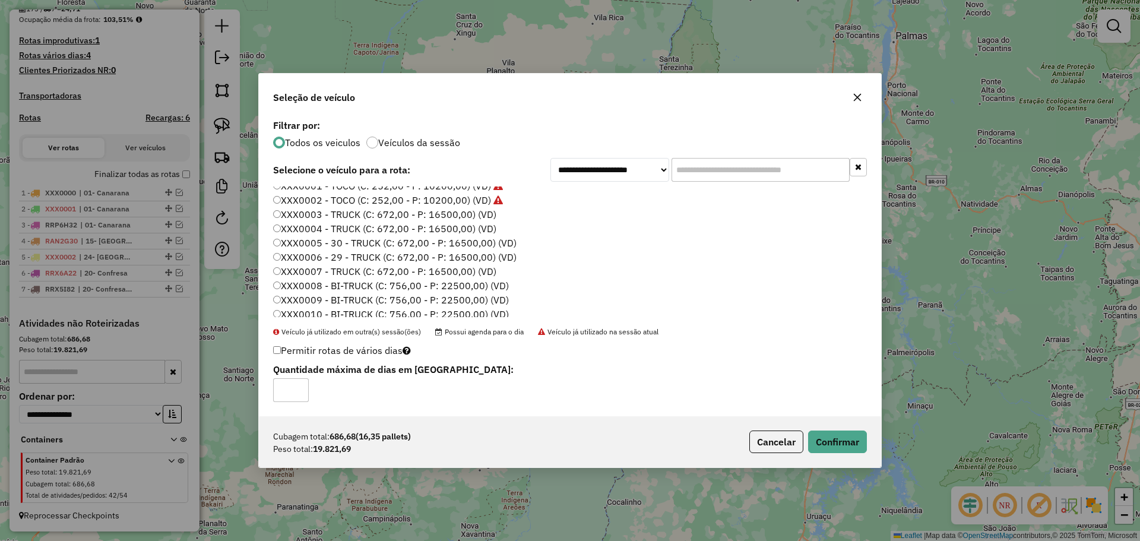
click at [298, 383] on input "*" at bounding box center [291, 390] width 36 height 24
click at [299, 384] on input "*" at bounding box center [291, 390] width 36 height 24
click at [299, 386] on input "*" at bounding box center [291, 390] width 36 height 24
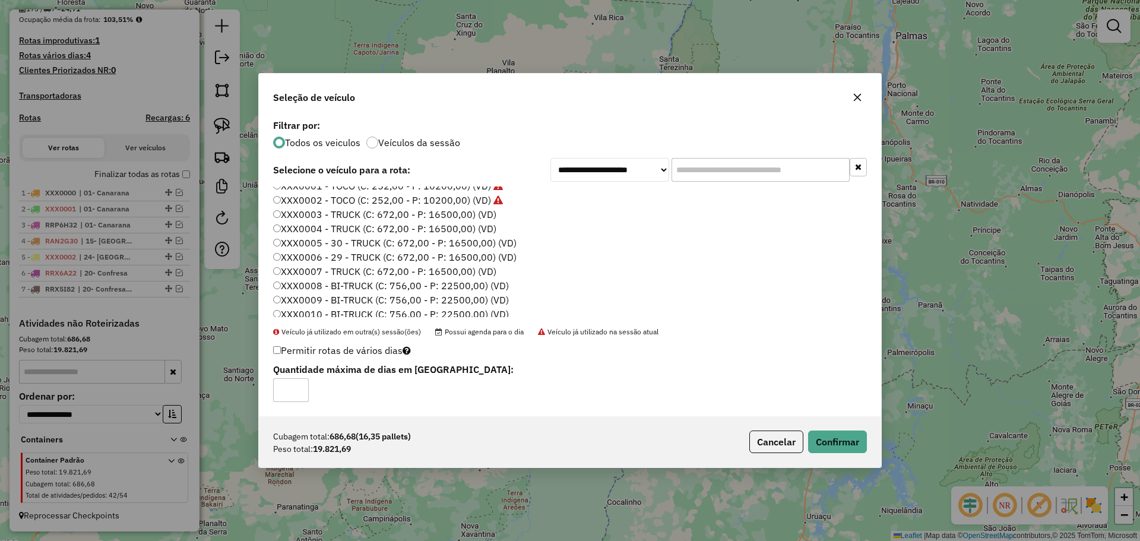
drag, startPoint x: 298, startPoint y: 388, endPoint x: 331, endPoint y: 391, distance: 32.9
type input "*"
click at [298, 388] on input "*" at bounding box center [291, 390] width 36 height 24
drag, startPoint x: 836, startPoint y: 447, endPoint x: 815, endPoint y: 414, distance: 38.4
click at [836, 446] on button "Confirmar" at bounding box center [837, 442] width 59 height 23
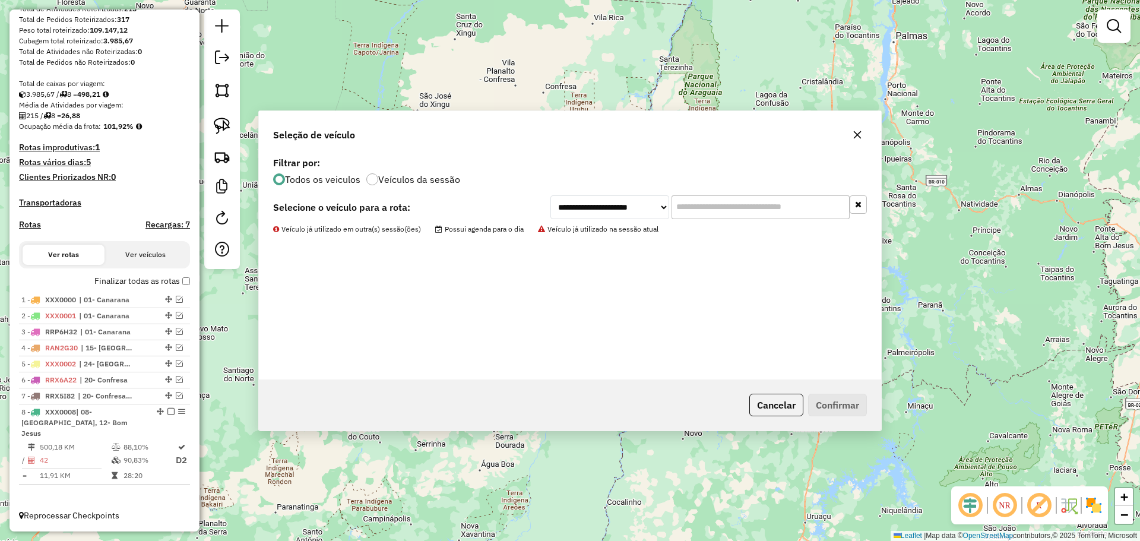
scroll to position [181, 0]
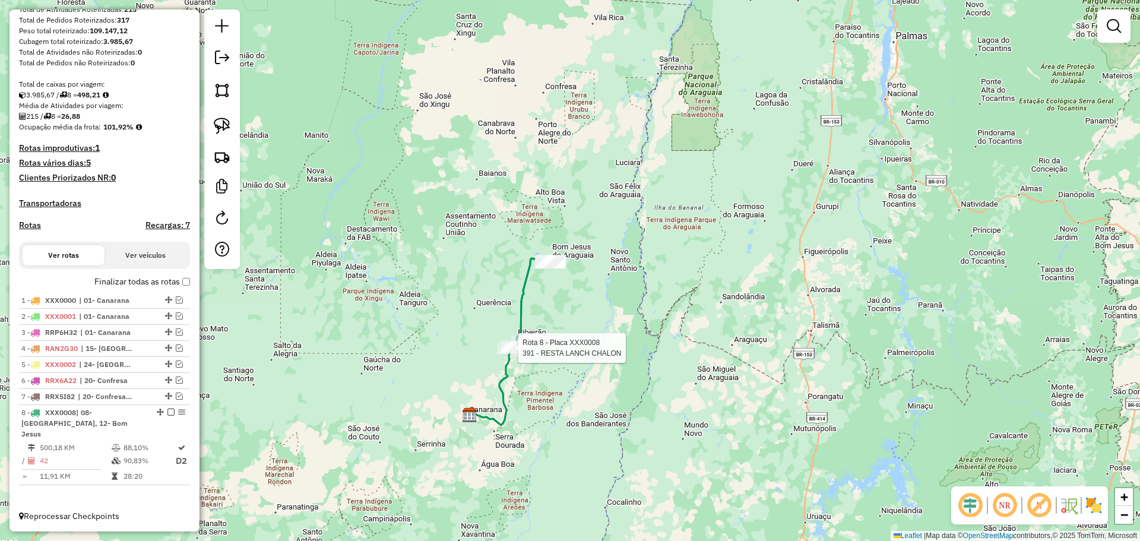
select select "**********"
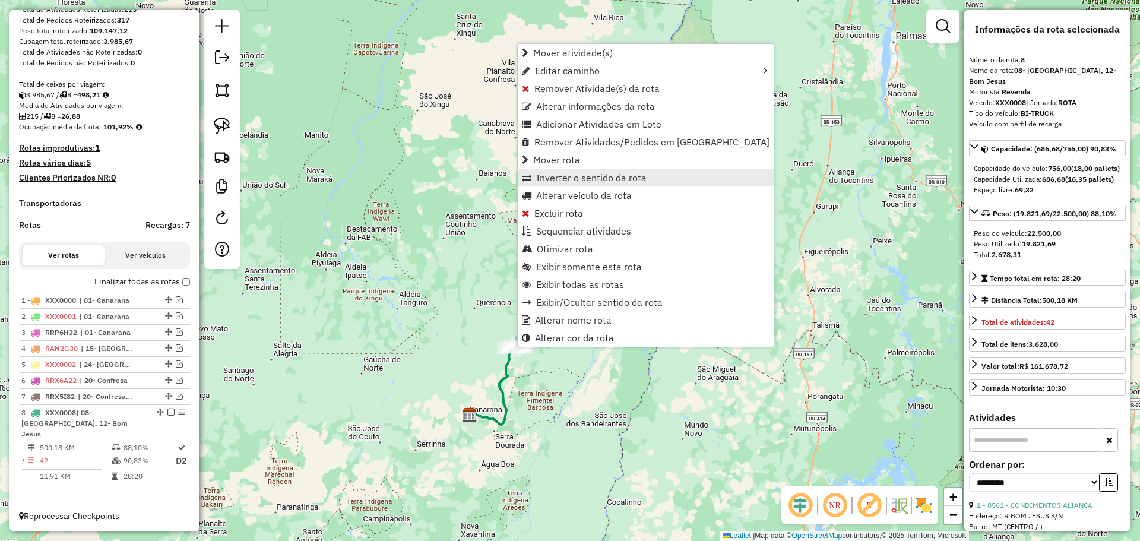
click at [592, 176] on span "Inverter o sentido da rota" at bounding box center [591, 178] width 110 height 10
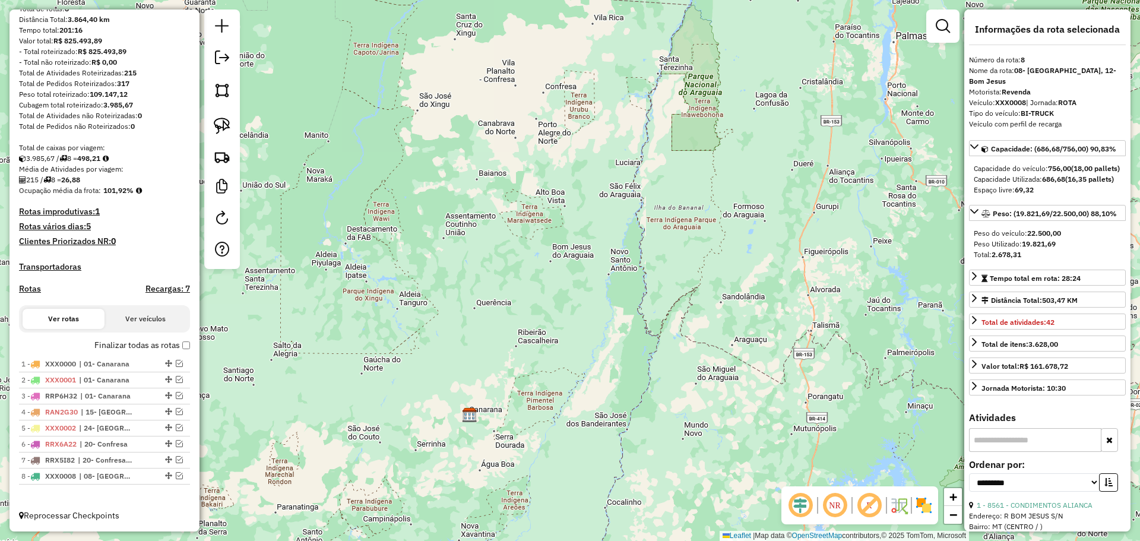
scroll to position [127, 0]
click at [222, 53] on em at bounding box center [222, 57] width 14 height 14
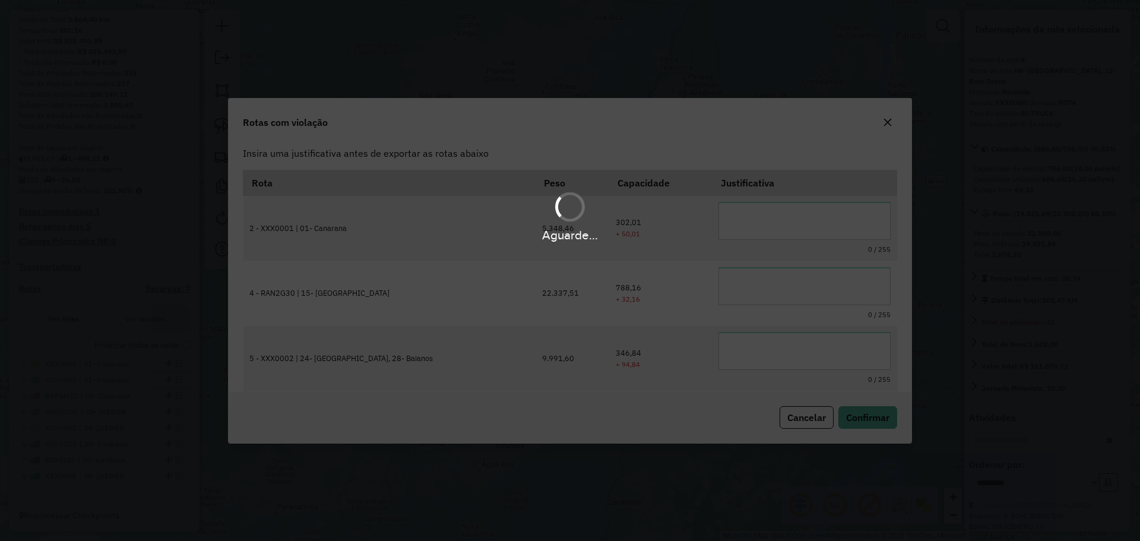
scroll to position [0, 0]
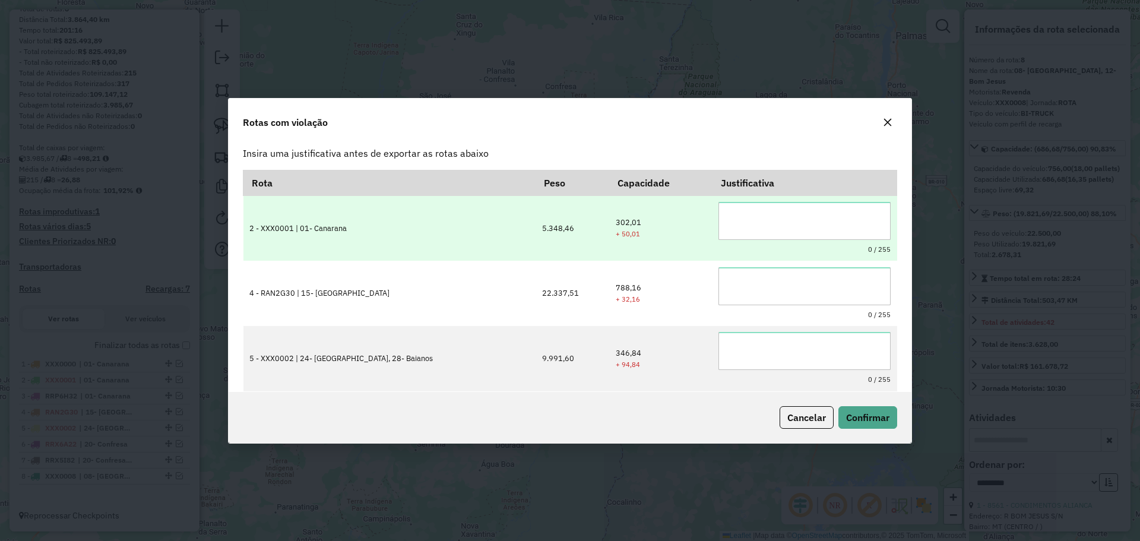
click at [779, 236] on textarea at bounding box center [805, 221] width 172 height 38
type textarea "**********"
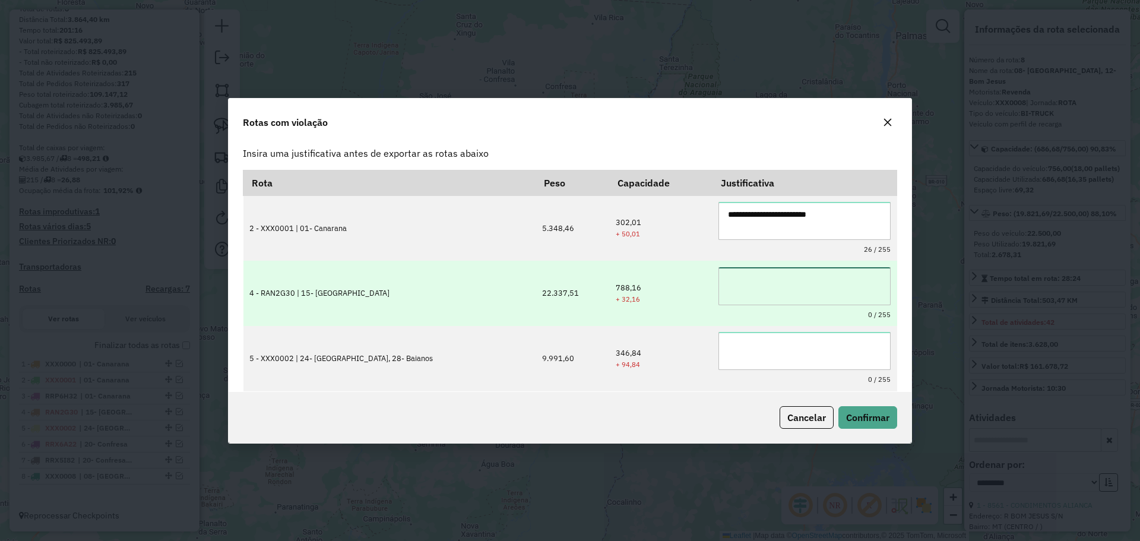
paste textarea "**********"
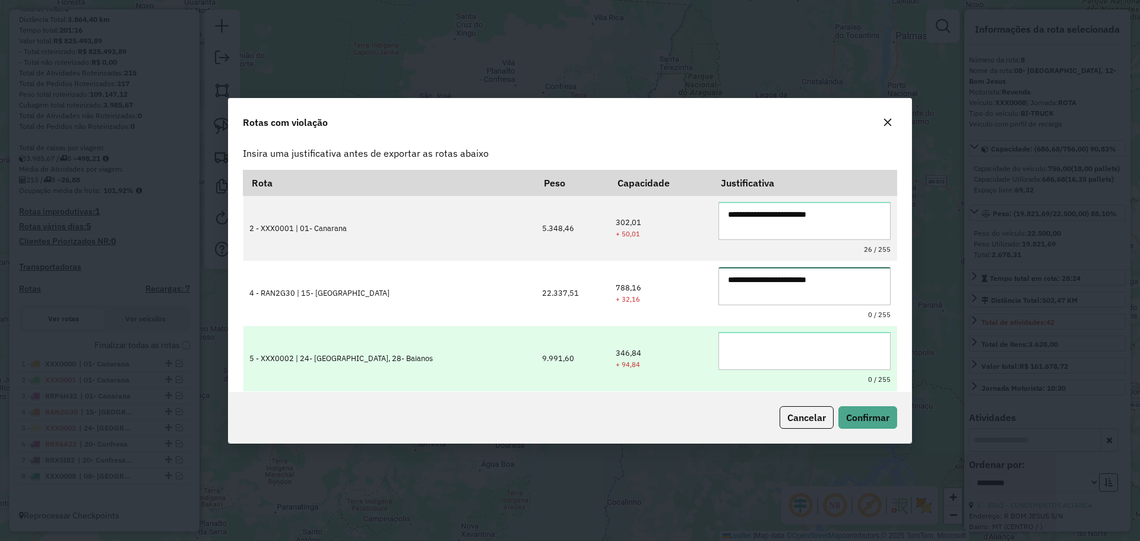
type textarea "**********"
paste textarea "**********"
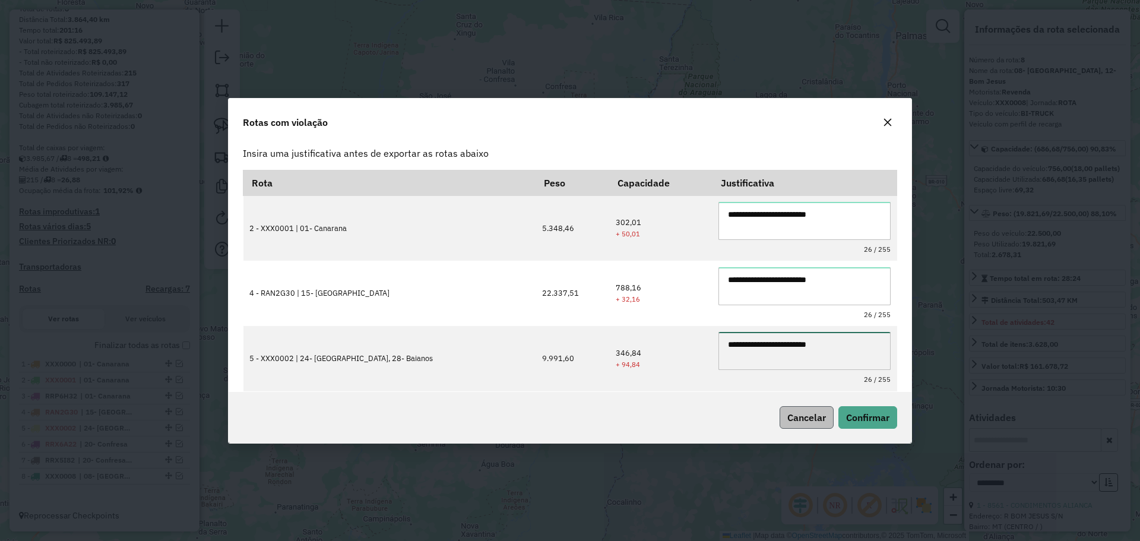
type textarea "**********"
click at [864, 415] on span "Confirmar" at bounding box center [867, 418] width 43 height 12
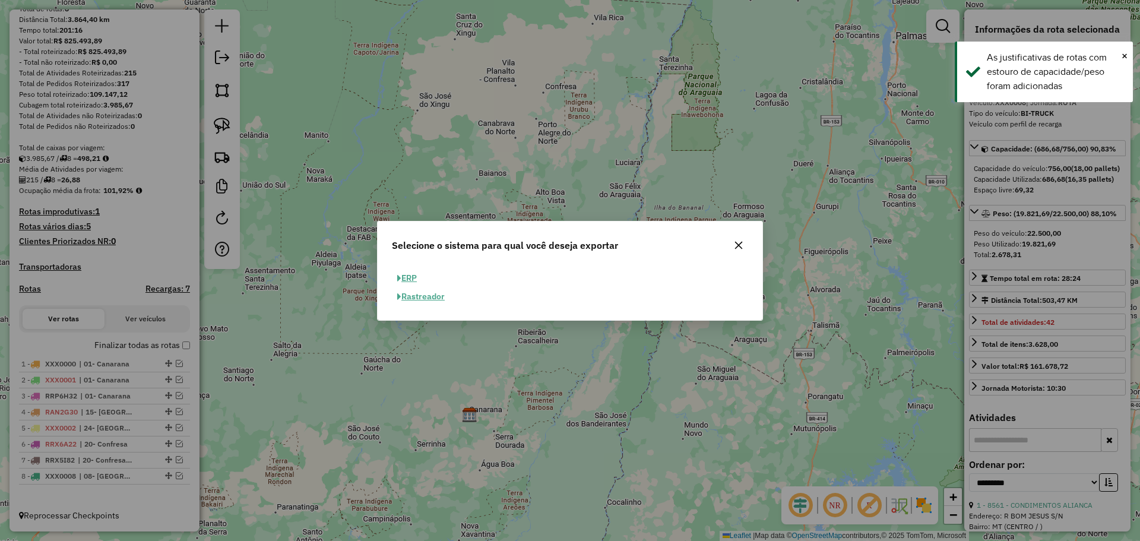
click at [406, 279] on button "ERP" at bounding box center [407, 278] width 30 height 18
select select "**"
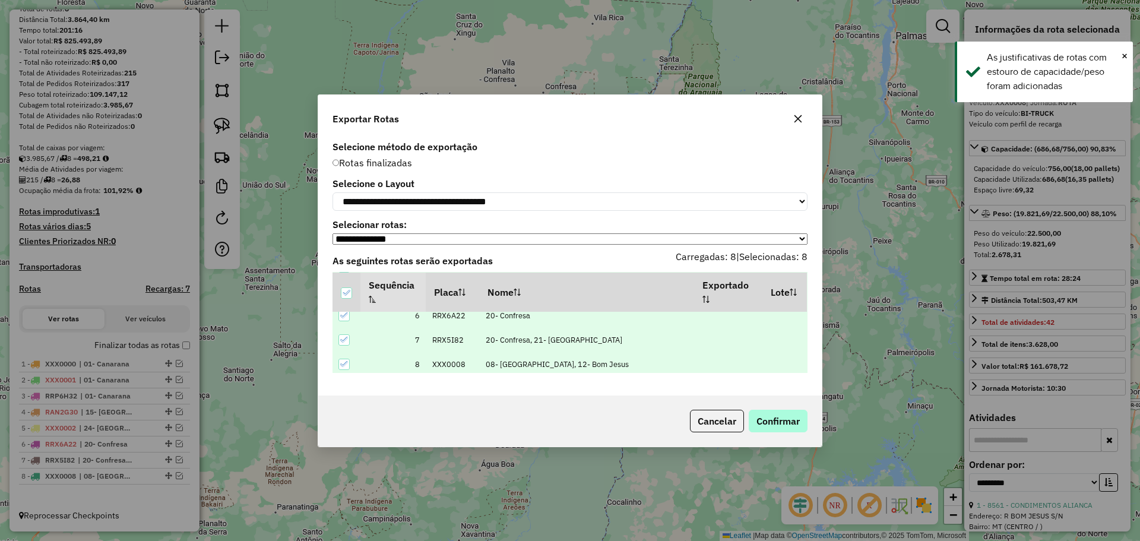
scroll to position [134, 0]
click at [783, 423] on button "Confirmar" at bounding box center [778, 421] width 59 height 23
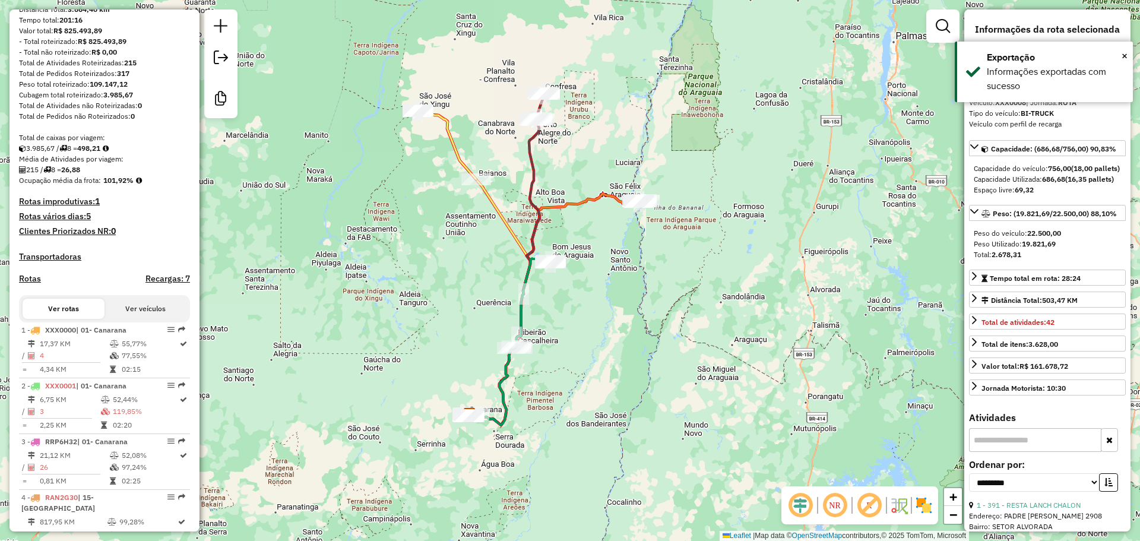
scroll to position [473, 0]
